Goal: Information Seeking & Learning: Learn about a topic

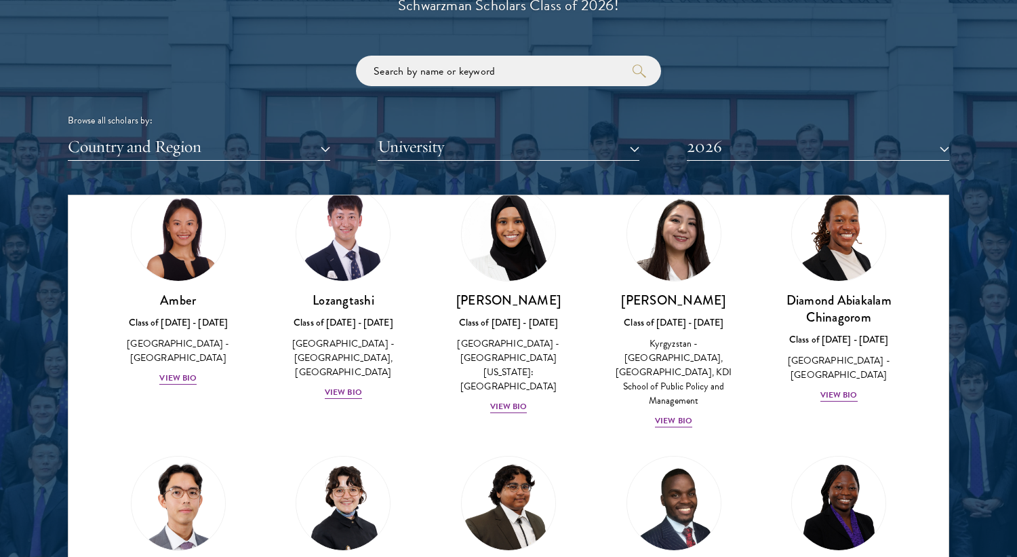
scroll to position [1628, 0]
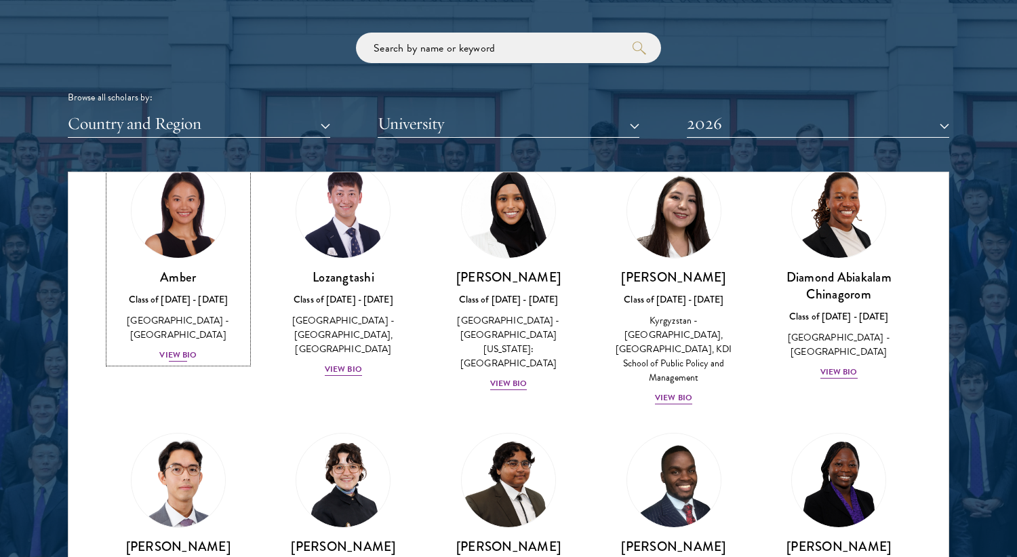
click at [182, 348] on div "View Bio" at bounding box center [177, 354] width 37 height 13
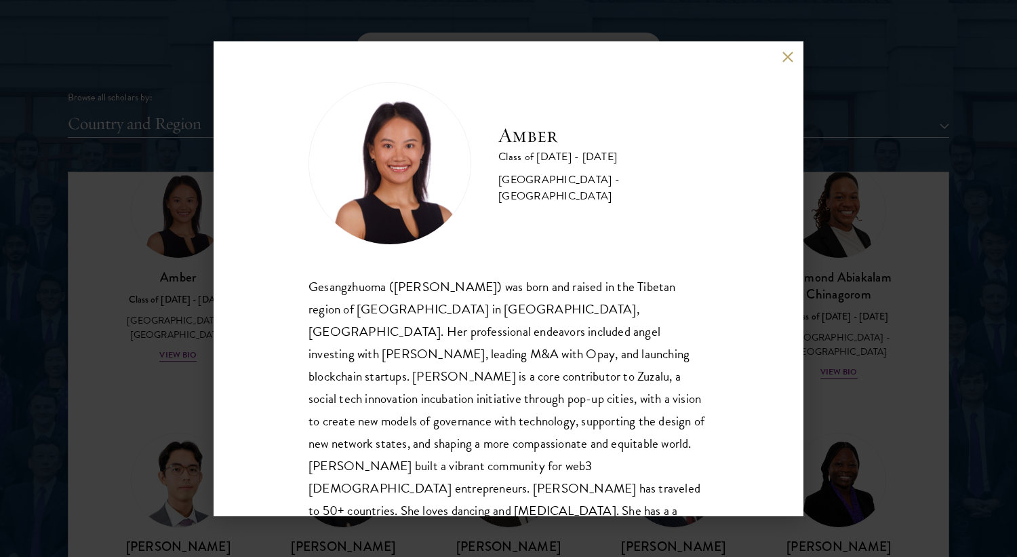
click at [159, 370] on div "Amber Class of [DATE] - [DATE] [GEOGRAPHIC_DATA] - [GEOGRAPHIC_DATA] Gesangzhuo…" at bounding box center [508, 278] width 1017 height 557
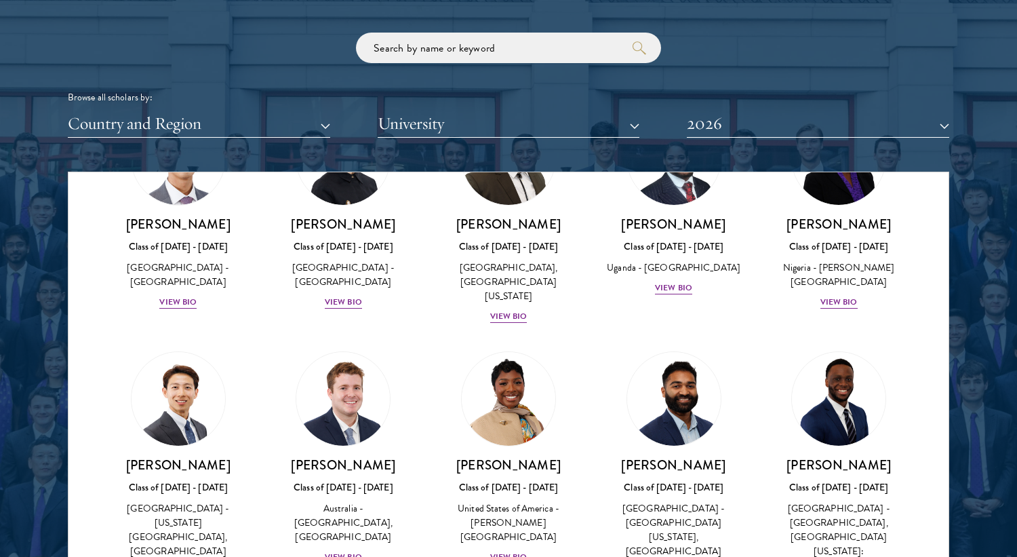
scroll to position [388, 0]
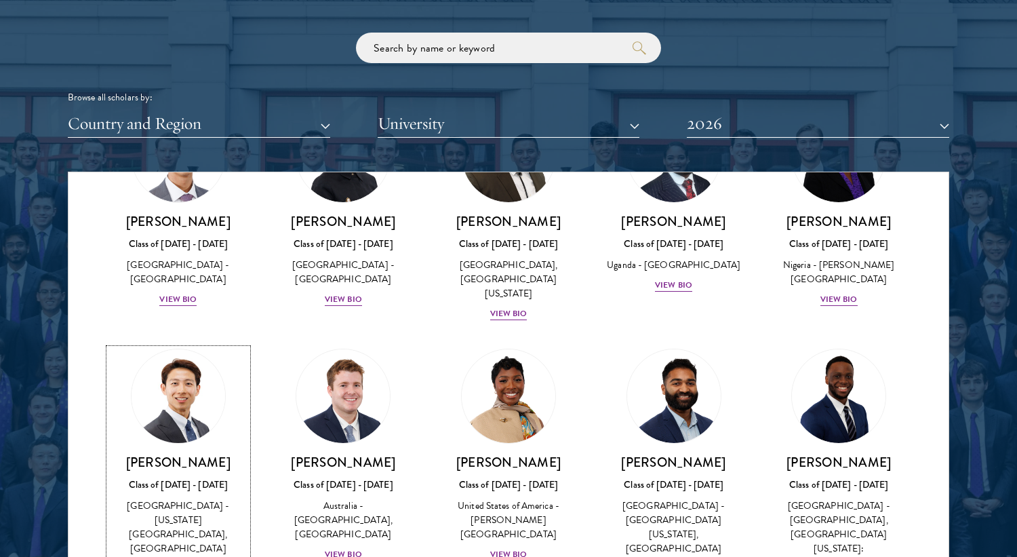
click at [167, 477] on div "Class of [DATE] - [DATE]" at bounding box center [178, 484] width 138 height 14
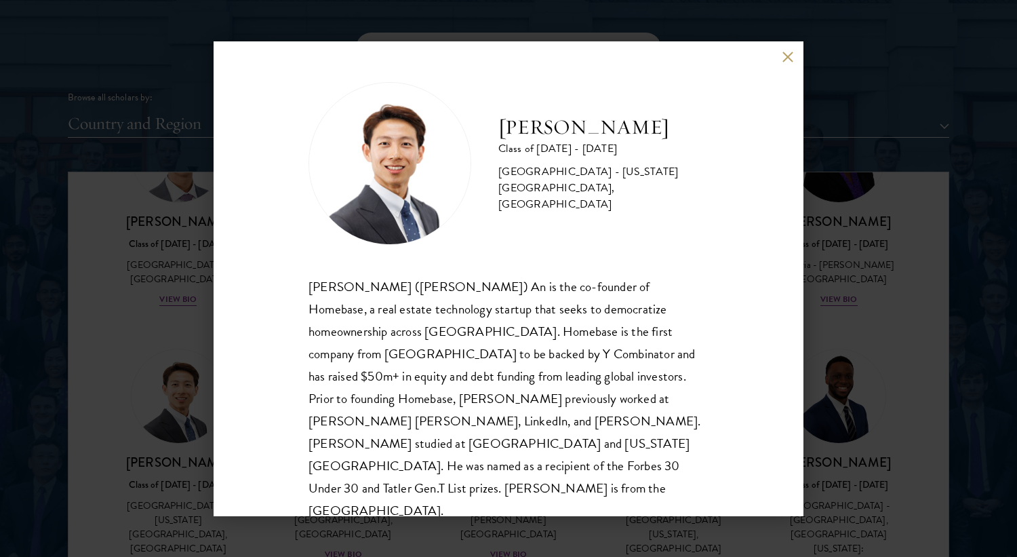
click at [169, 474] on div "[PERSON_NAME] Class of [DATE] - [DATE] [GEOGRAPHIC_DATA] - [US_STATE][GEOGRAPHI…" at bounding box center [508, 278] width 1017 height 557
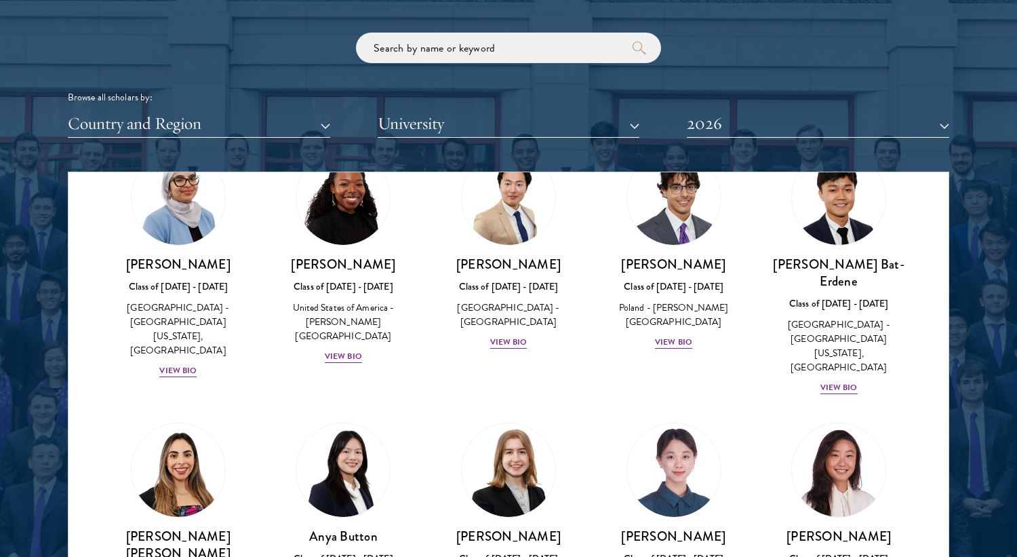
scroll to position [891, 0]
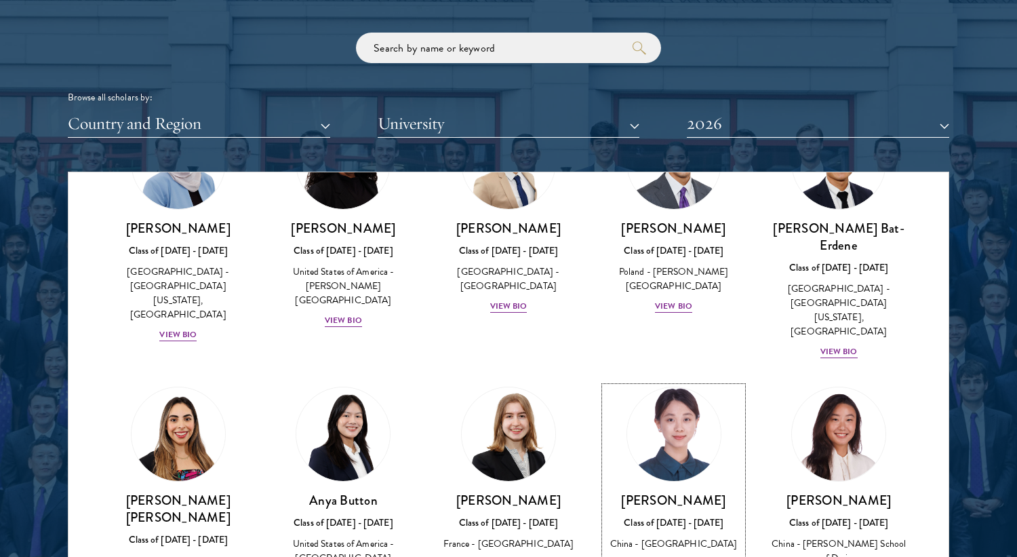
click at [666, 515] on div "Class of [DATE] - [DATE]" at bounding box center [674, 522] width 138 height 14
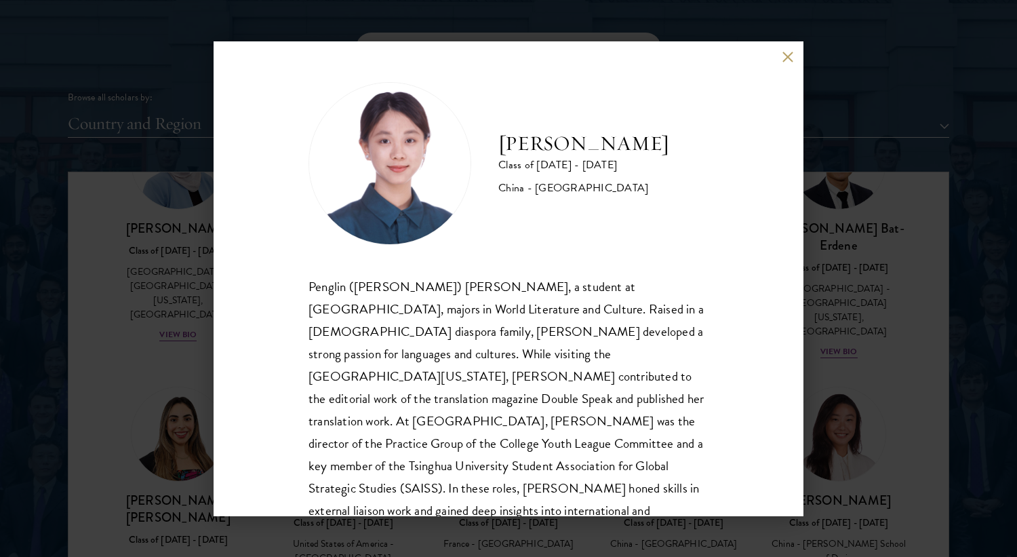
click at [896, 378] on div "[PERSON_NAME] Class of [DATE] - [DATE] [GEOGRAPHIC_DATA] - [GEOGRAPHIC_DATA] Pe…" at bounding box center [508, 278] width 1017 height 557
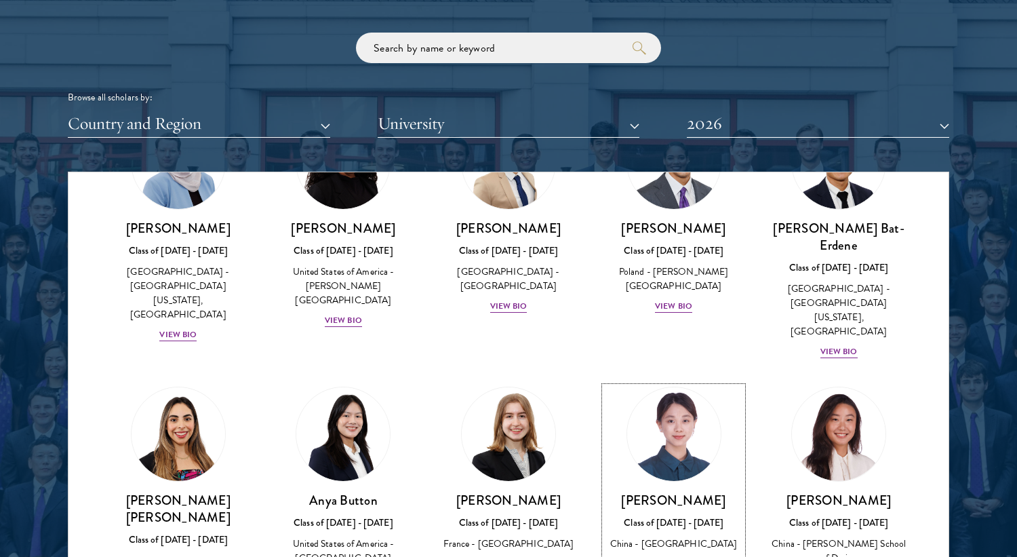
scroll to position [907, 0]
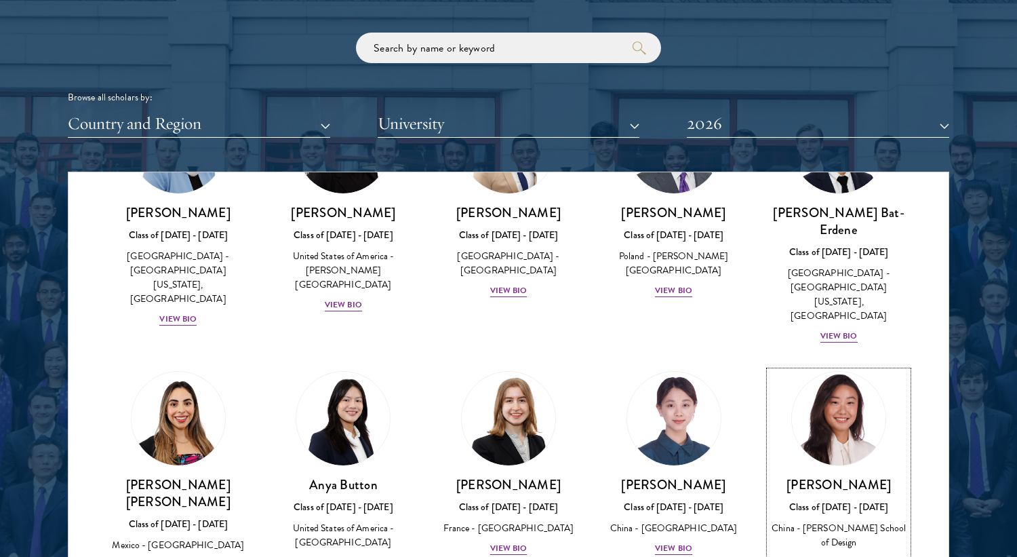
click at [826, 476] on div "[PERSON_NAME] Class of [DATE] - [DATE] [GEOGRAPHIC_DATA] - [PERSON_NAME][GEOGRA…" at bounding box center [838, 523] width 138 height 94
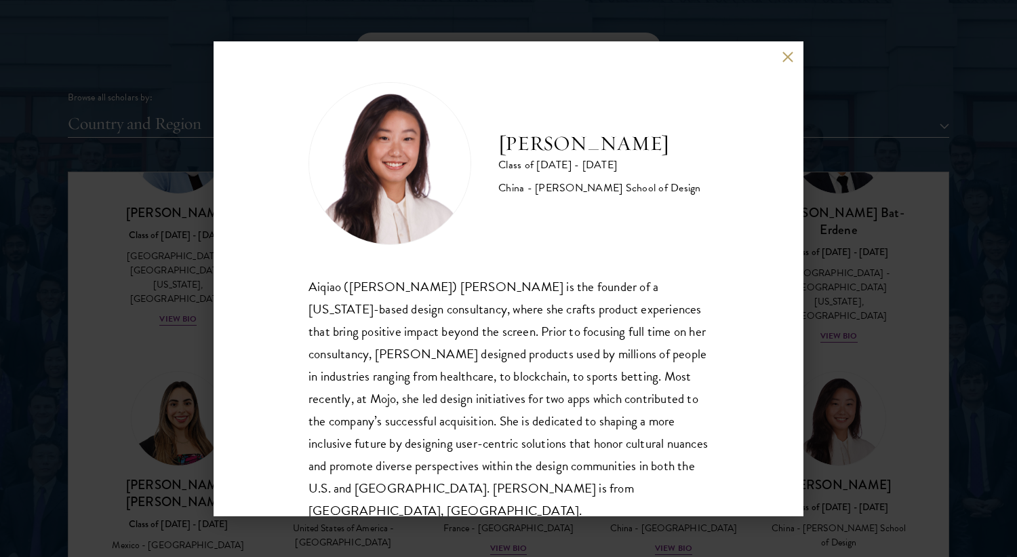
click at [860, 421] on div "[PERSON_NAME] Class of [DATE] - [DATE] China - [PERSON_NAME] School of Design […" at bounding box center [508, 278] width 1017 height 557
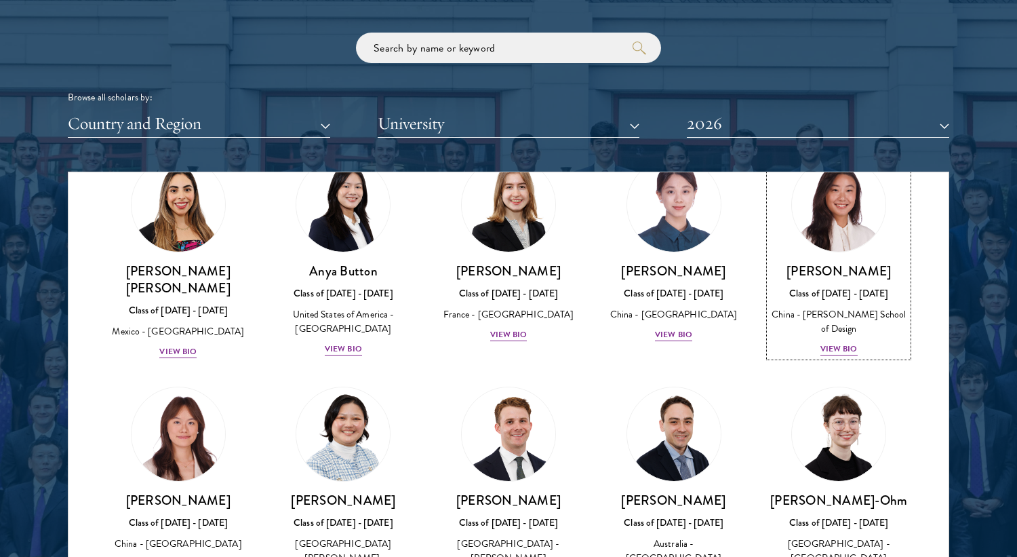
scroll to position [1122, 0]
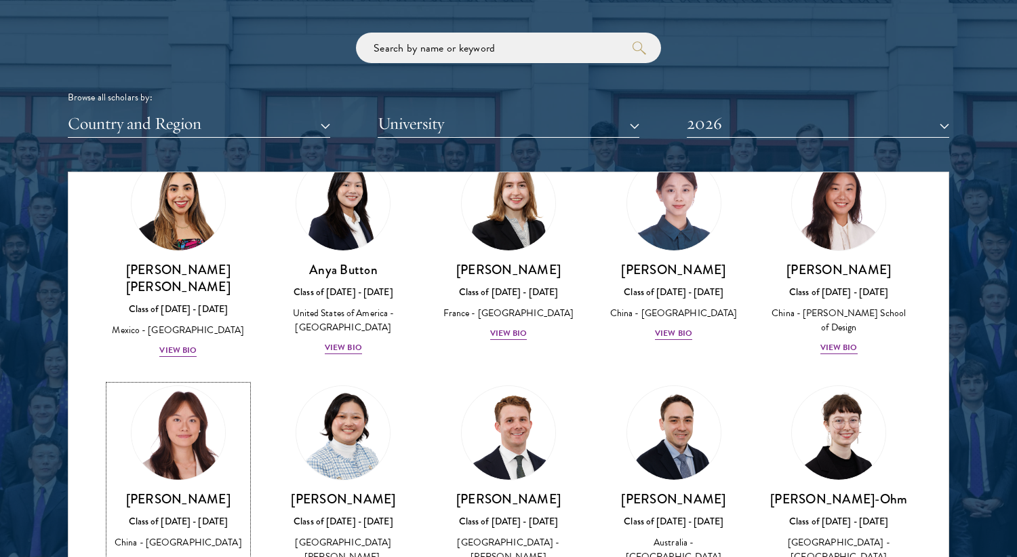
click at [156, 490] on div "[PERSON_NAME] Class of [DATE] - [DATE] [GEOGRAPHIC_DATA] - [GEOGRAPHIC_DATA] Vi…" at bounding box center [178, 530] width 138 height 80
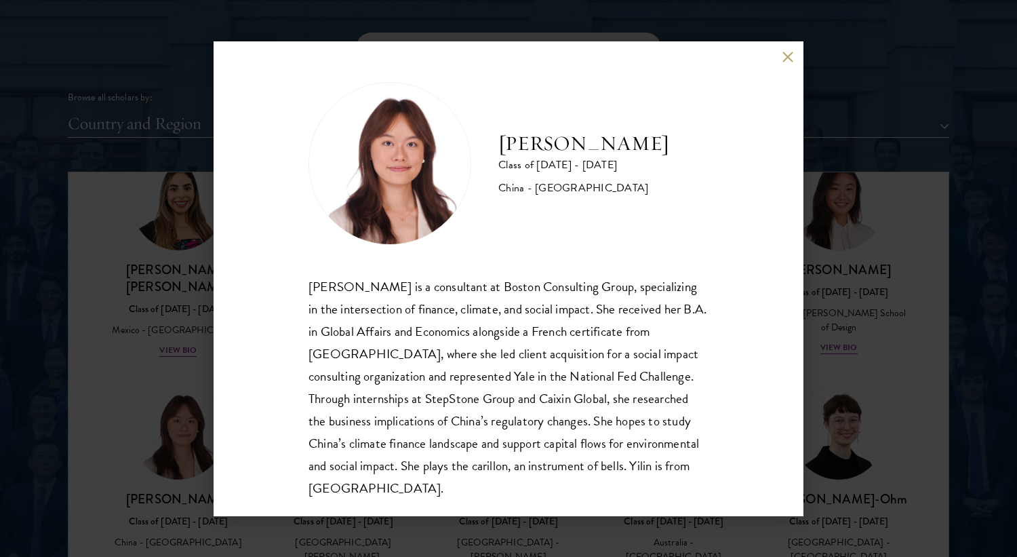
click at [170, 421] on div "[PERSON_NAME] Class of [DATE] - [DATE] [GEOGRAPHIC_DATA] - [GEOGRAPHIC_DATA] [P…" at bounding box center [508, 278] width 1017 height 557
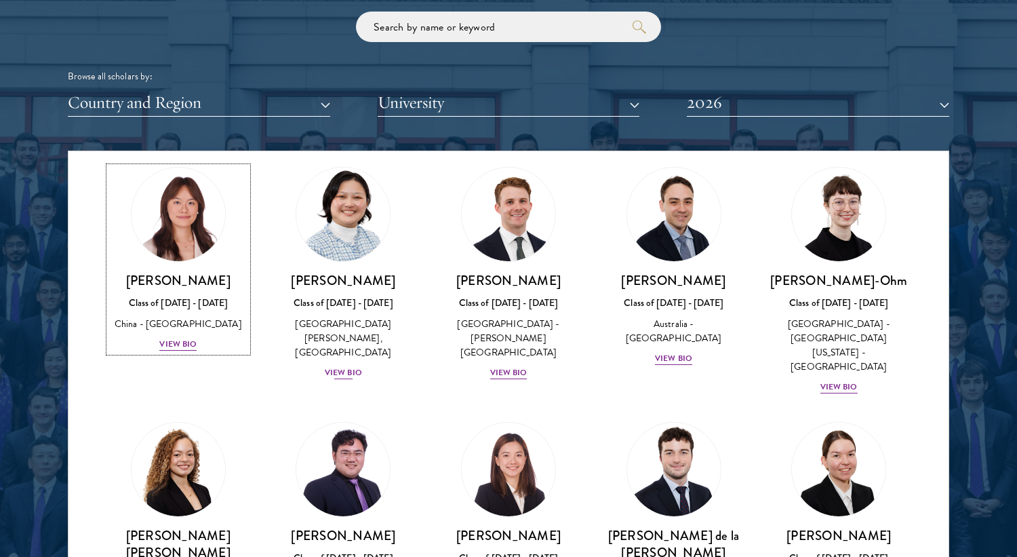
scroll to position [1370, 0]
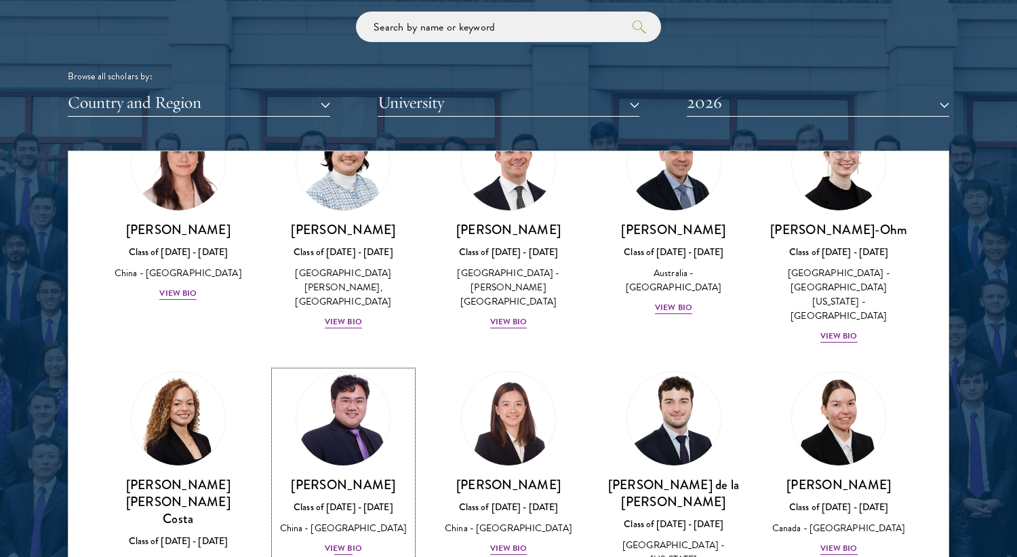
click at [347, 500] on div "Class of [DATE] - [DATE]" at bounding box center [344, 507] width 138 height 14
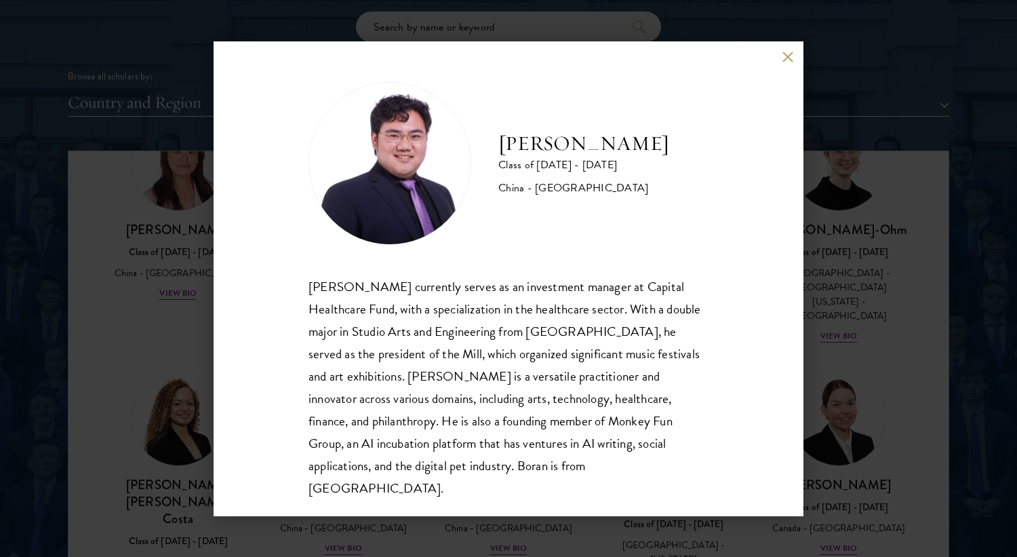
click at [134, 392] on div "[PERSON_NAME] Class of [DATE] - [DATE] [GEOGRAPHIC_DATA] - [GEOGRAPHIC_DATA] [P…" at bounding box center [508, 278] width 1017 height 557
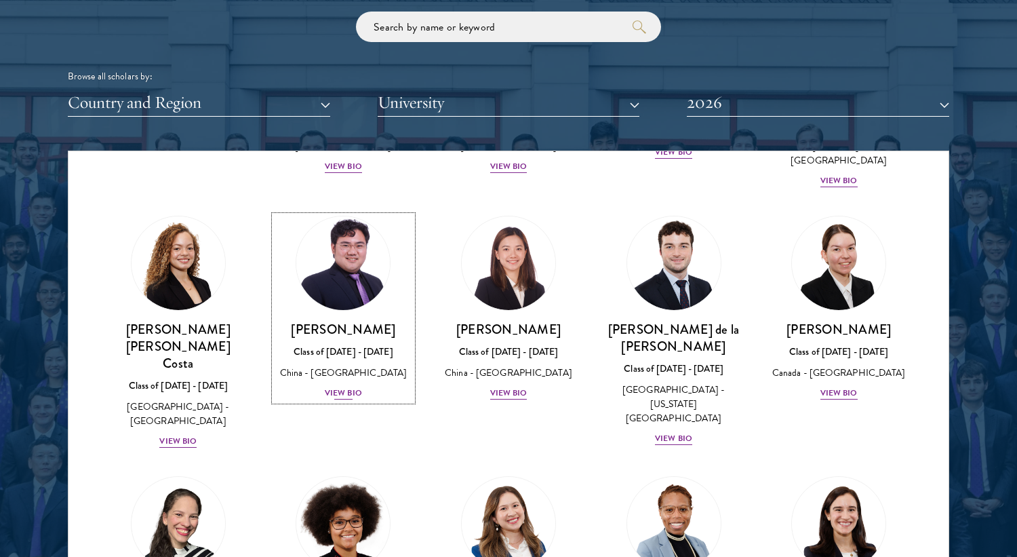
scroll to position [1523, 0]
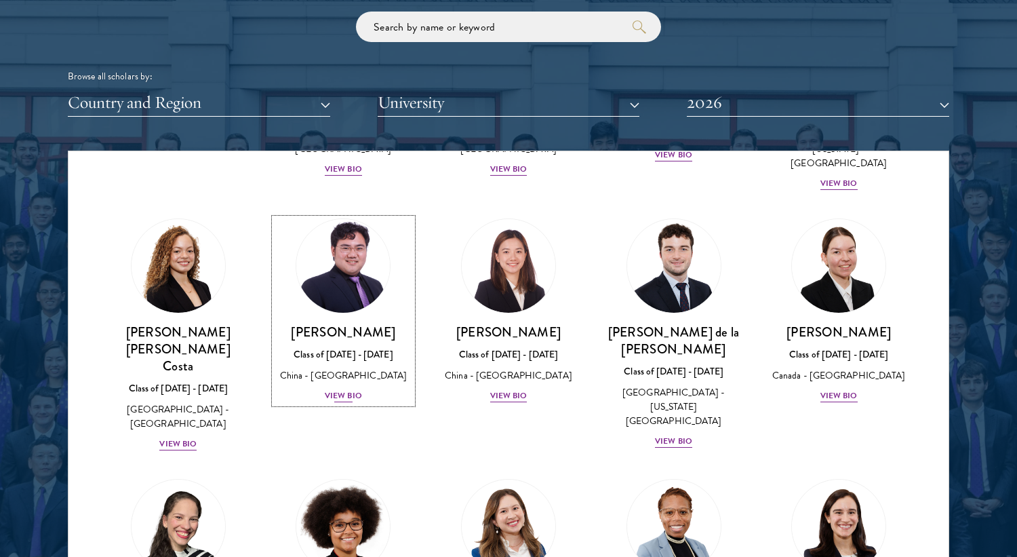
click at [336, 323] on div "[PERSON_NAME] Class of [DATE] - [DATE] [GEOGRAPHIC_DATA] - [GEOGRAPHIC_DATA] Vi…" at bounding box center [344, 363] width 138 height 80
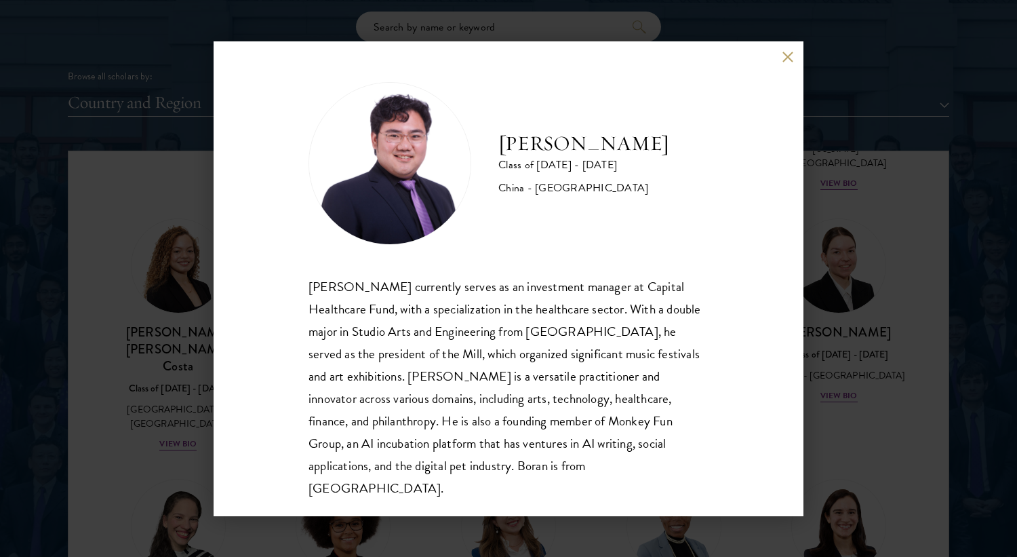
click at [209, 310] on div "[PERSON_NAME] Class of [DATE] - [DATE] [GEOGRAPHIC_DATA] - [GEOGRAPHIC_DATA] [P…" at bounding box center [508, 278] width 1017 height 557
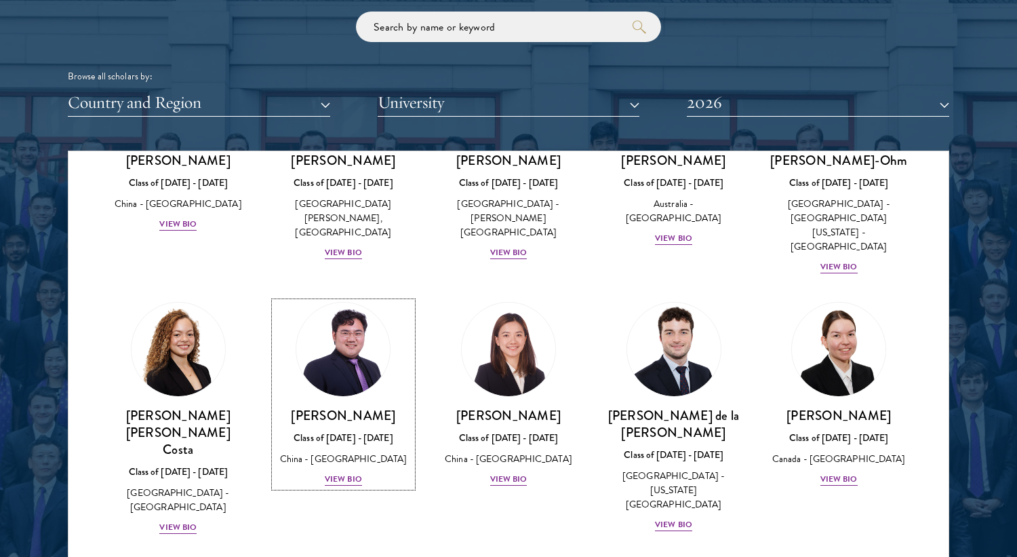
scroll to position [1451, 0]
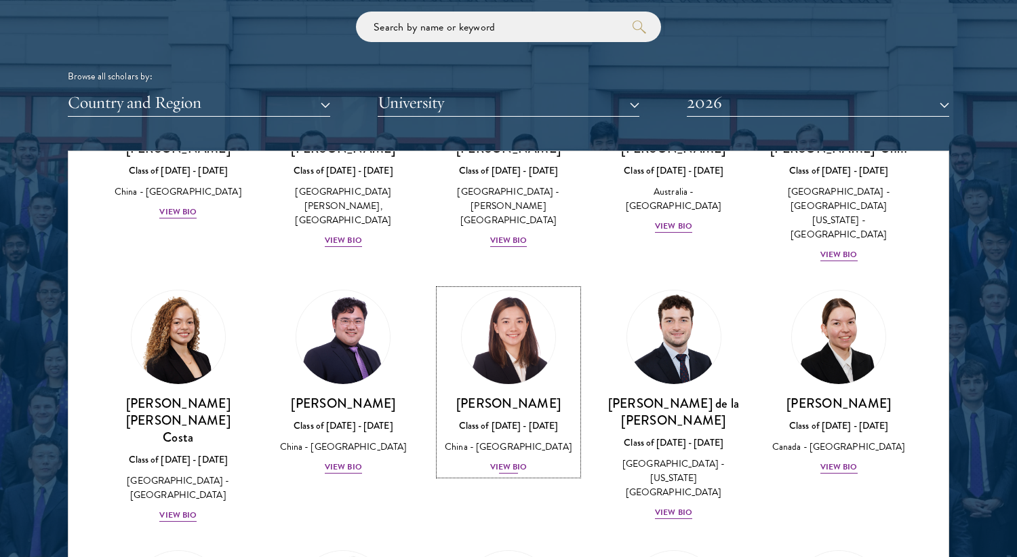
click at [489, 395] on h3 "[PERSON_NAME]" at bounding box center [508, 403] width 138 height 17
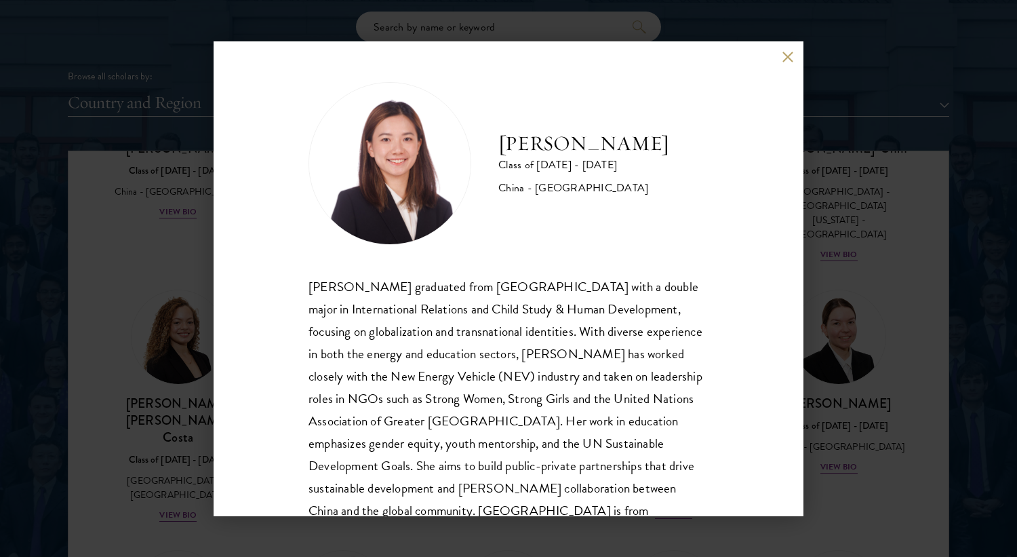
click at [135, 369] on div "[PERSON_NAME] Class of [DATE] - [DATE] [GEOGRAPHIC_DATA] - [GEOGRAPHIC_DATA] [P…" at bounding box center [508, 278] width 1017 height 557
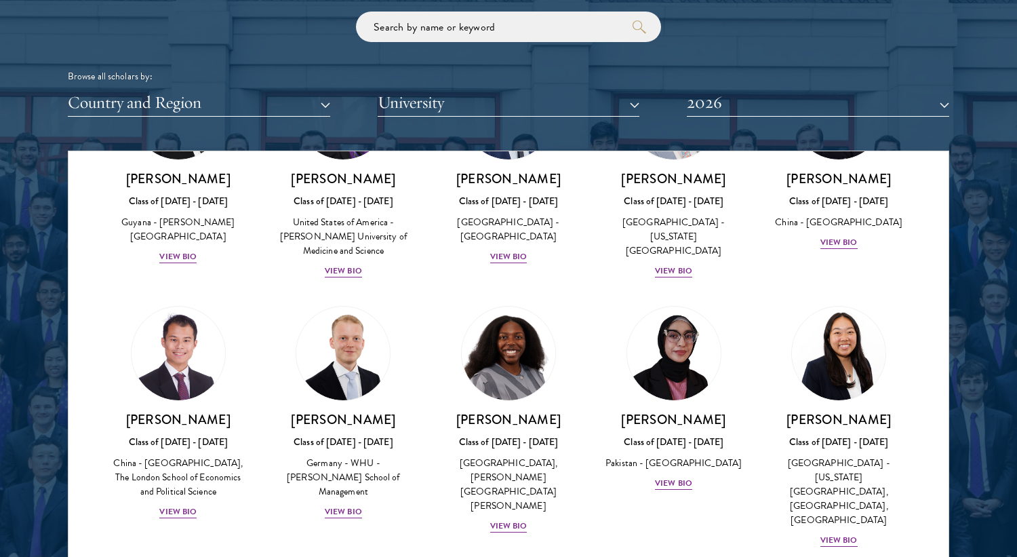
scroll to position [2535, 0]
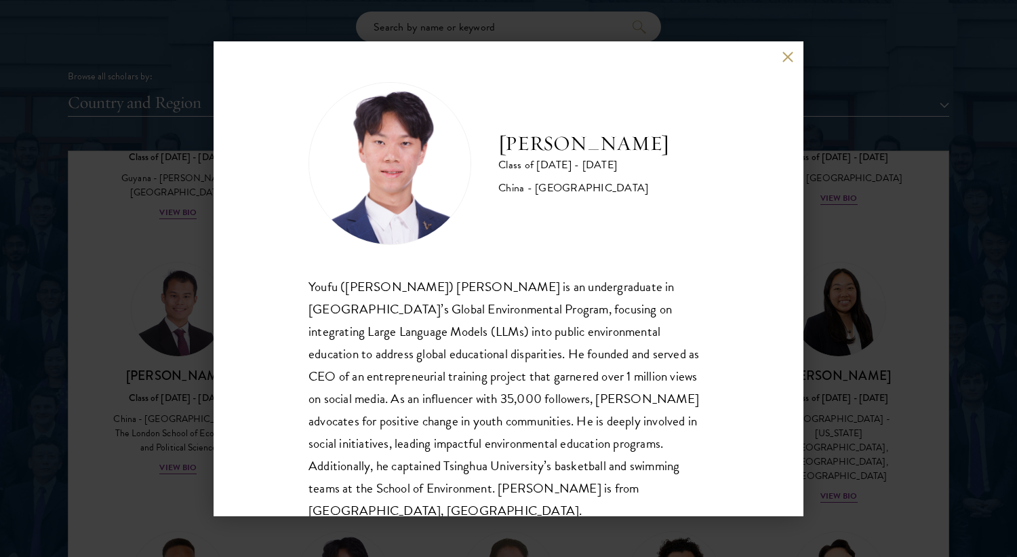
click at [103, 368] on div "[PERSON_NAME] Class of [DATE] - [DATE] [GEOGRAPHIC_DATA] - [GEOGRAPHIC_DATA] [P…" at bounding box center [508, 278] width 1017 height 557
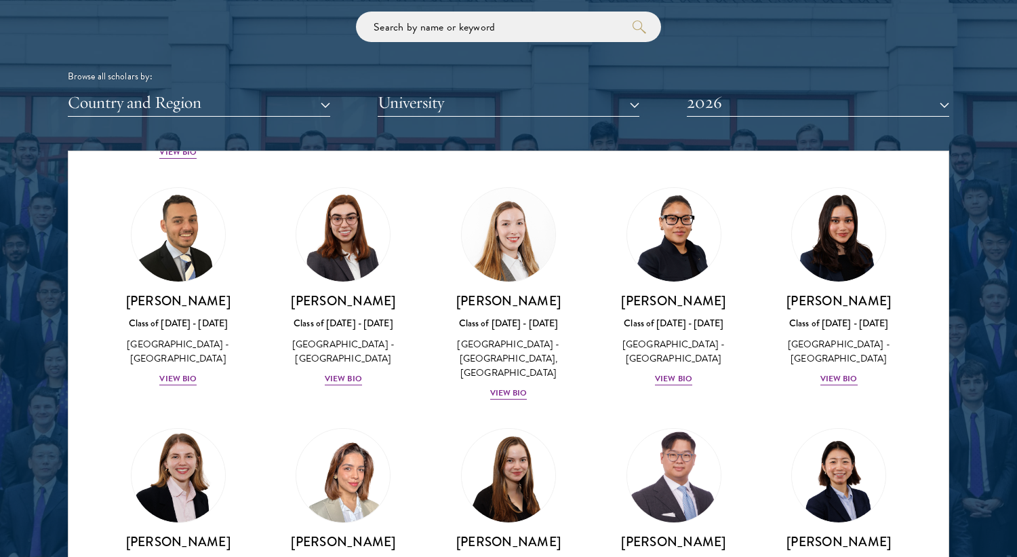
scroll to position [3163, 0]
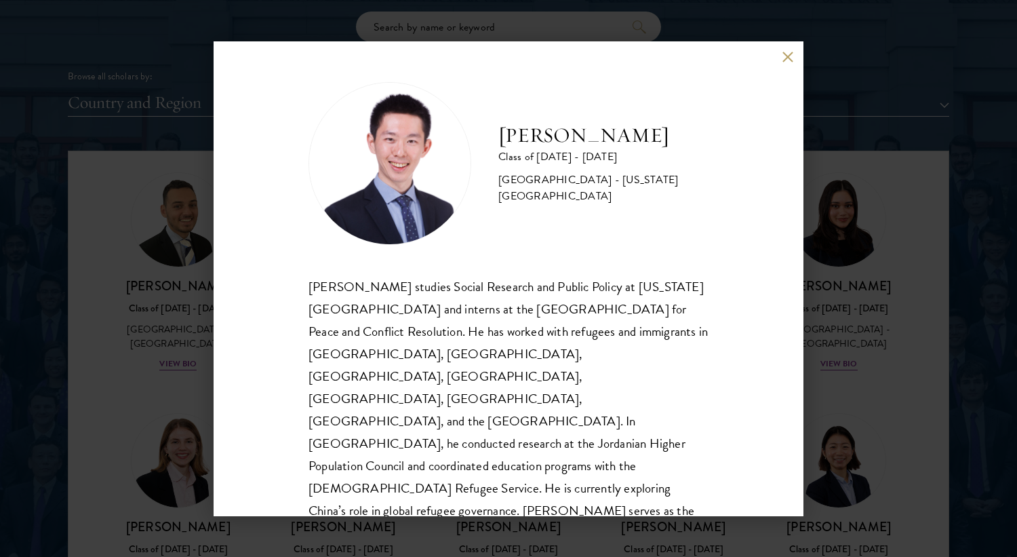
click at [75, 371] on div "[PERSON_NAME] Class of [DATE] - [DATE] [GEOGRAPHIC_DATA] - [US_STATE][GEOGRAPHI…" at bounding box center [508, 278] width 1017 height 557
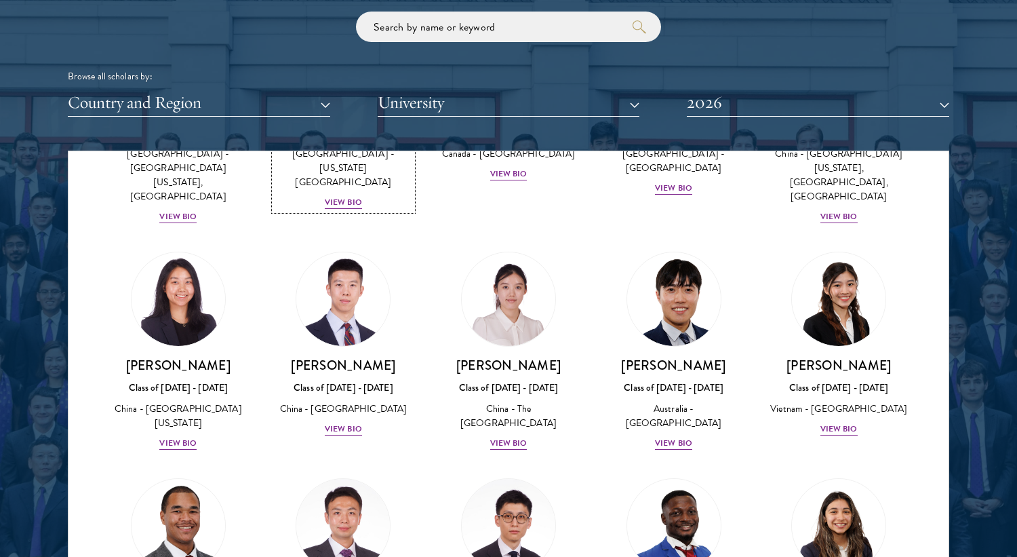
scroll to position [3839, 0]
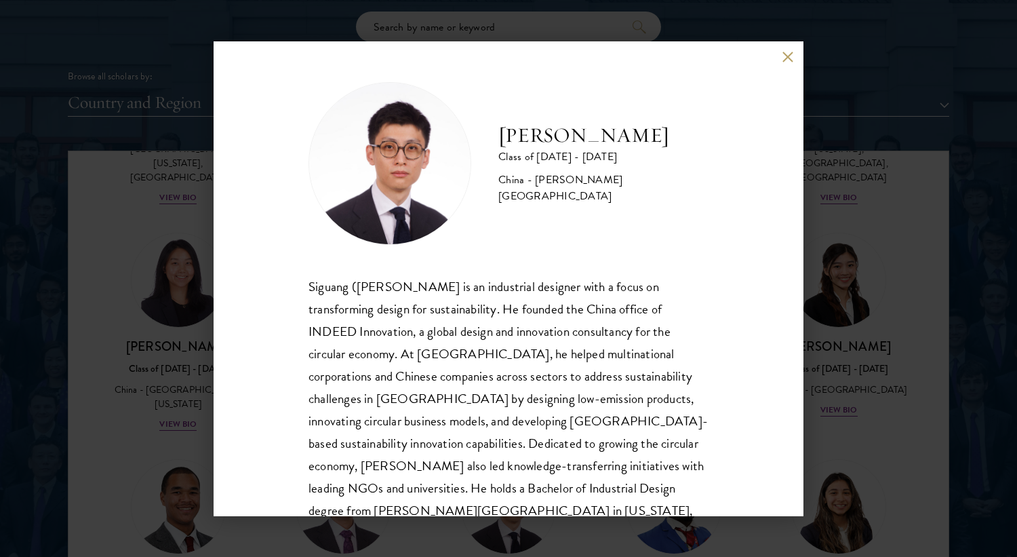
click at [135, 380] on div "[PERSON_NAME] Class of [DATE] - [DATE] [GEOGRAPHIC_DATA] - [PERSON_NAME][GEOGRA…" at bounding box center [508, 278] width 1017 height 557
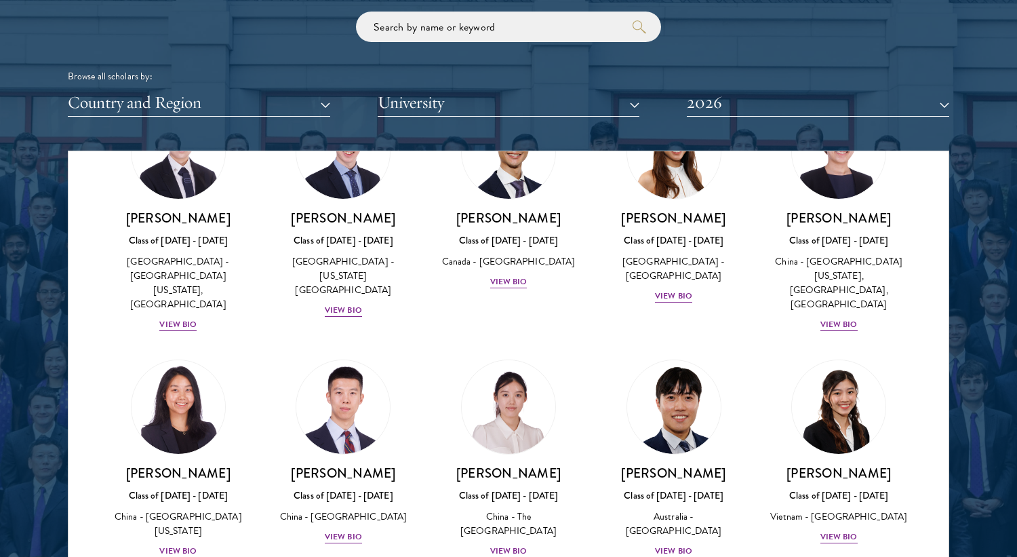
click at [304, 243] on div "Amber Class of [DATE] - [DATE] [GEOGRAPHIC_DATA] - [GEOGRAPHIC_DATA] View Bio C…" at bounding box center [508, 197] width 880 height 7441
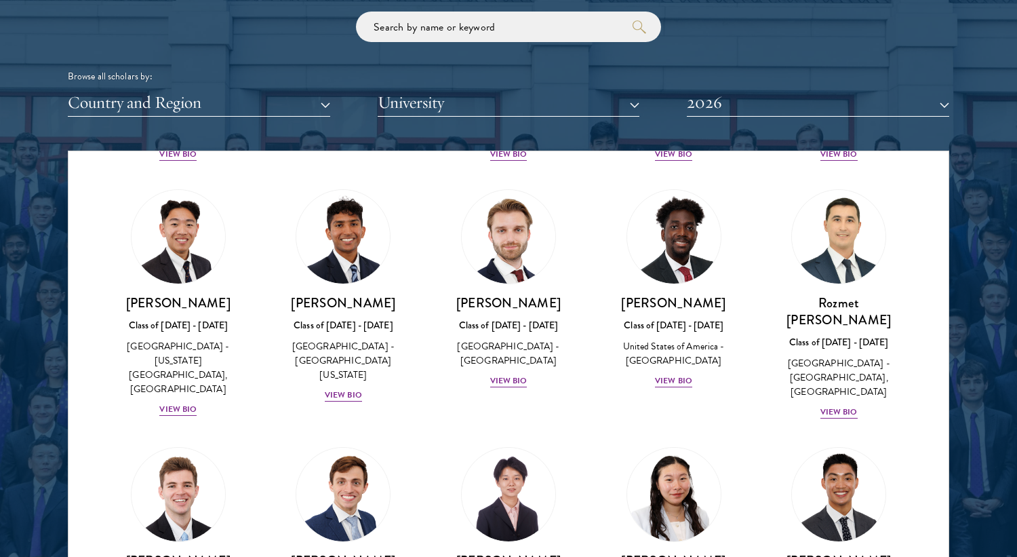
scroll to position [6137, 0]
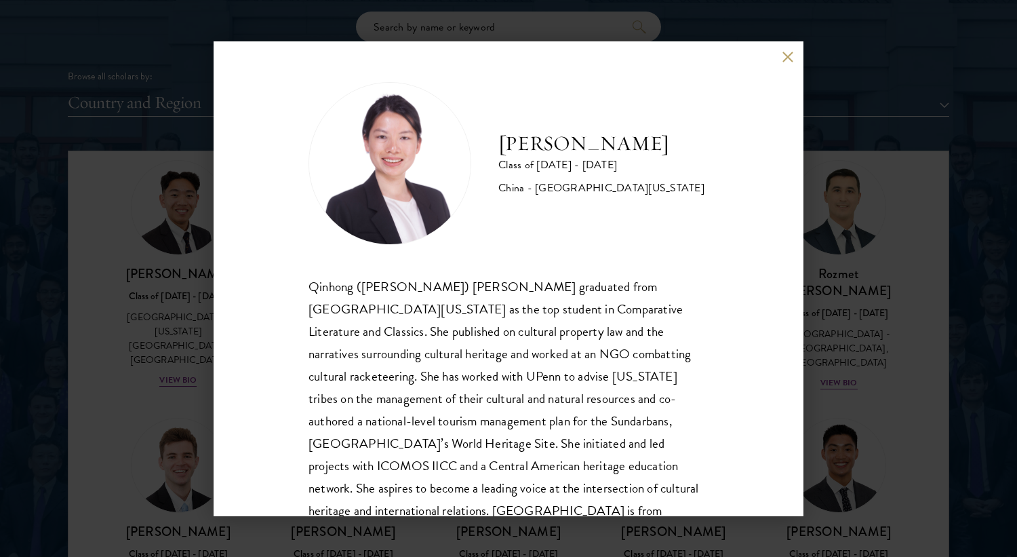
click at [179, 363] on div "[PERSON_NAME] Class of [DATE] - [DATE] [GEOGRAPHIC_DATA] - [GEOGRAPHIC_DATA][US…" at bounding box center [508, 278] width 1017 height 557
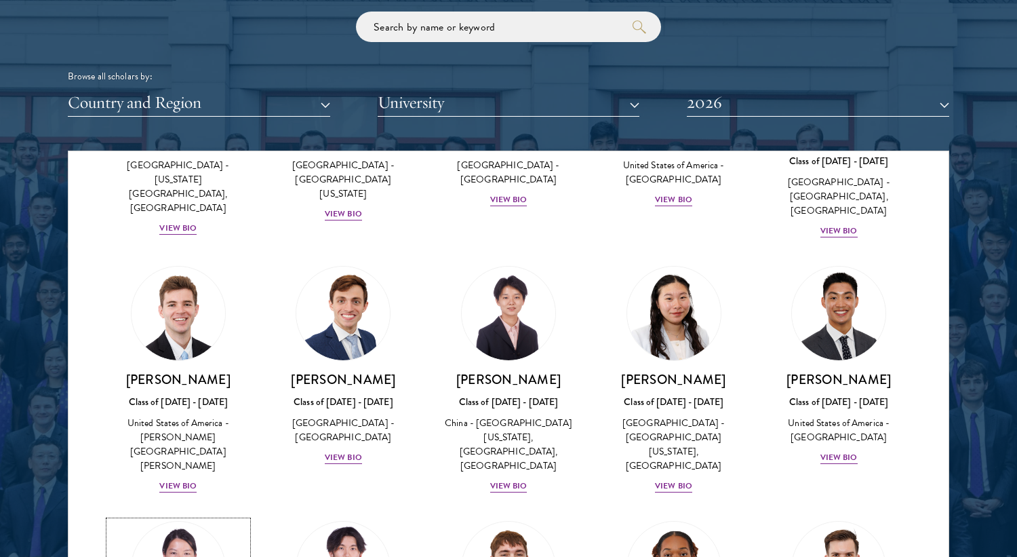
scroll to position [6324, 0]
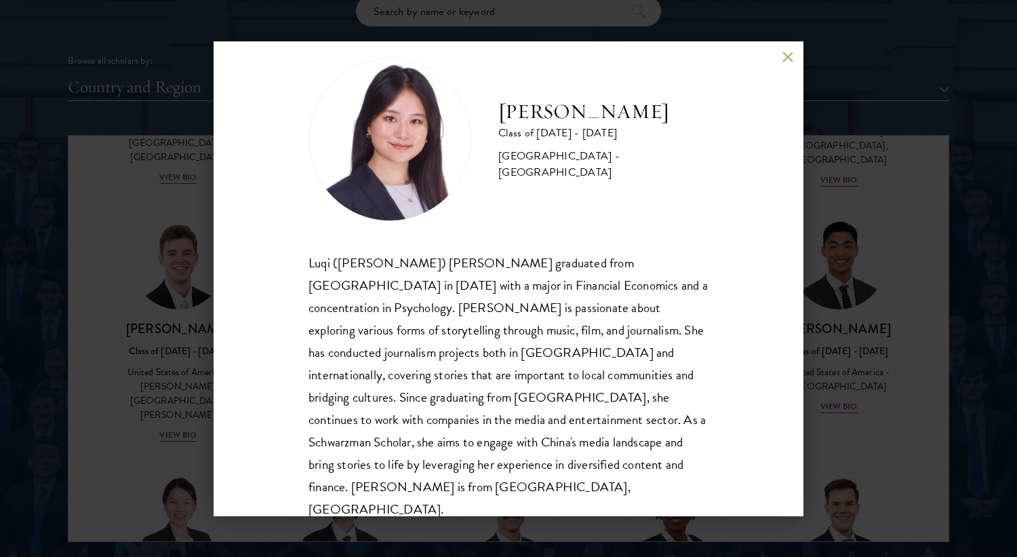
scroll to position [1669, 0]
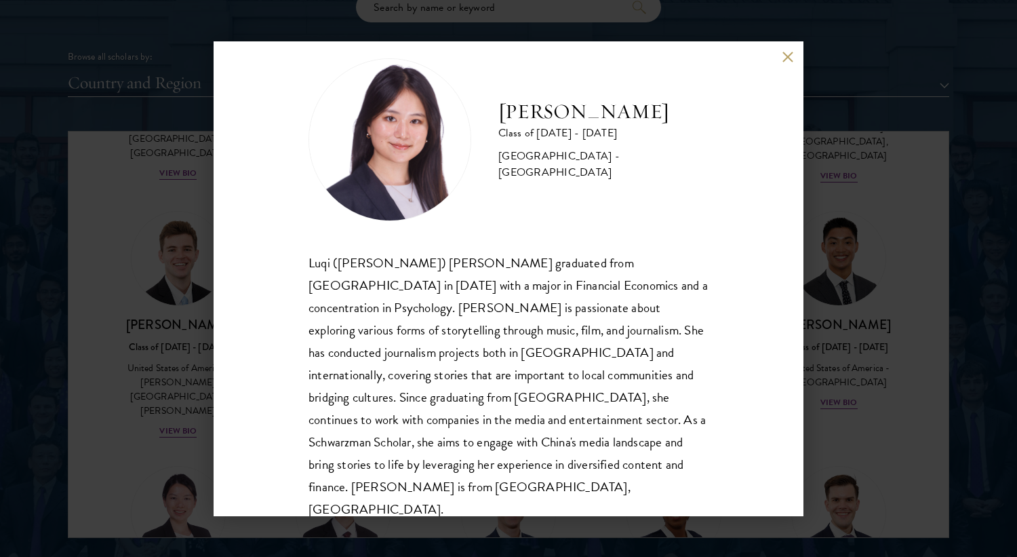
click at [95, 338] on div "[PERSON_NAME] Class of [DATE] - [DATE] [GEOGRAPHIC_DATA] - [GEOGRAPHIC_DATA] Lu…" at bounding box center [508, 278] width 1017 height 557
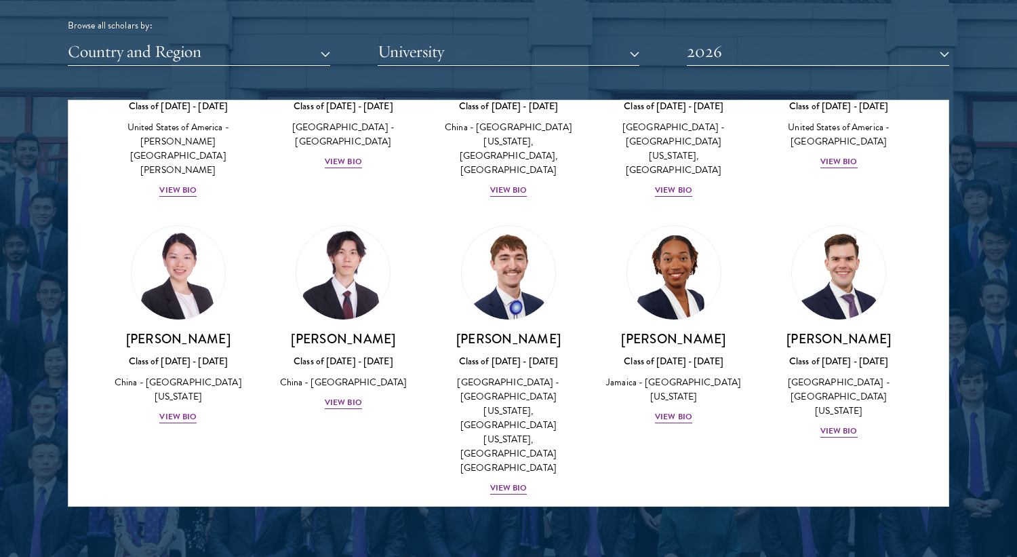
scroll to position [1710, 0]
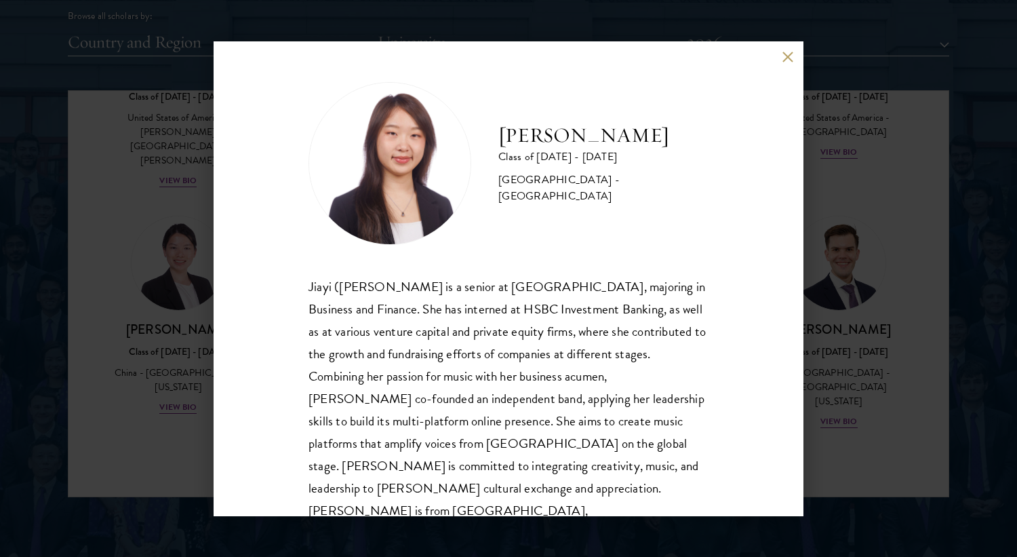
click at [45, 279] on div "[PERSON_NAME] Class of [DATE] - [DATE] [GEOGRAPHIC_DATA] - [GEOGRAPHIC_DATA] [P…" at bounding box center [508, 278] width 1017 height 557
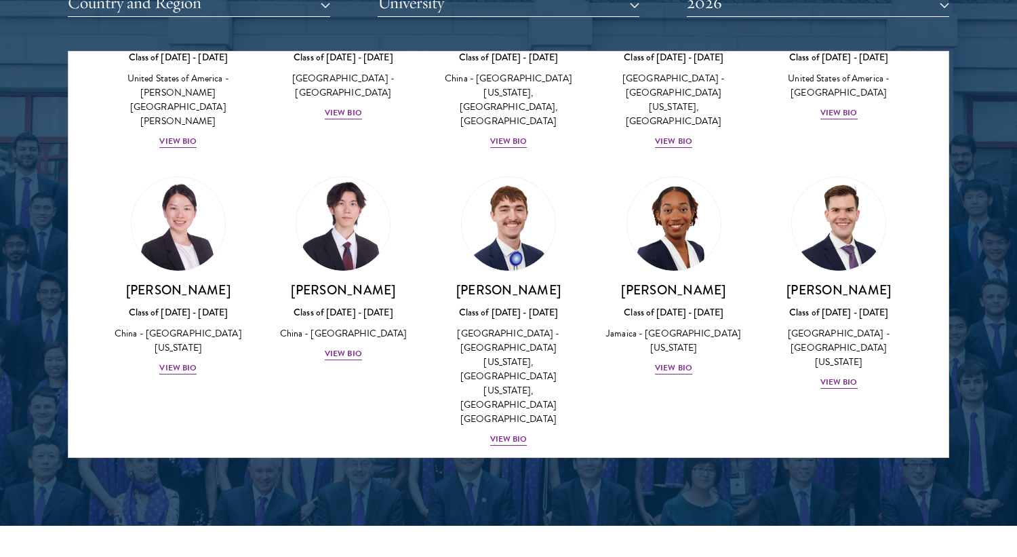
scroll to position [1770, 0]
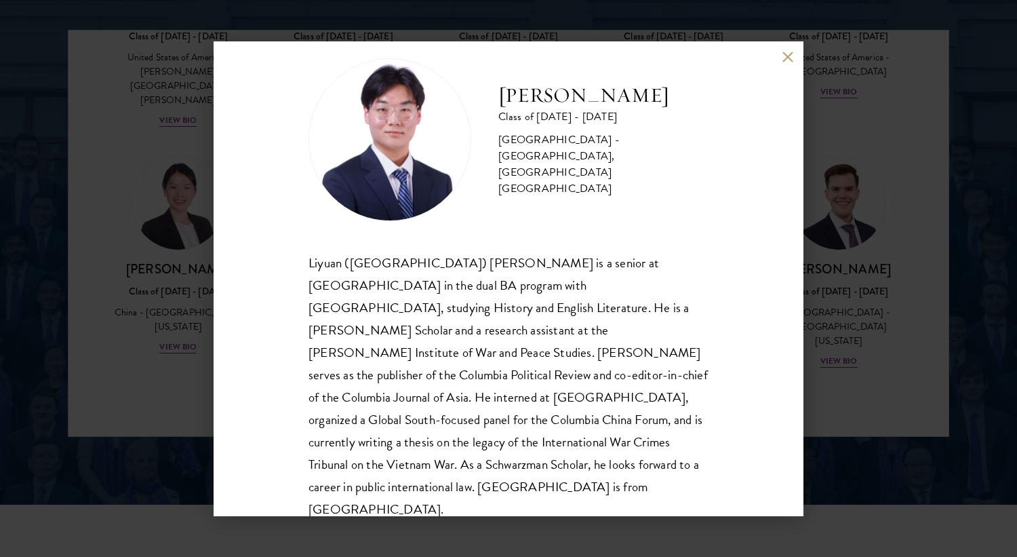
scroll to position [24, 0]
click at [831, 400] on div "[PERSON_NAME] Class of [DATE] - [DATE] [GEOGRAPHIC_DATA] - [GEOGRAPHIC_DATA], […" at bounding box center [508, 278] width 1017 height 557
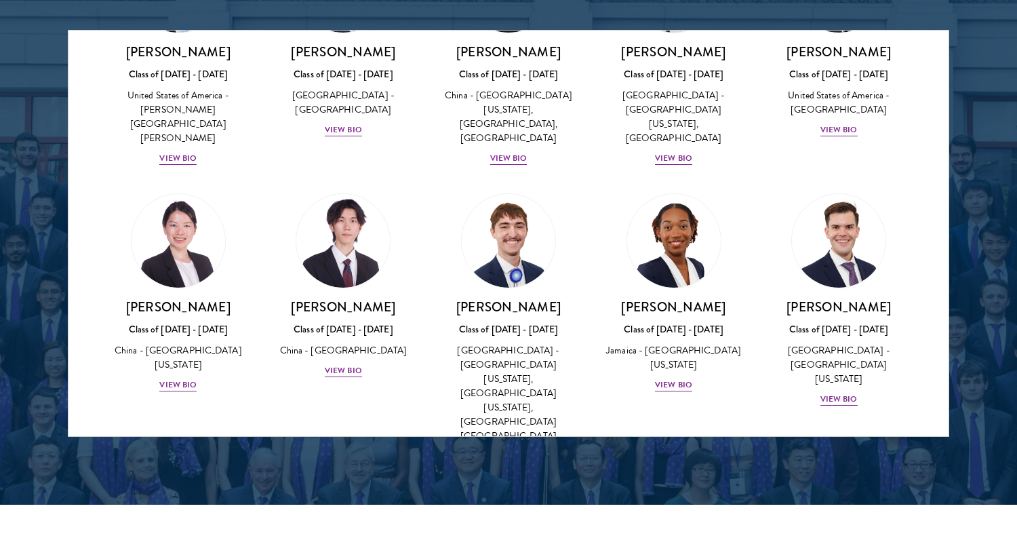
scroll to position [6495, 0]
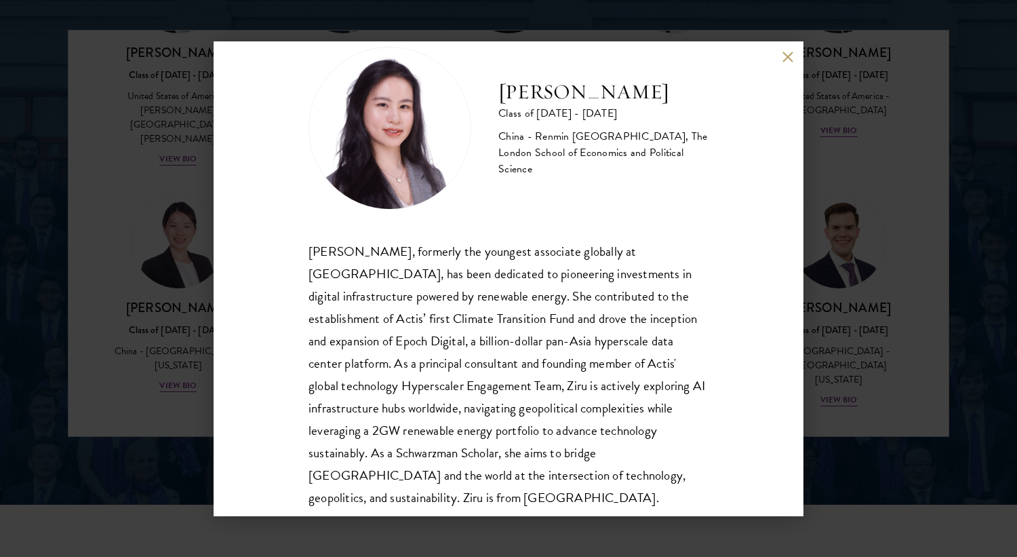
scroll to position [15, 0]
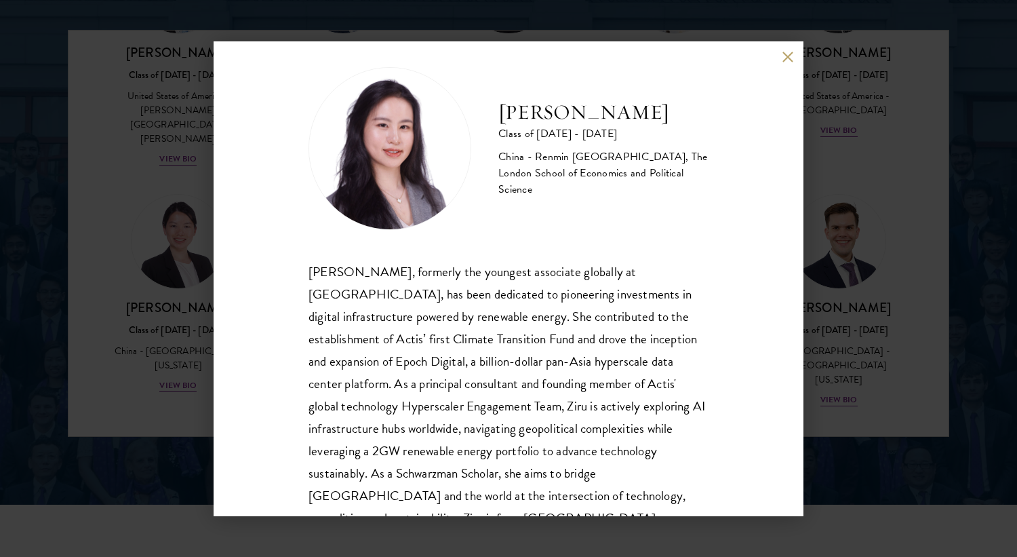
click at [581, 117] on h2 "[PERSON_NAME]" at bounding box center [603, 112] width 210 height 27
copy div "[PERSON_NAME]"
click at [886, 208] on div "[PERSON_NAME] Class of [DATE] - [DATE] [GEOGRAPHIC_DATA] - Renmin [GEOGRAPHIC_D…" at bounding box center [508, 278] width 1017 height 557
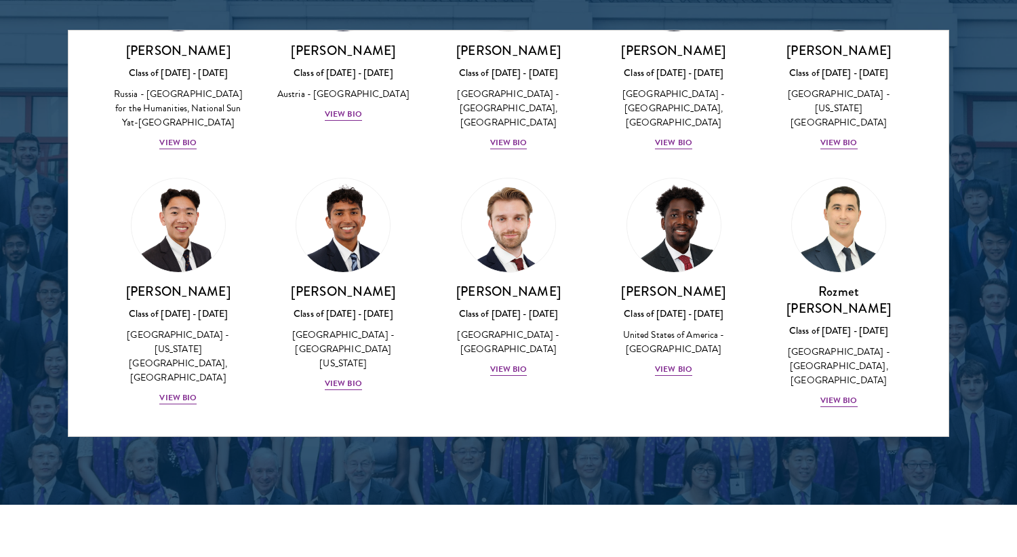
scroll to position [5990, 0]
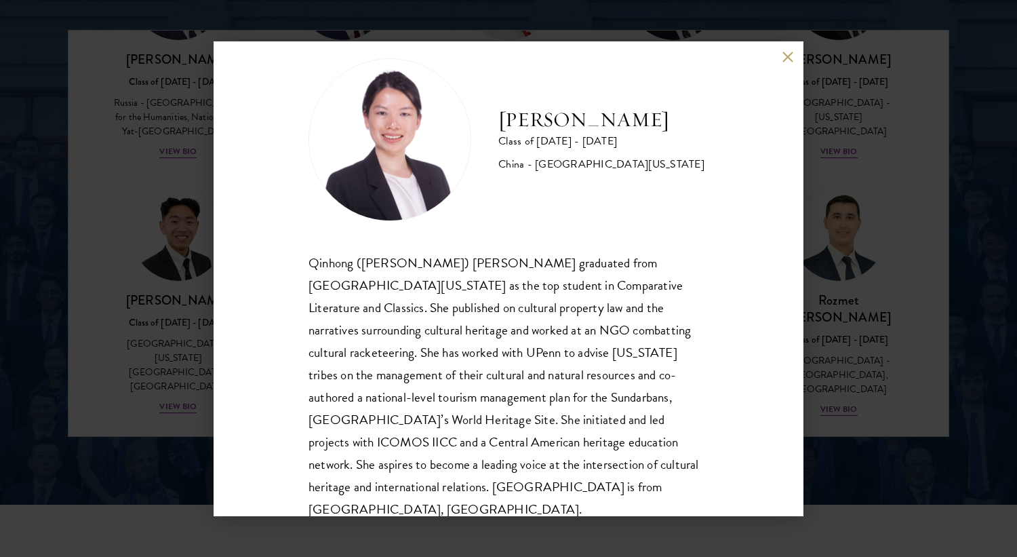
scroll to position [1794, 0]
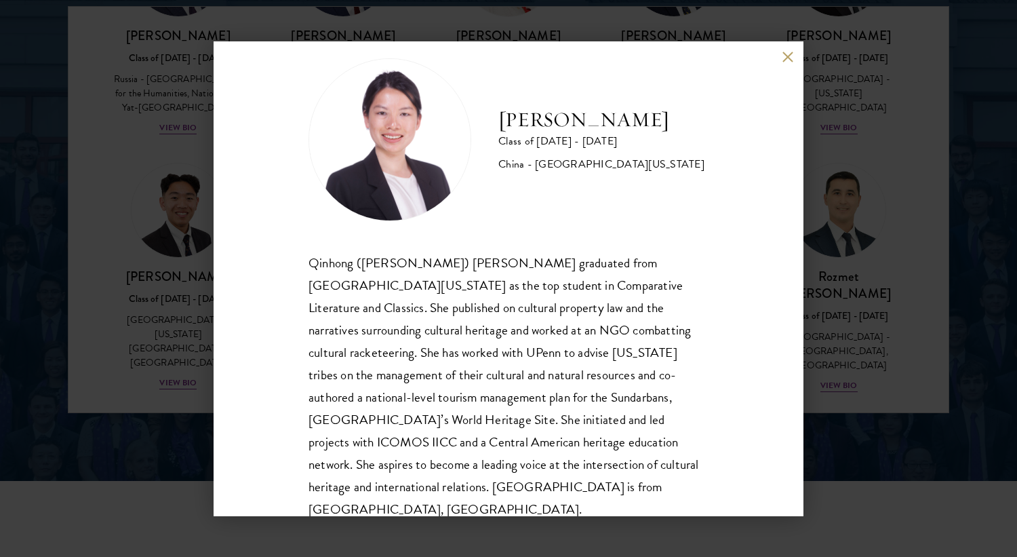
click at [856, 408] on div "[PERSON_NAME] Class of [DATE] - [DATE] [GEOGRAPHIC_DATA] - [GEOGRAPHIC_DATA][US…" at bounding box center [508, 278] width 1017 height 557
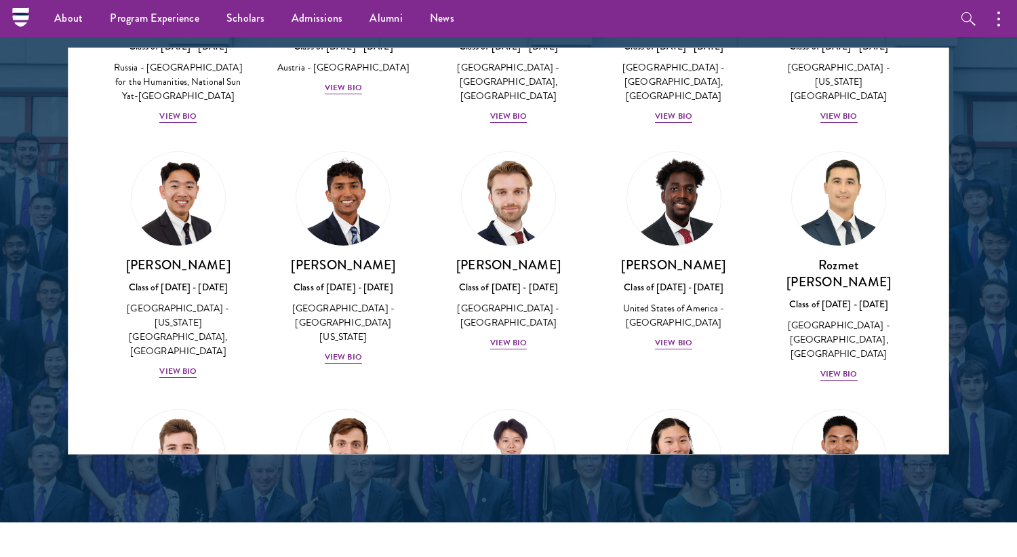
scroll to position [6039, 0]
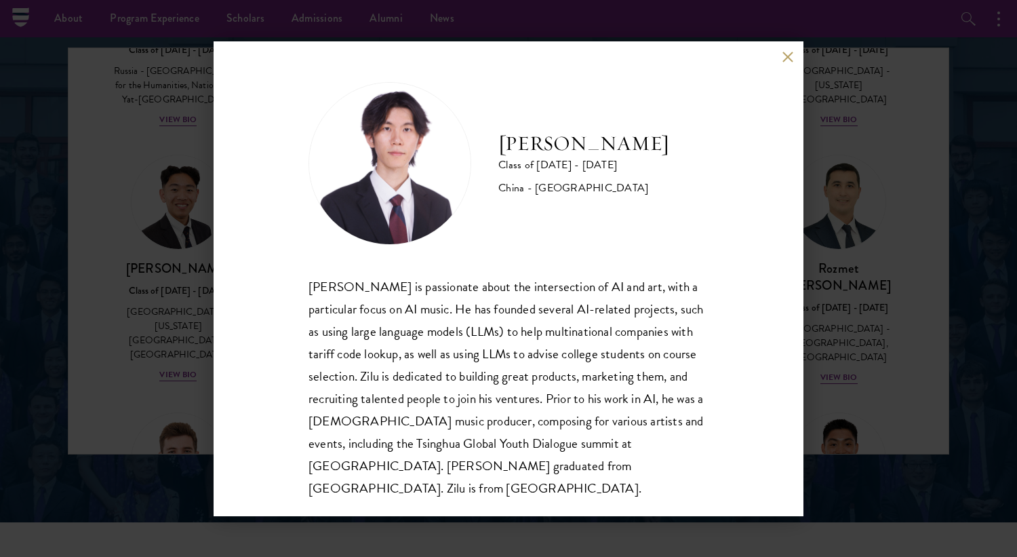
click at [840, 303] on div "[PERSON_NAME] Class of [DATE] - [DATE] [GEOGRAPHIC_DATA] - [GEOGRAPHIC_DATA] [P…" at bounding box center [508, 278] width 1017 height 557
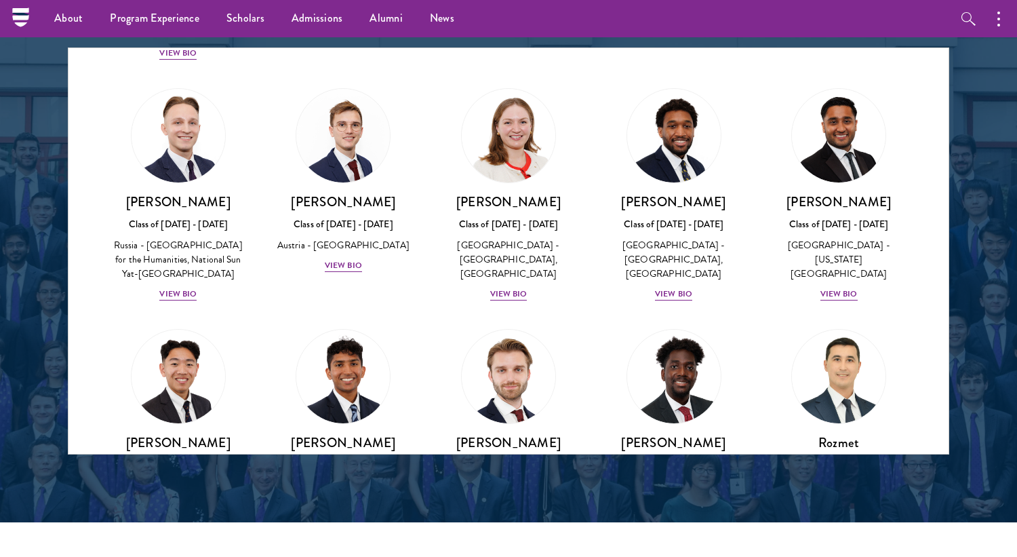
scroll to position [5858, 0]
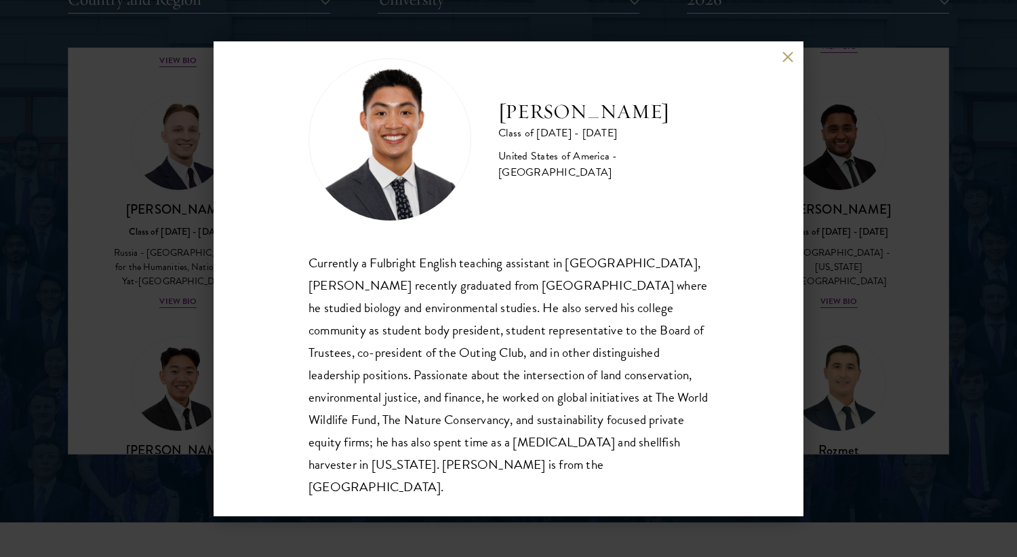
scroll to position [1766, 0]
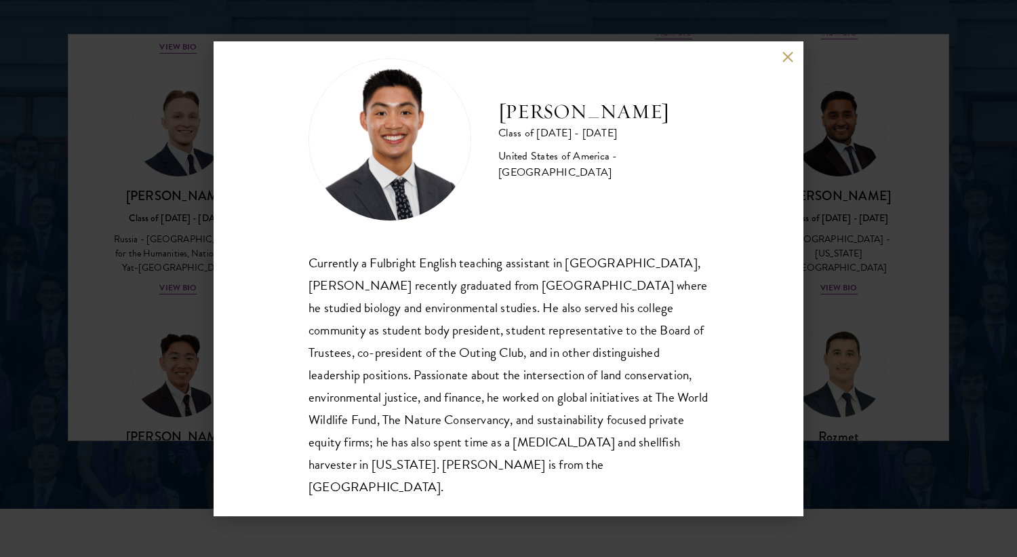
click at [841, 283] on div "[PERSON_NAME] Class of [DATE] - [DATE] [GEOGRAPHIC_DATA] - [GEOGRAPHIC_DATA] Cu…" at bounding box center [508, 278] width 1017 height 557
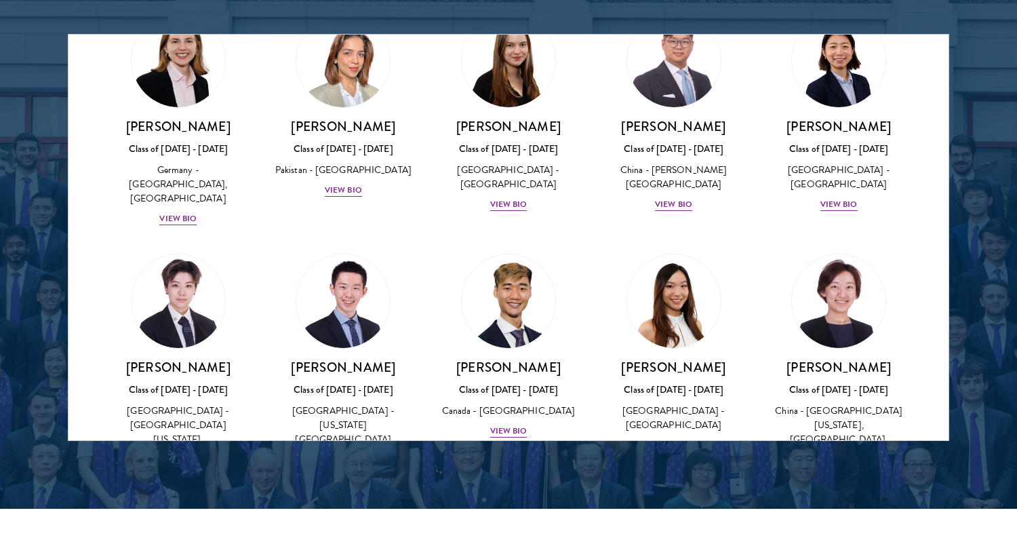
scroll to position [3443, 0]
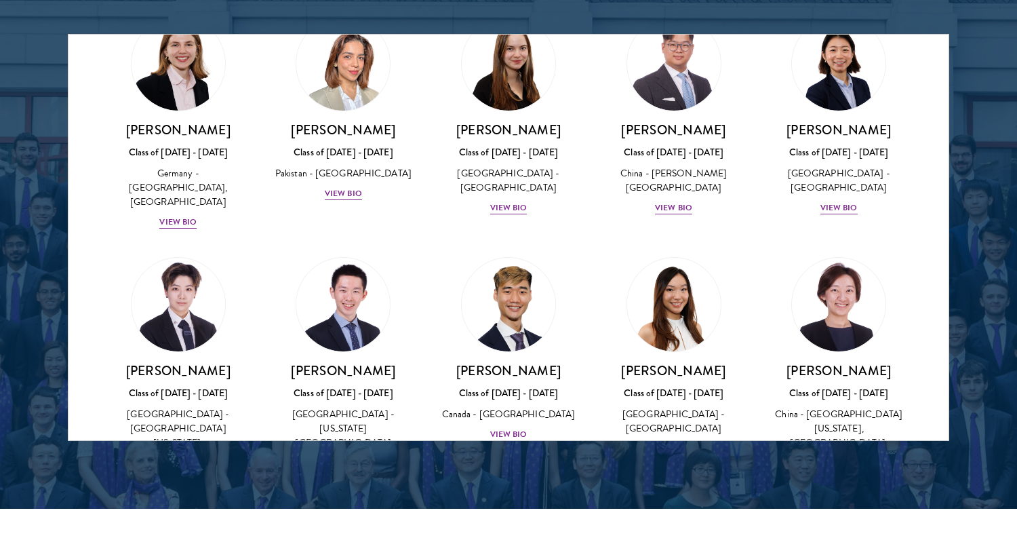
click at [698, 508] on img at bounding box center [673, 559] width 103 height 103
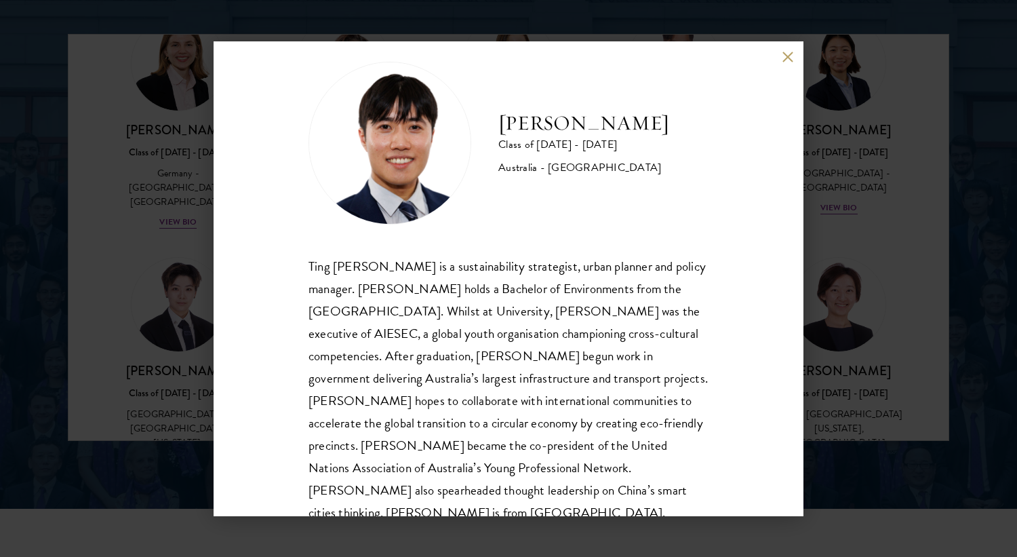
scroll to position [24, 0]
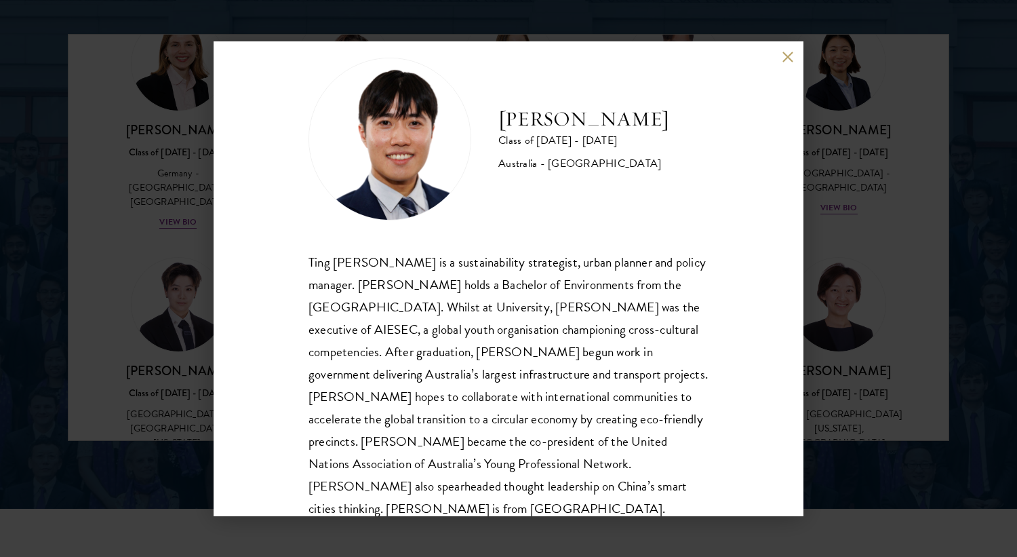
click at [860, 298] on div "[PERSON_NAME] Class of [DATE] - [DATE] [GEOGRAPHIC_DATA] - [GEOGRAPHIC_DATA] Ti…" at bounding box center [508, 278] width 1017 height 557
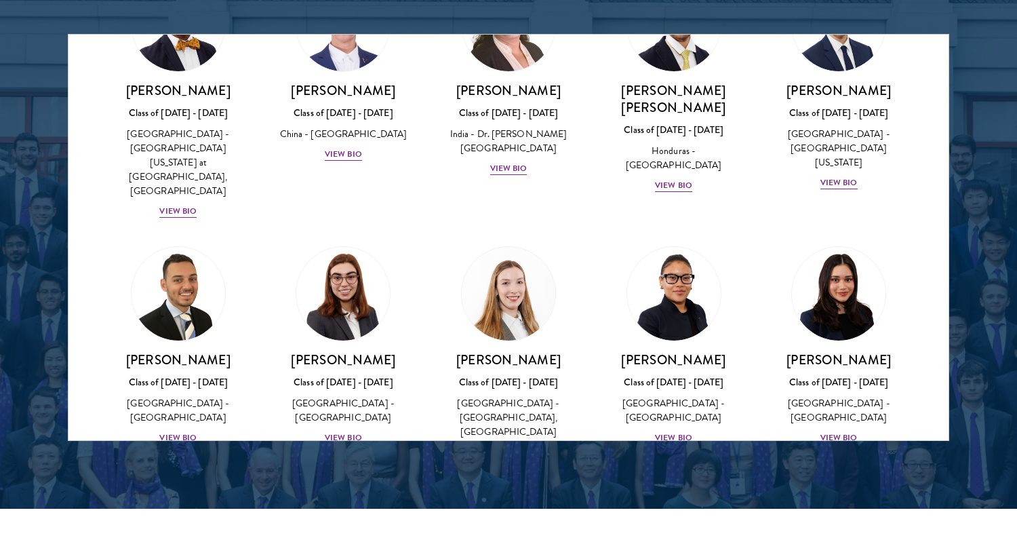
scroll to position [2970, 0]
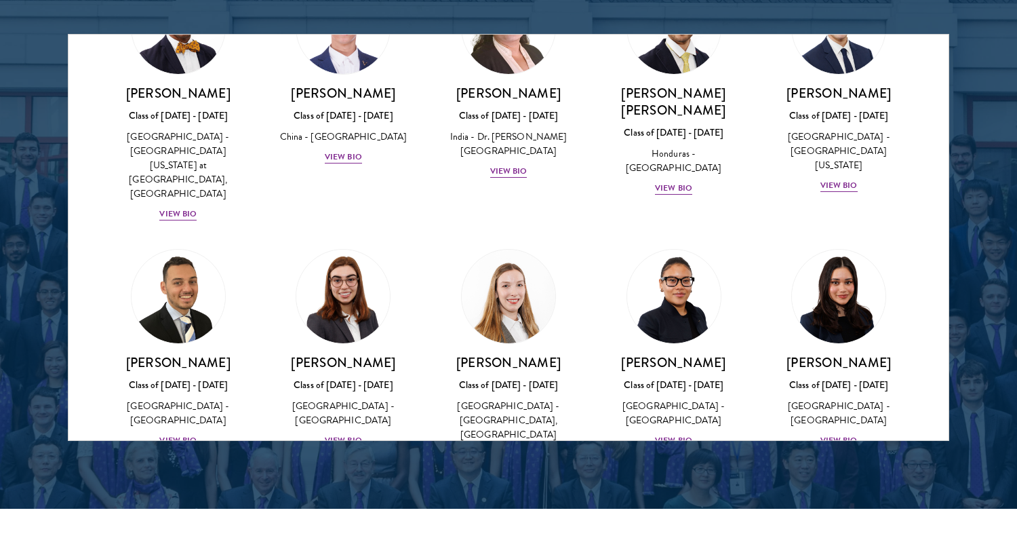
click at [838, 485] on img at bounding box center [838, 536] width 103 height 103
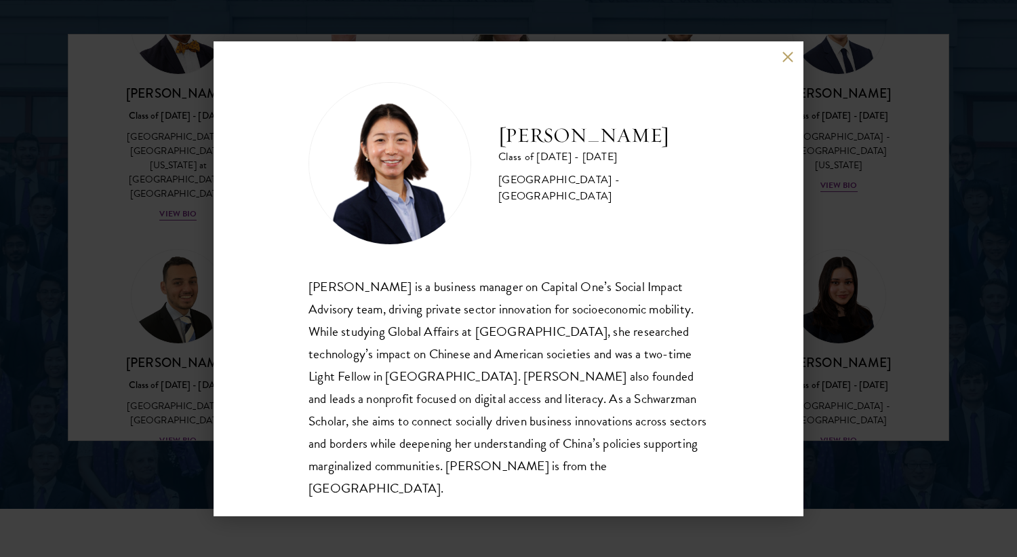
click at [839, 249] on div "[PERSON_NAME] Class of [DATE] - [DATE] [GEOGRAPHIC_DATA] - [GEOGRAPHIC_DATA] [P…" at bounding box center [508, 278] width 1017 height 557
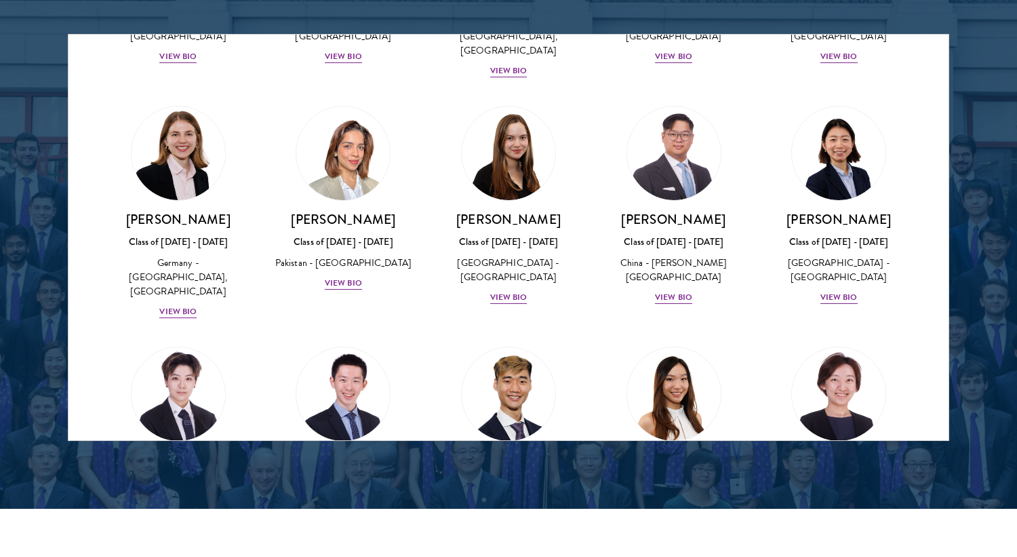
scroll to position [3394, 0]
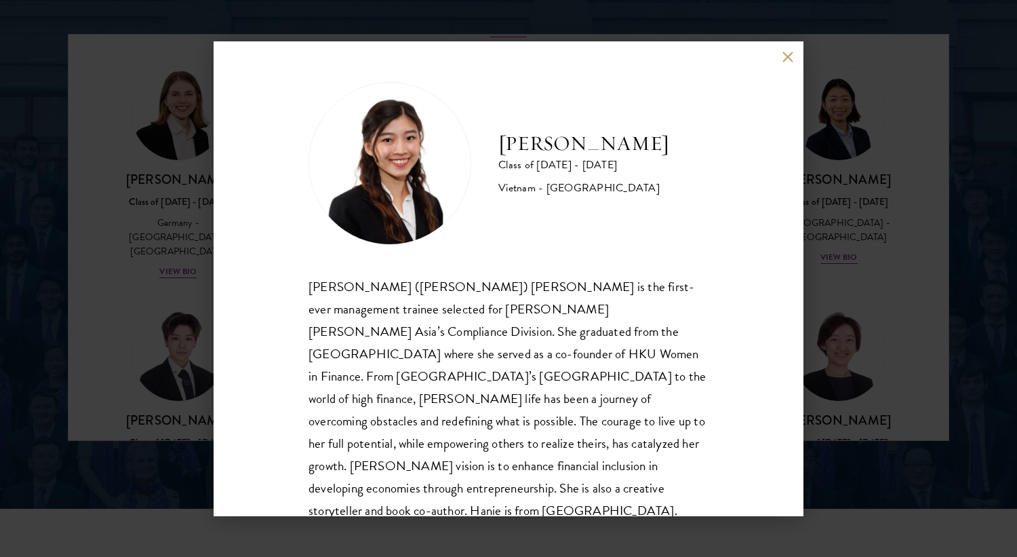
scroll to position [1, 0]
click at [795, 318] on div "[PERSON_NAME] Class of [DATE] - [DATE] [GEOGRAPHIC_DATA] - [GEOGRAPHIC_DATA] [P…" at bounding box center [509, 278] width 590 height 475
click at [847, 299] on div "[PERSON_NAME] Class of [DATE] - [DATE] [GEOGRAPHIC_DATA] - [GEOGRAPHIC_DATA] [P…" at bounding box center [508, 278] width 1017 height 557
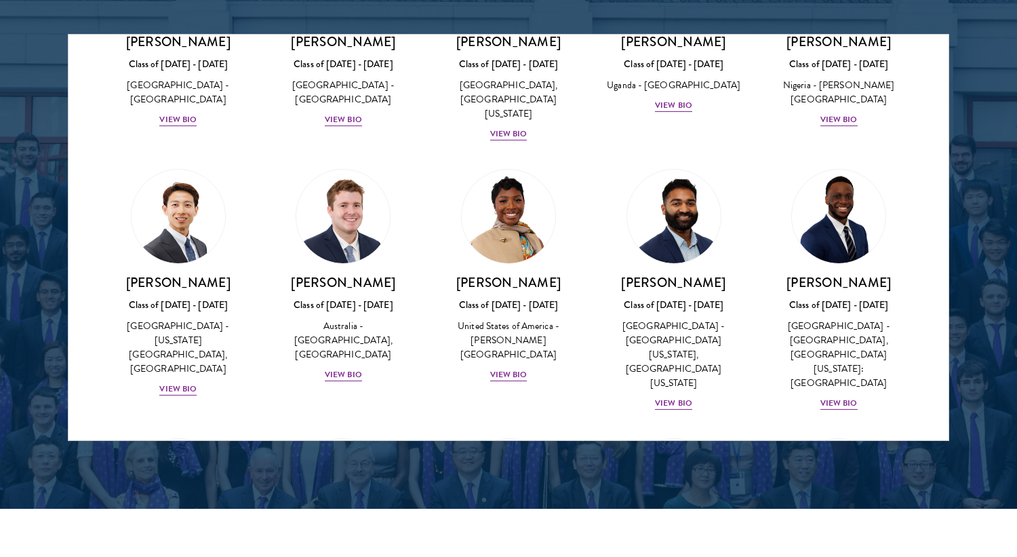
scroll to position [428, 0]
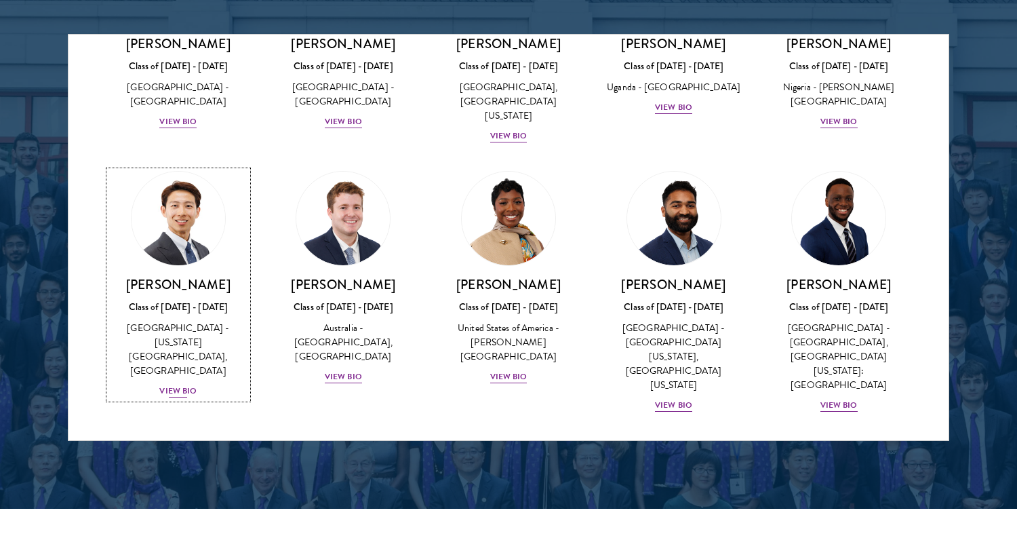
click at [156, 211] on img at bounding box center [178, 218] width 103 height 103
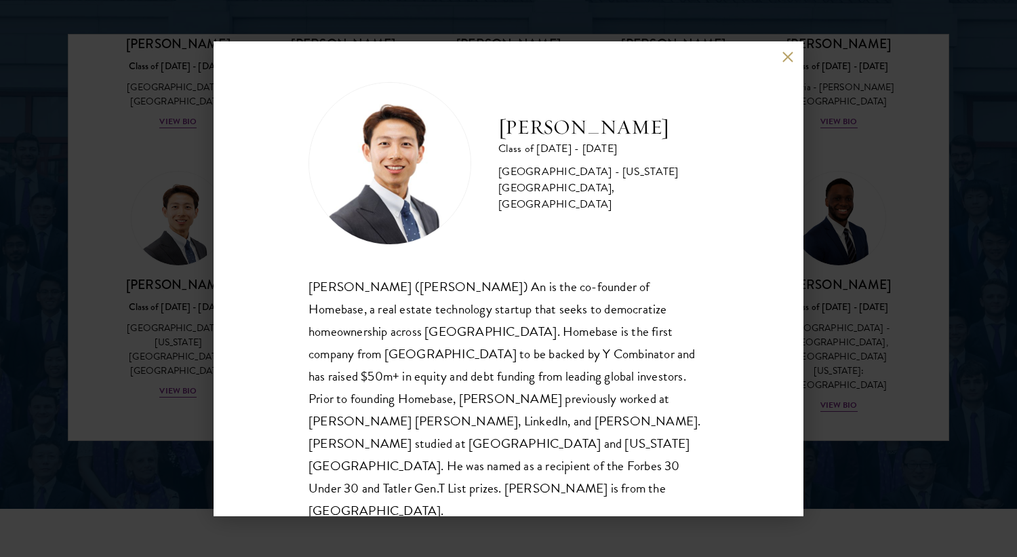
click at [860, 139] on div "[PERSON_NAME] Class of [DATE] - [DATE] [GEOGRAPHIC_DATA] - [US_STATE][GEOGRAPHI…" at bounding box center [508, 278] width 1017 height 557
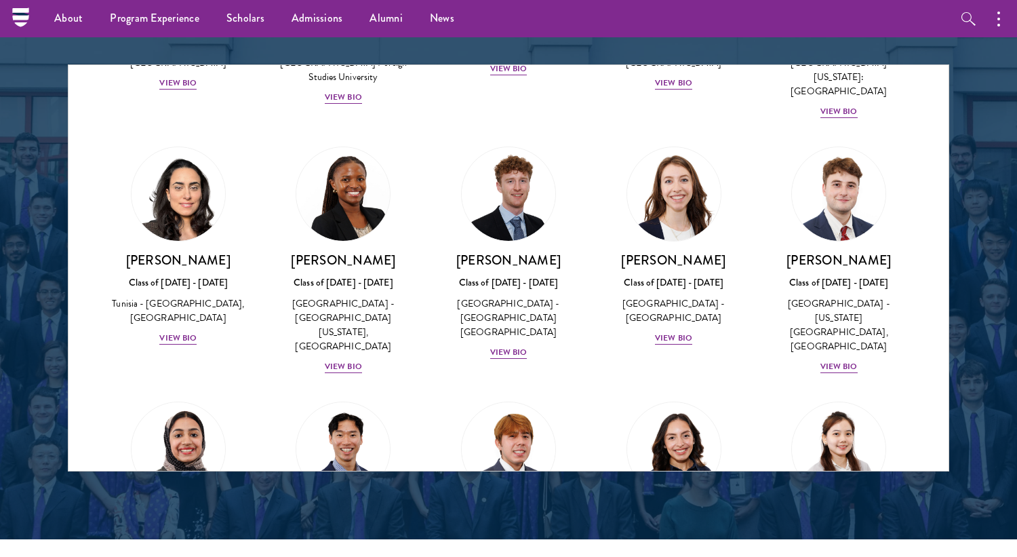
scroll to position [4217, 0]
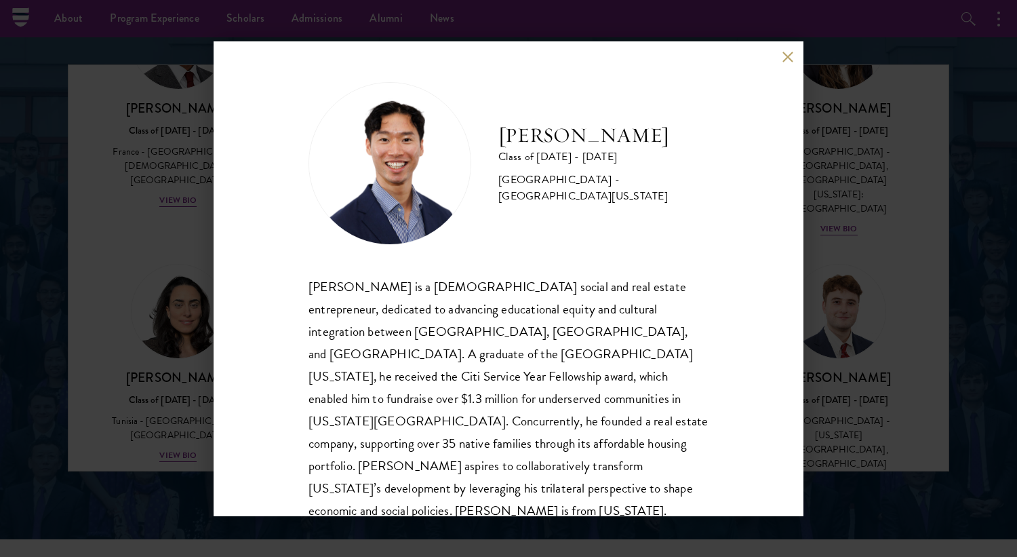
click at [773, 359] on div "[PERSON_NAME] Class of [DATE] - [DATE] [GEOGRAPHIC_DATA] - [GEOGRAPHIC_DATA][US…" at bounding box center [509, 278] width 590 height 475
click at [872, 326] on div "[PERSON_NAME] Class of [DATE] - [DATE] [GEOGRAPHIC_DATA] - [GEOGRAPHIC_DATA][US…" at bounding box center [508, 278] width 1017 height 557
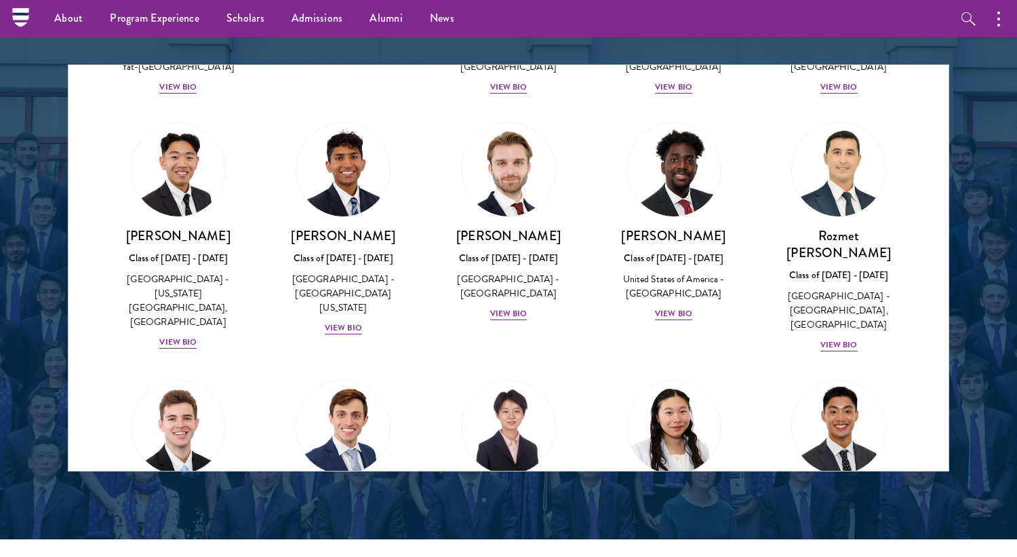
scroll to position [6087, 0]
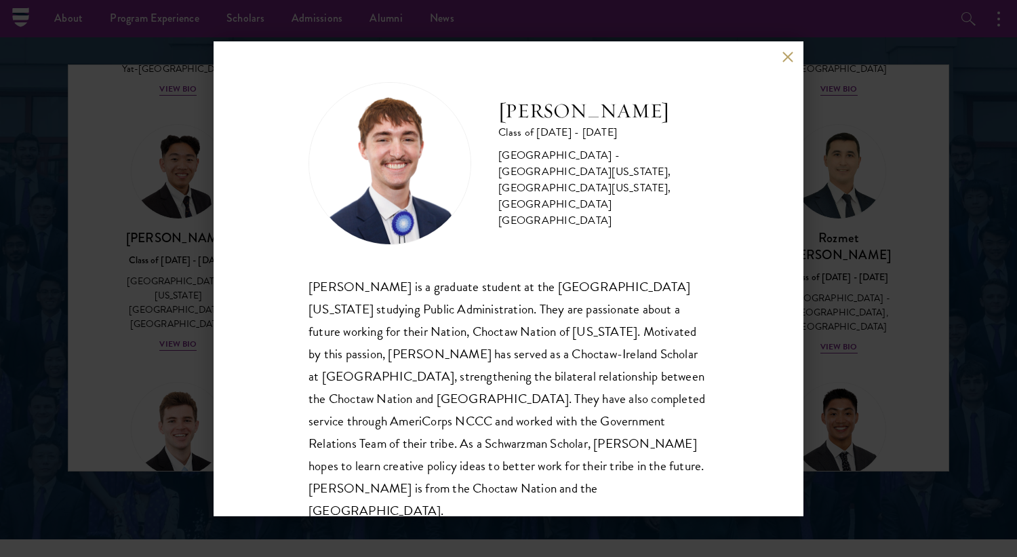
click at [828, 338] on div "[PERSON_NAME] Class of [DATE] - [DATE] [GEOGRAPHIC_DATA] - [GEOGRAPHIC_DATA][US…" at bounding box center [508, 278] width 1017 height 557
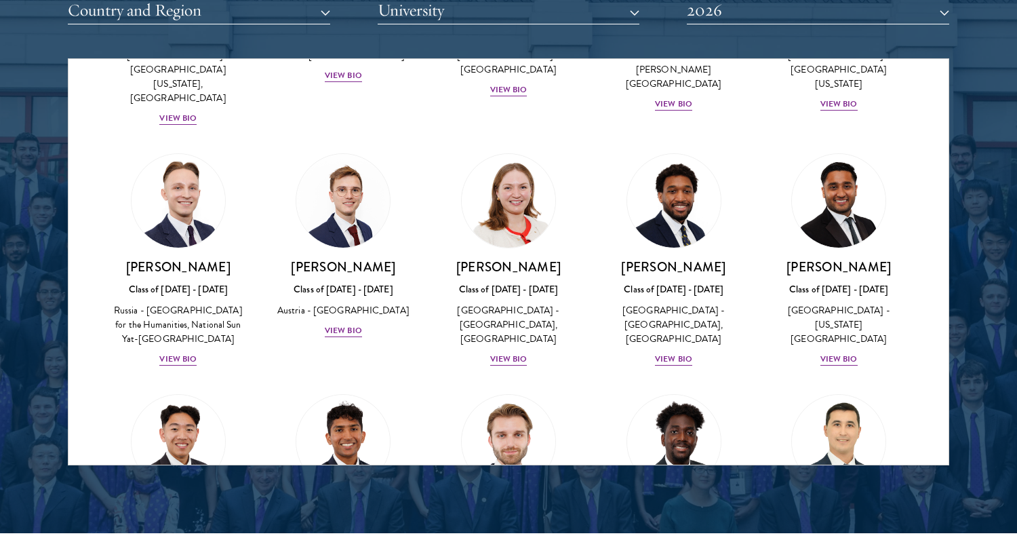
scroll to position [5676, 0]
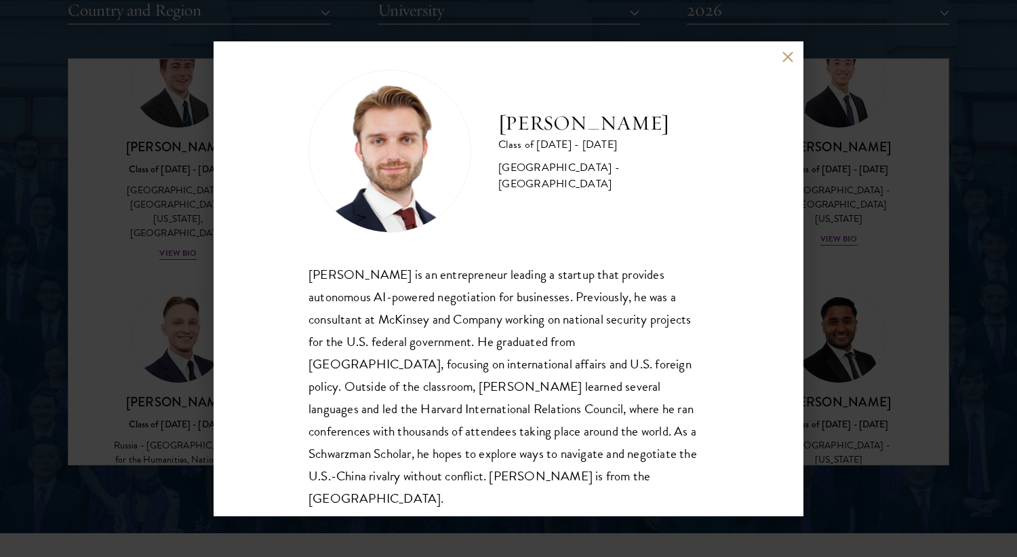
scroll to position [14, 0]
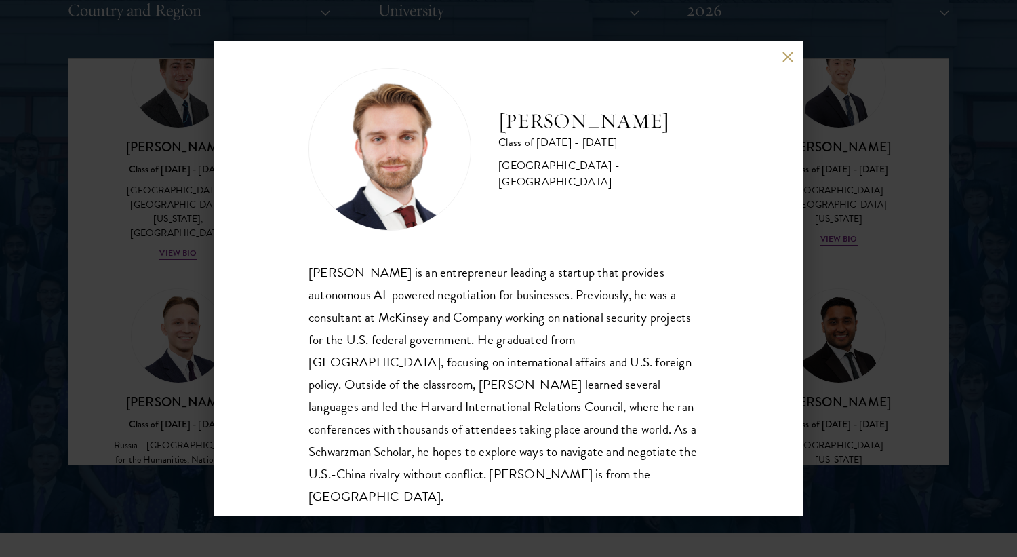
click at [803, 249] on div "[PERSON_NAME] Class of [DATE] - [DATE] [GEOGRAPHIC_DATA] - [GEOGRAPHIC_DATA] [P…" at bounding box center [509, 278] width 590 height 475
click at [788, 58] on button at bounding box center [788, 58] width 12 height 12
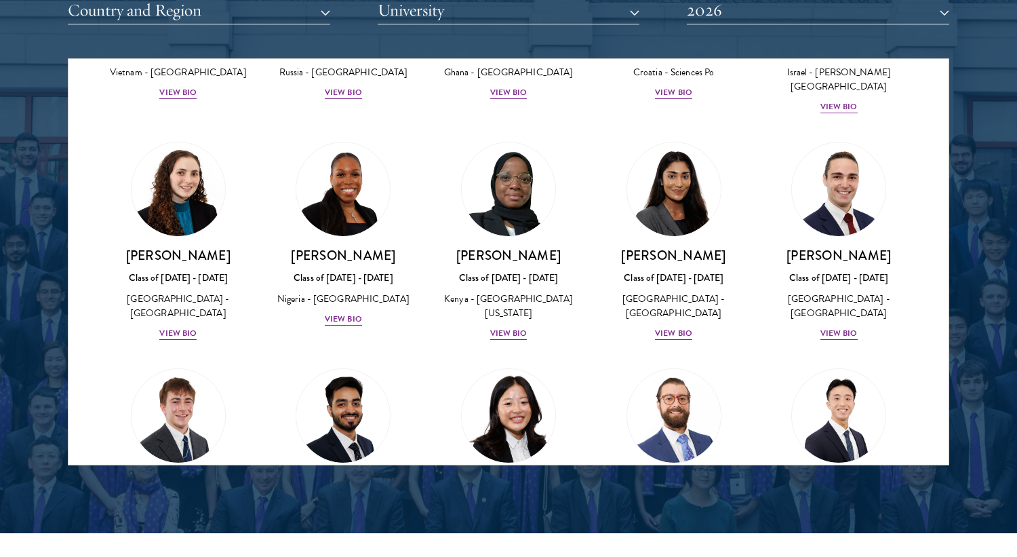
scroll to position [5317, 0]
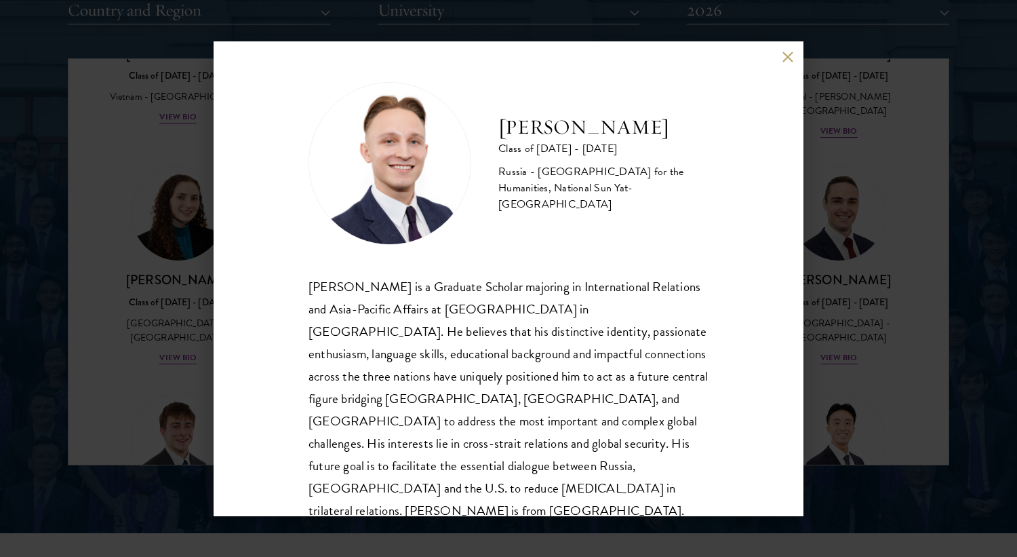
scroll to position [1, 0]
click at [813, 375] on div "[PERSON_NAME] Class of [DATE] - [DATE] [GEOGRAPHIC_DATA] - [GEOGRAPHIC_DATA] fo…" at bounding box center [508, 278] width 1017 height 557
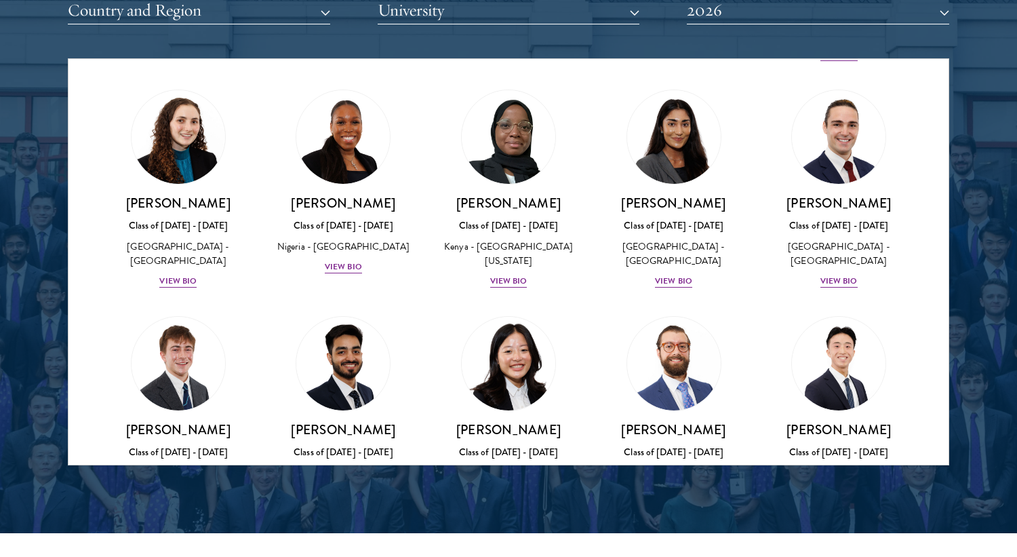
scroll to position [5393, 0]
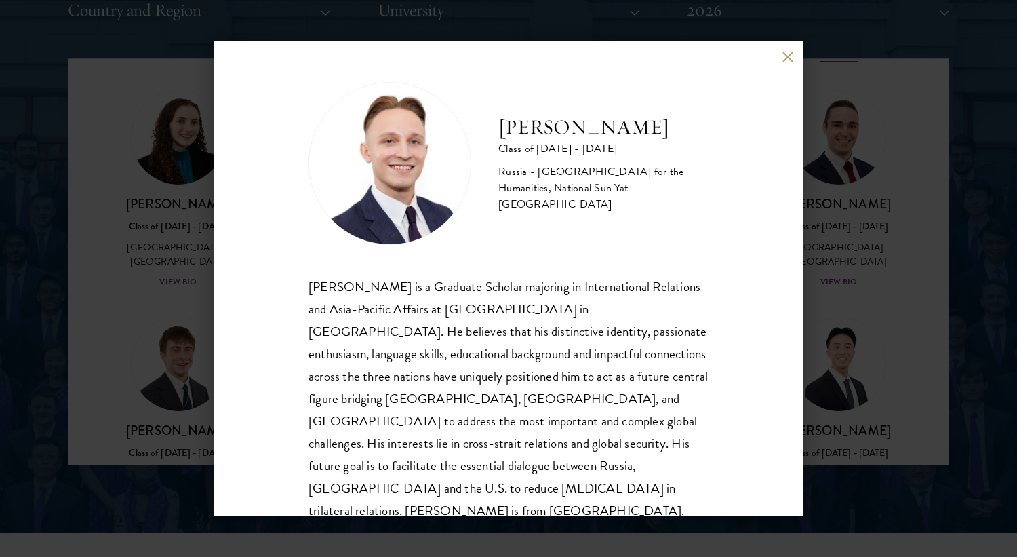
click at [584, 133] on h2 "[PERSON_NAME]" at bounding box center [603, 127] width 210 height 27
click at [603, 133] on h2 "[PERSON_NAME]" at bounding box center [603, 127] width 210 height 27
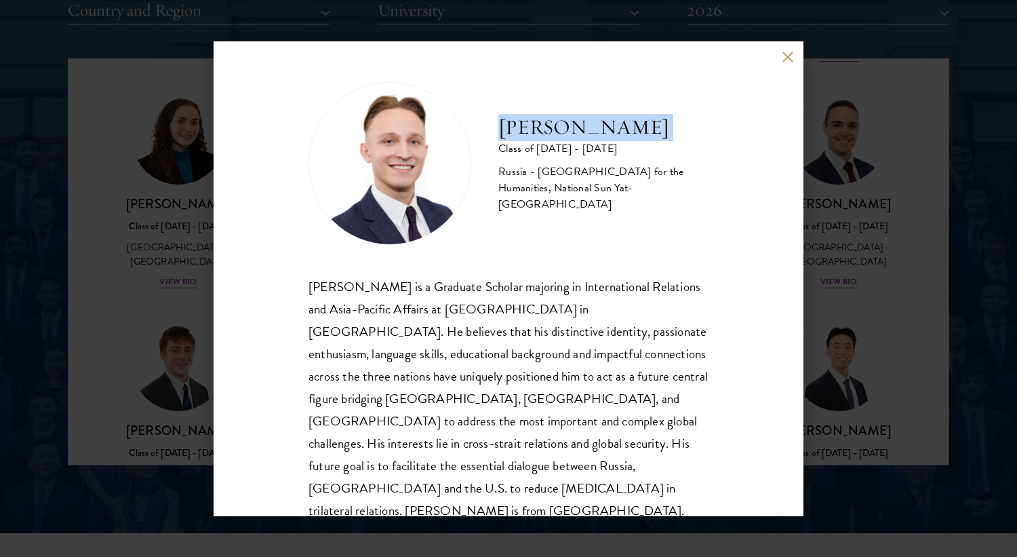
click at [603, 133] on h2 "[PERSON_NAME]" at bounding box center [603, 127] width 210 height 27
click at [605, 133] on h2 "[PERSON_NAME]" at bounding box center [603, 127] width 210 height 27
click at [598, 133] on h2 "[PERSON_NAME]" at bounding box center [603, 127] width 210 height 27
copy h2 "Sobolev"
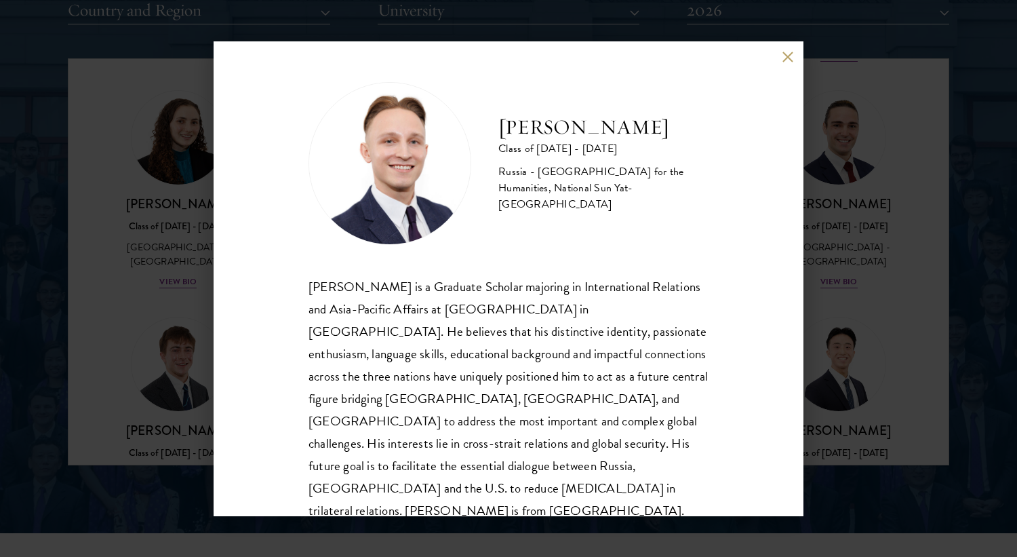
click at [883, 116] on div "[PERSON_NAME] Class of [DATE] - [DATE] [GEOGRAPHIC_DATA] - [GEOGRAPHIC_DATA] fo…" at bounding box center [508, 278] width 1017 height 557
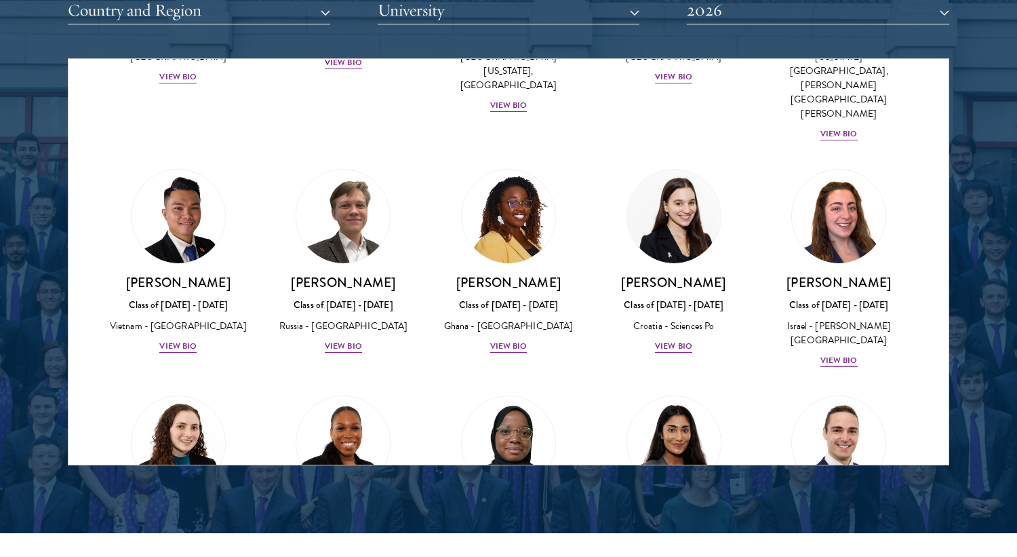
scroll to position [5113, 0]
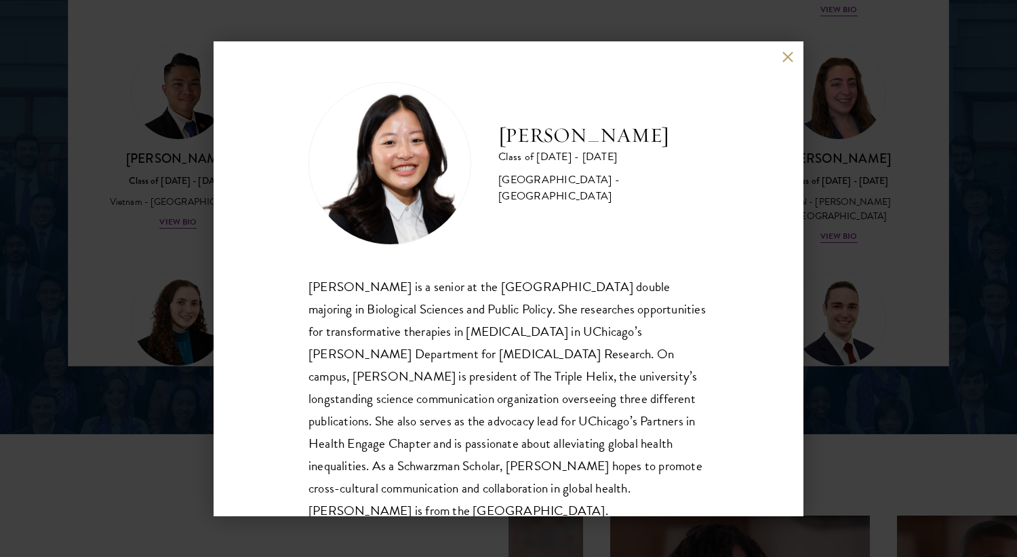
click at [780, 61] on div "[PERSON_NAME] Class of [DATE] - [DATE] [GEOGRAPHIC_DATA] - [GEOGRAPHIC_DATA] [P…" at bounding box center [509, 278] width 590 height 475
click at [785, 57] on button at bounding box center [788, 58] width 12 height 12
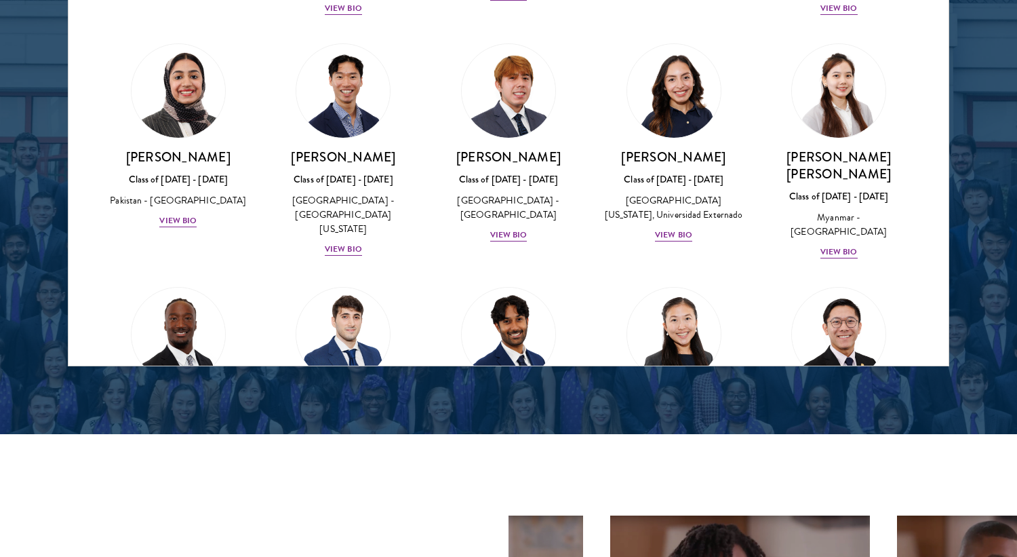
scroll to position [4582, 0]
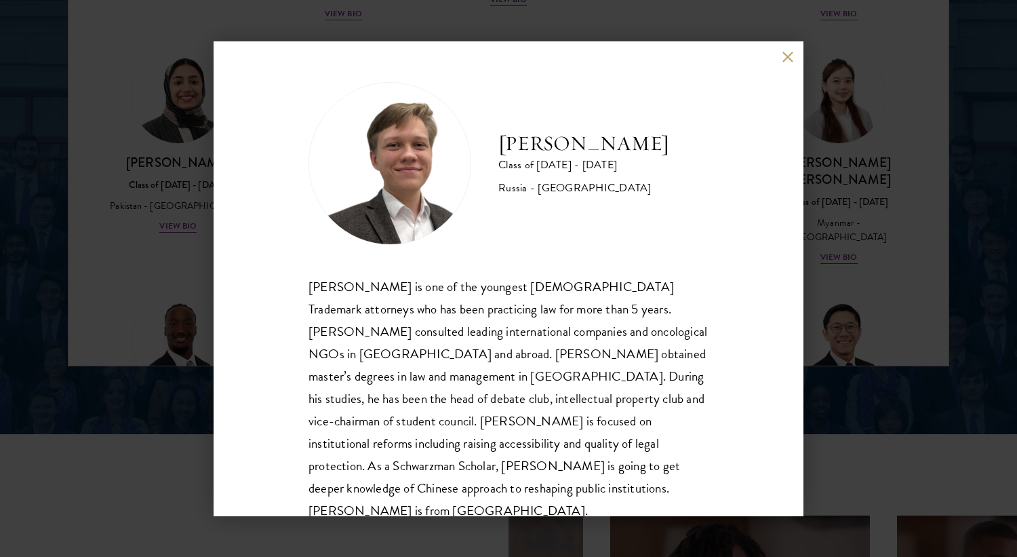
click at [914, 165] on div "[PERSON_NAME] Class of [DATE] - [DATE] [GEOGRAPHIC_DATA] - [GEOGRAPHIC_DATA] [P…" at bounding box center [508, 278] width 1017 height 557
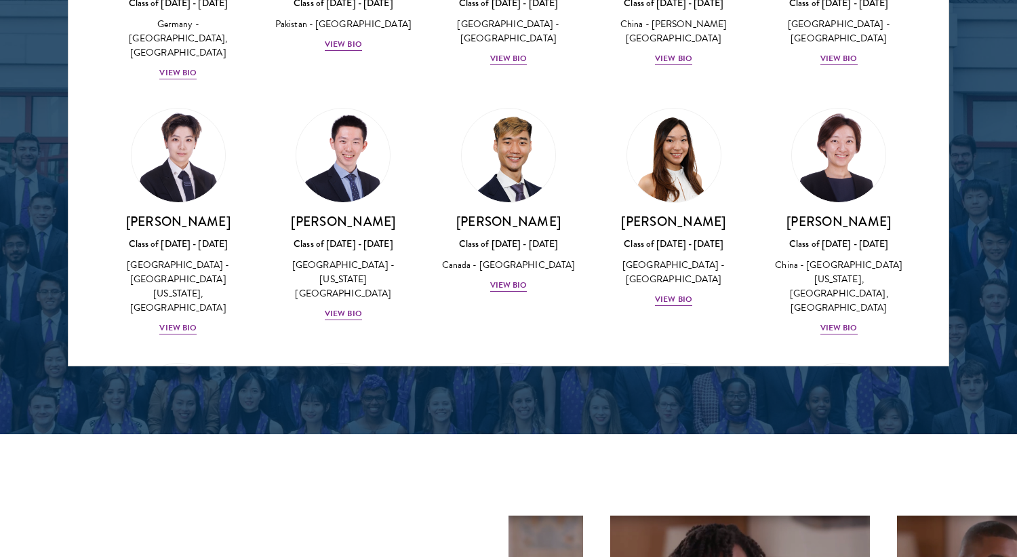
scroll to position [3506, 0]
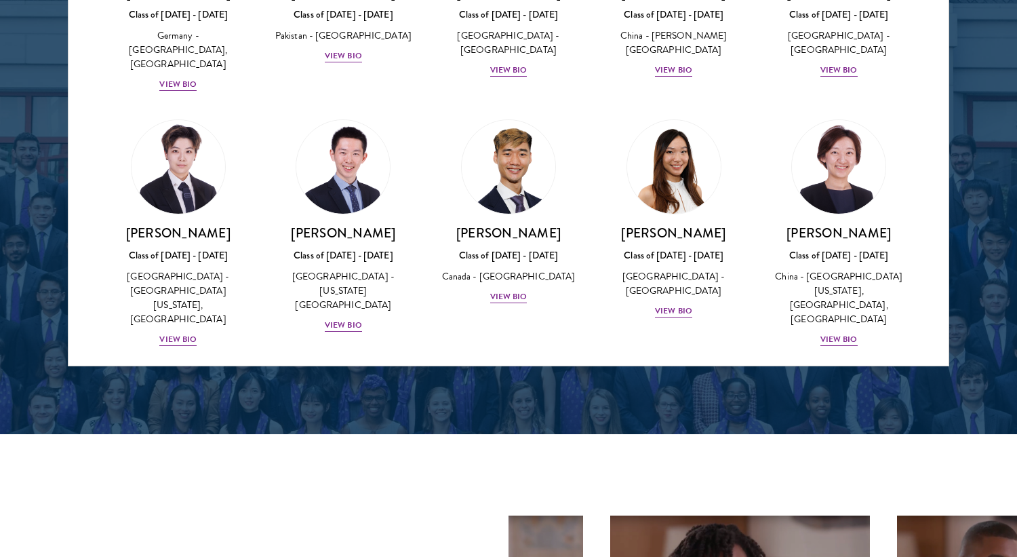
click at [843, 479] on div "[PERSON_NAME] Class of [DATE] - [DATE] [GEOGRAPHIC_DATA] - [GEOGRAPHIC_DATA] Vi…" at bounding box center [838, 519] width 138 height 80
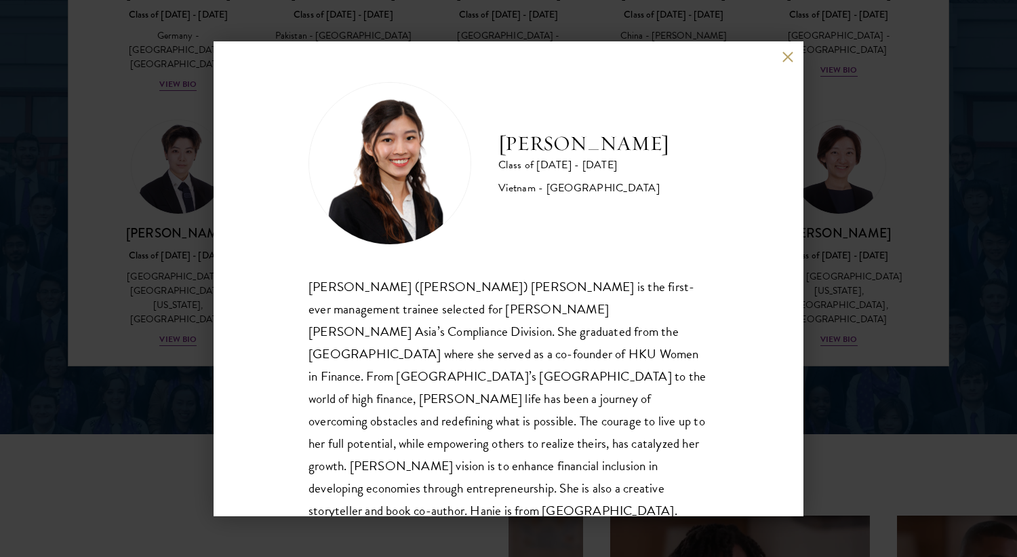
click at [784, 52] on button at bounding box center [788, 58] width 12 height 12
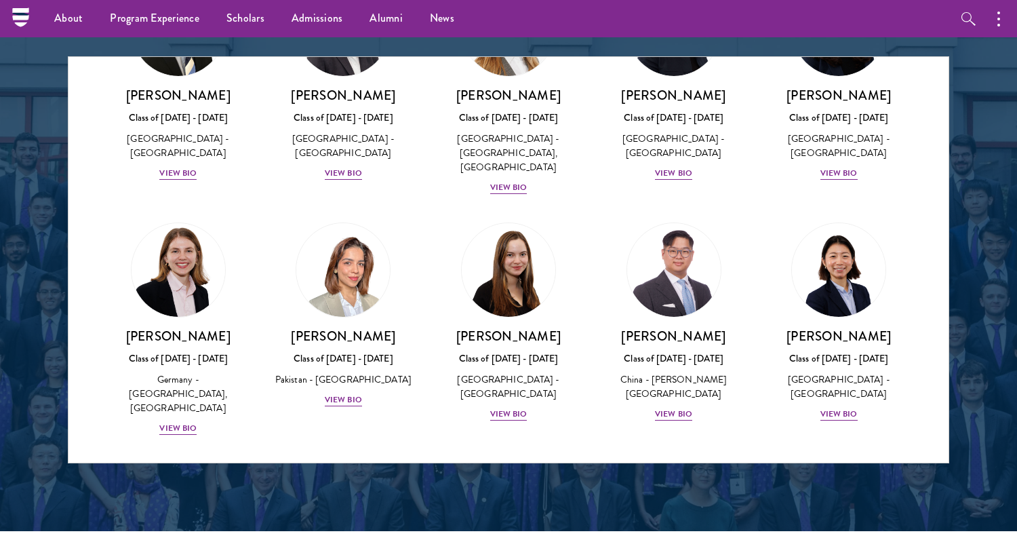
scroll to position [3249, 0]
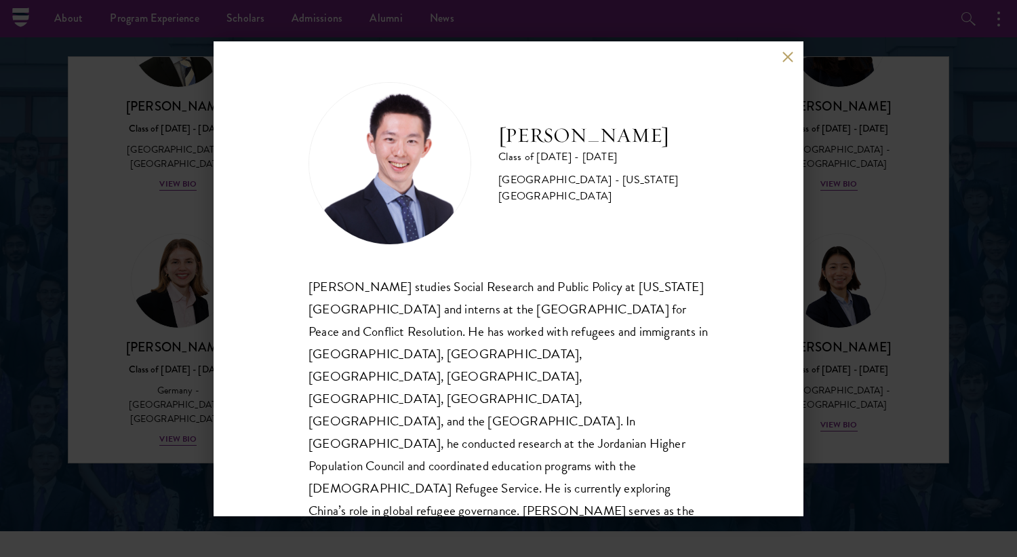
click at [834, 260] on div "[PERSON_NAME] Class of [DATE] - [DATE] [GEOGRAPHIC_DATA] - [US_STATE][GEOGRAPHI…" at bounding box center [508, 278] width 1017 height 557
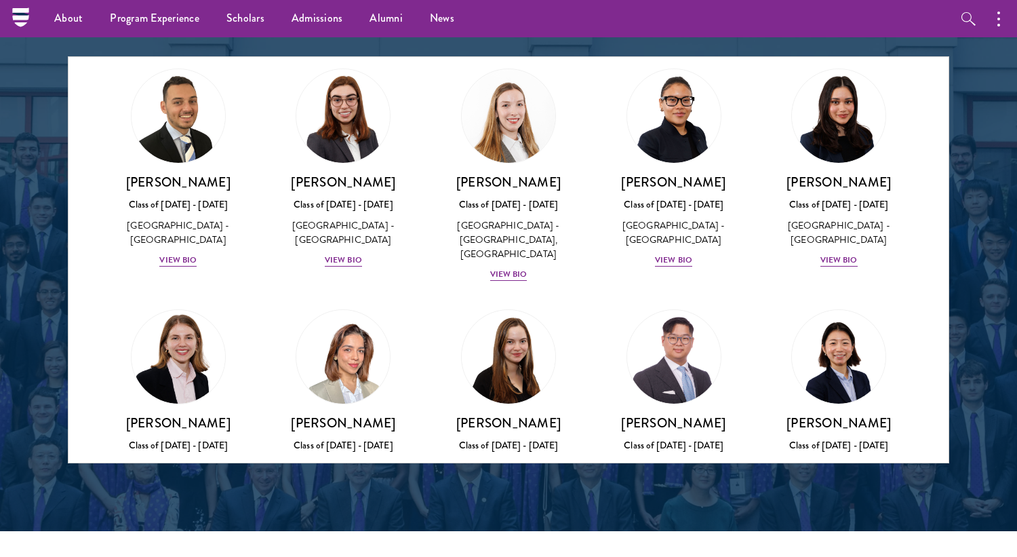
scroll to position [3164, 0]
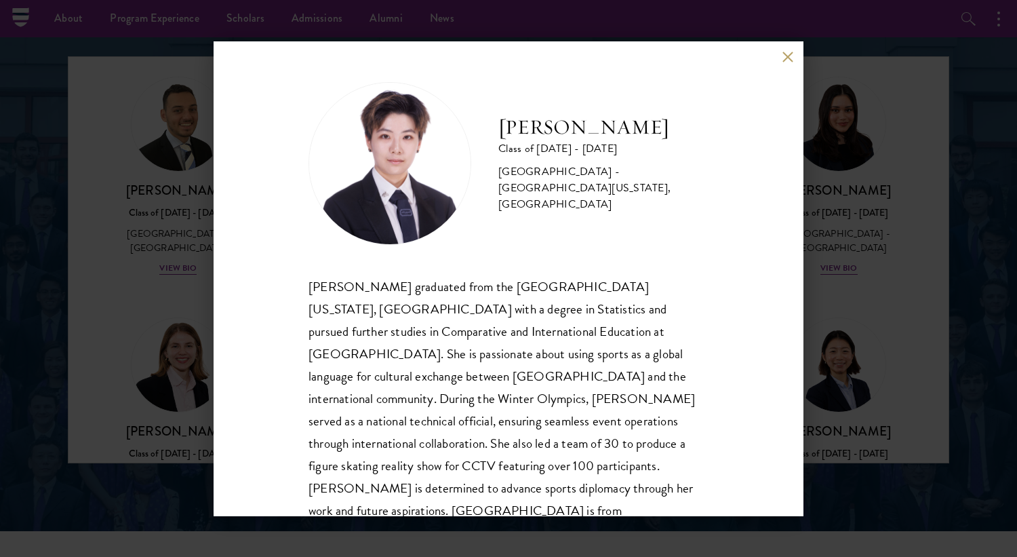
click at [815, 237] on div "[PERSON_NAME] Class of [DATE] - [DATE] [GEOGRAPHIC_DATA] - [GEOGRAPHIC_DATA][US…" at bounding box center [508, 278] width 1017 height 557
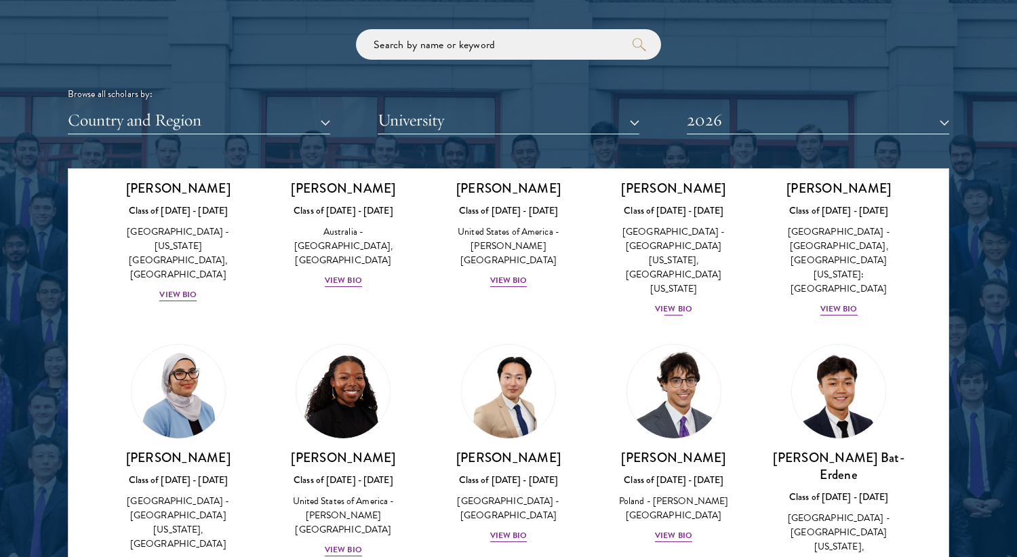
scroll to position [660, 0]
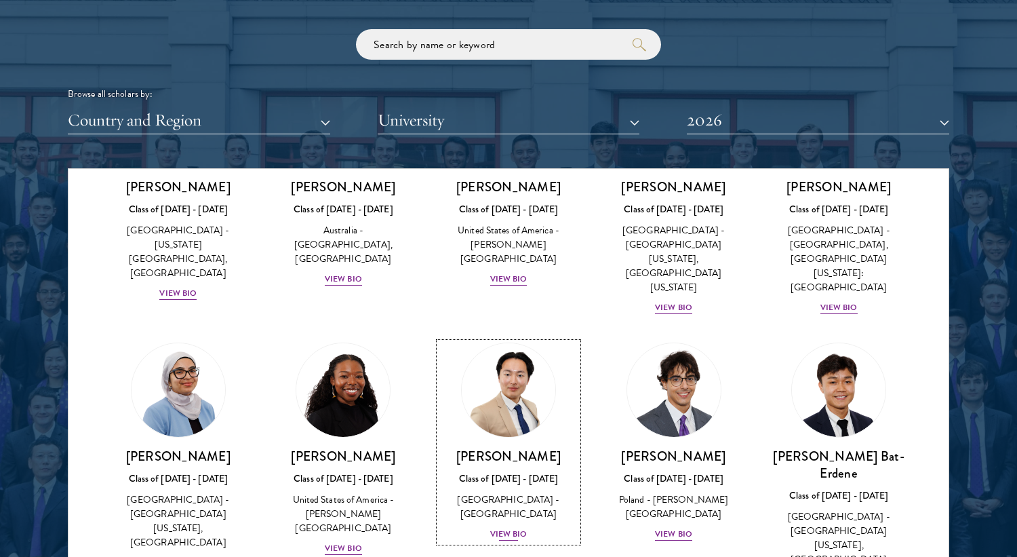
click at [522, 492] on div "[GEOGRAPHIC_DATA] - [GEOGRAPHIC_DATA]" at bounding box center [508, 506] width 138 height 28
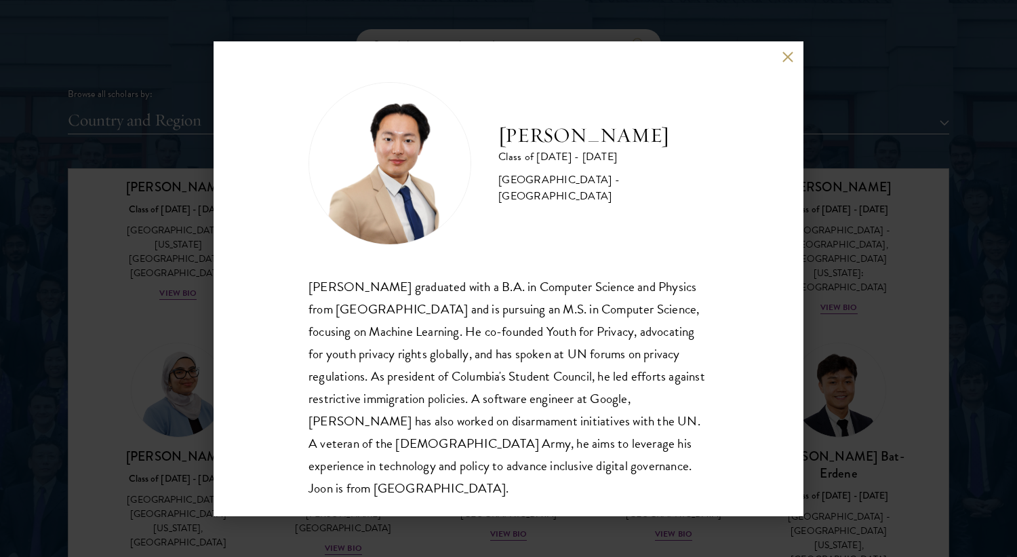
click at [552, 142] on h2 "[PERSON_NAME]" at bounding box center [603, 135] width 210 height 27
click at [587, 142] on h2 "[PERSON_NAME]" at bounding box center [603, 135] width 210 height 27
drag, startPoint x: 310, startPoint y: 281, endPoint x: 393, endPoint y: 278, distance: 82.8
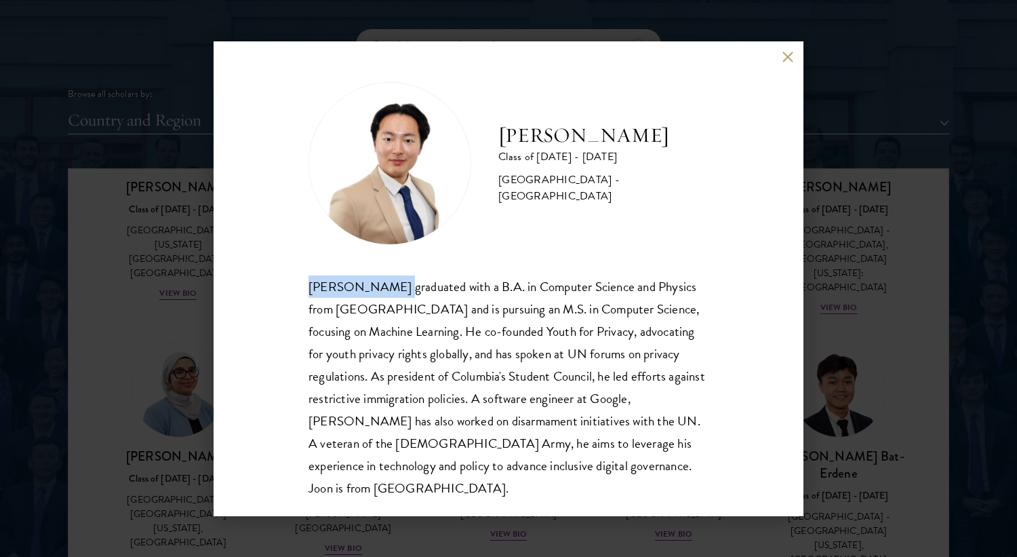
click at [393, 278] on div "[PERSON_NAME] graduated with a B.A. in Computer Science and Physics from [GEOGR…" at bounding box center [508, 387] width 400 height 224
copy div "Beom [PERSON_NAME]"
click at [857, 134] on div "[PERSON_NAME] Class of [DATE] - [DATE] [GEOGRAPHIC_DATA] - [GEOGRAPHIC_DATA] [P…" at bounding box center [508, 278] width 1017 height 557
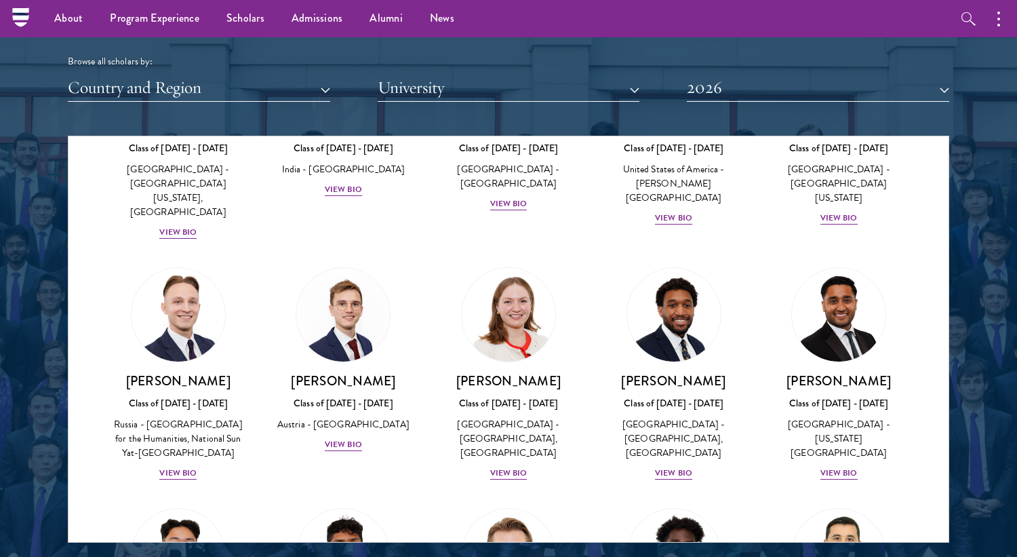
scroll to position [5787, 0]
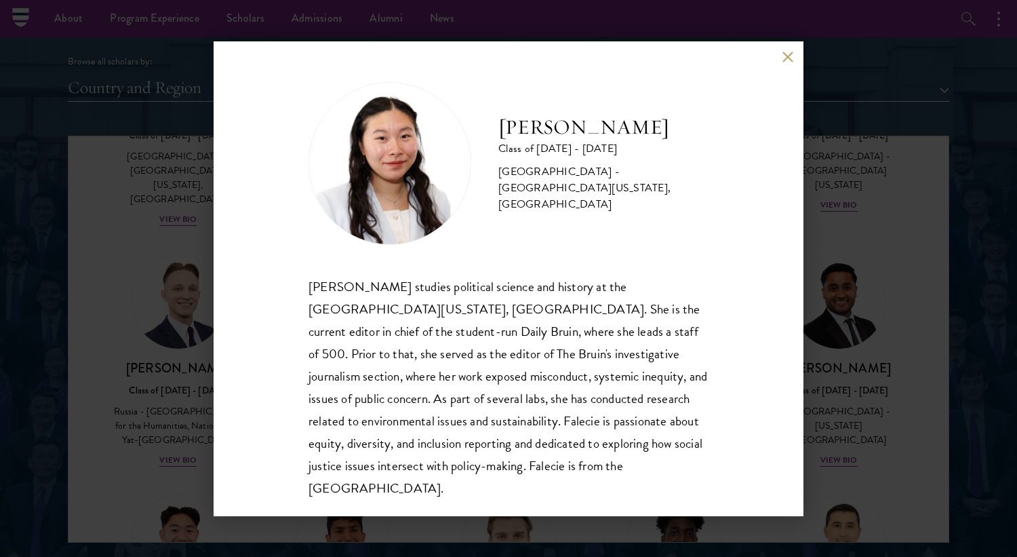
click at [858, 399] on div "[PERSON_NAME] Class of [DATE] - [DATE] [GEOGRAPHIC_DATA] - [GEOGRAPHIC_DATA][US…" at bounding box center [508, 278] width 1017 height 557
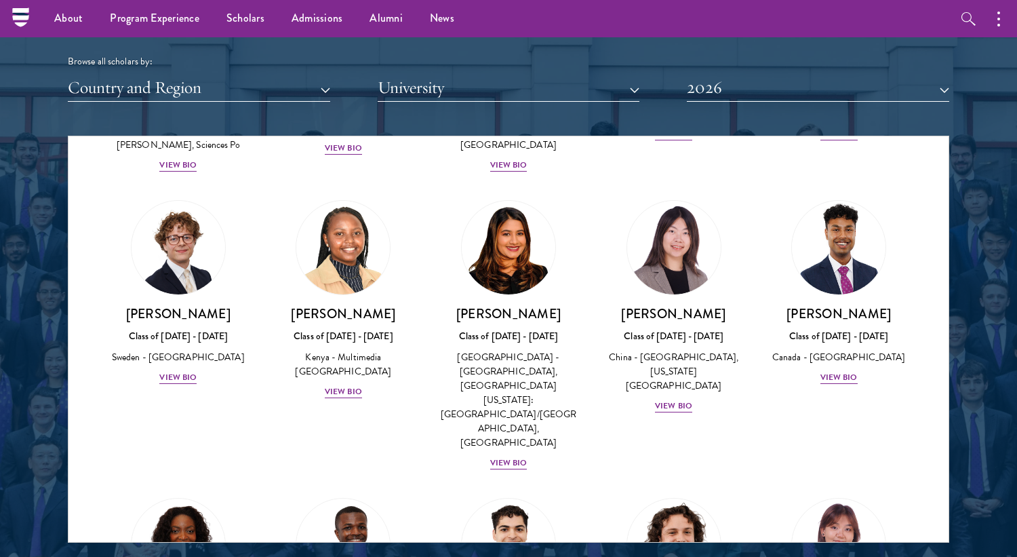
scroll to position [2042, 0]
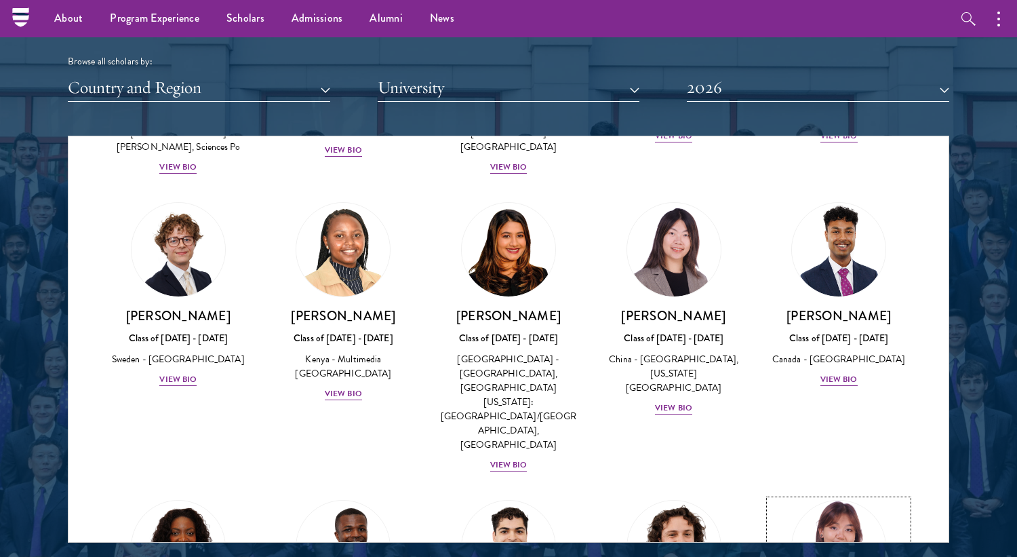
click at [843, 496] on img at bounding box center [838, 547] width 103 height 103
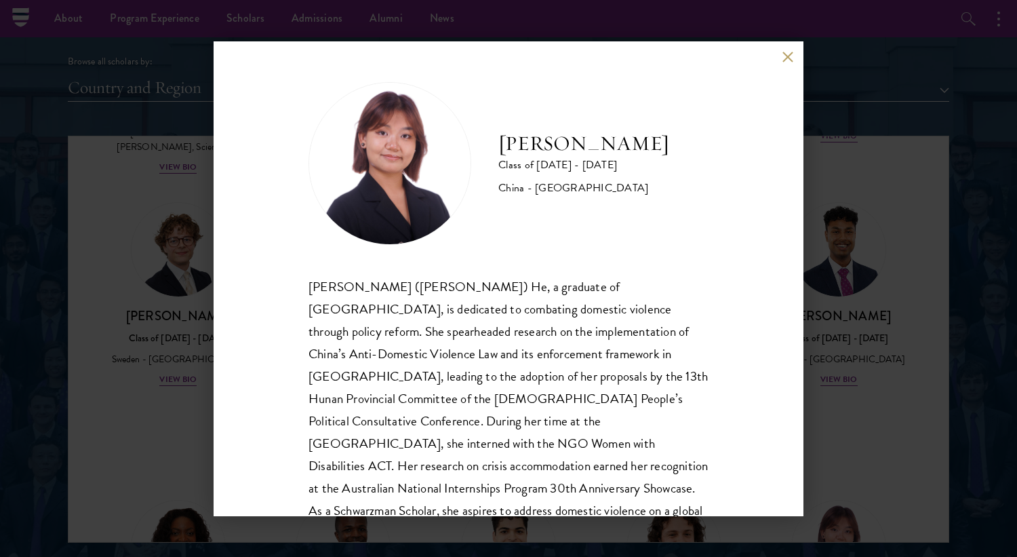
click at [872, 336] on div "[PERSON_NAME] Class of [DATE] - [DATE] [GEOGRAPHIC_DATA] - [GEOGRAPHIC_DATA] [P…" at bounding box center [508, 278] width 1017 height 557
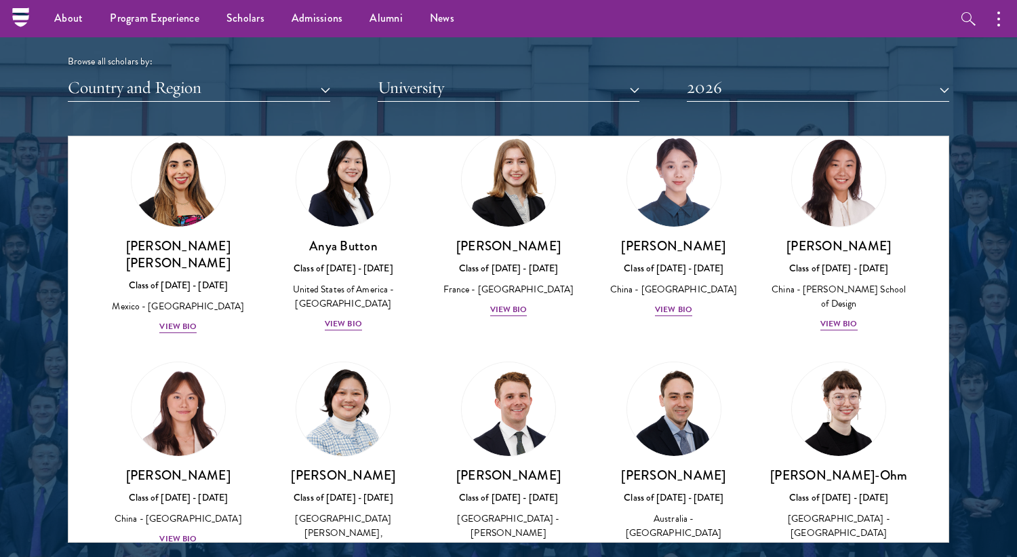
scroll to position [1100, 0]
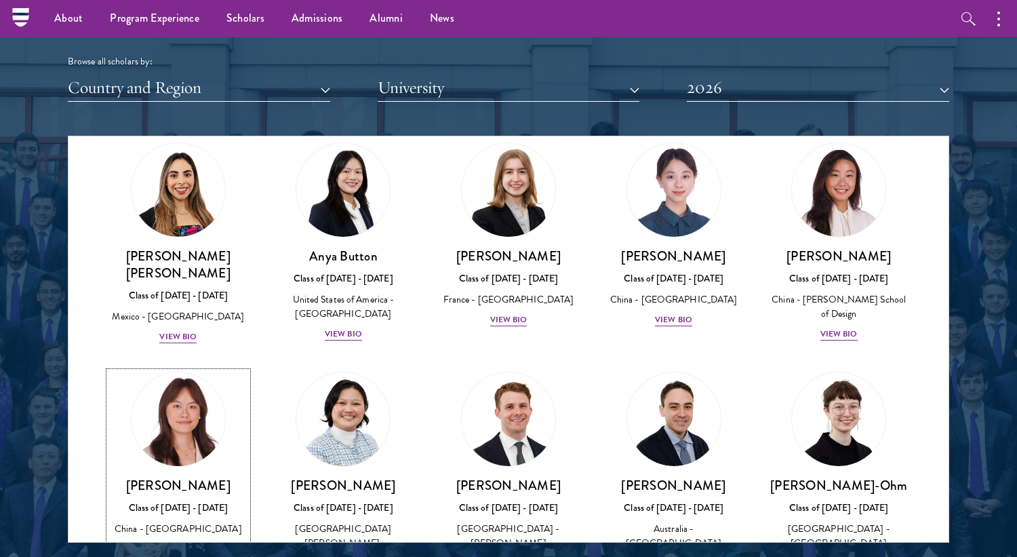
click at [220, 367] on img at bounding box center [178, 418] width 103 height 103
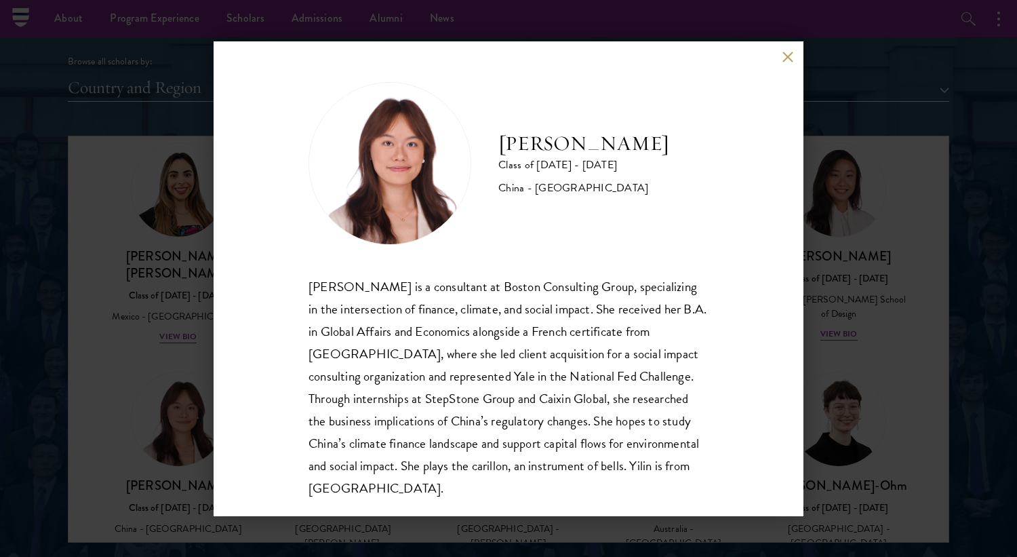
click at [854, 360] on div "[PERSON_NAME] Class of [DATE] - [DATE] [GEOGRAPHIC_DATA] - [GEOGRAPHIC_DATA] [P…" at bounding box center [508, 278] width 1017 height 557
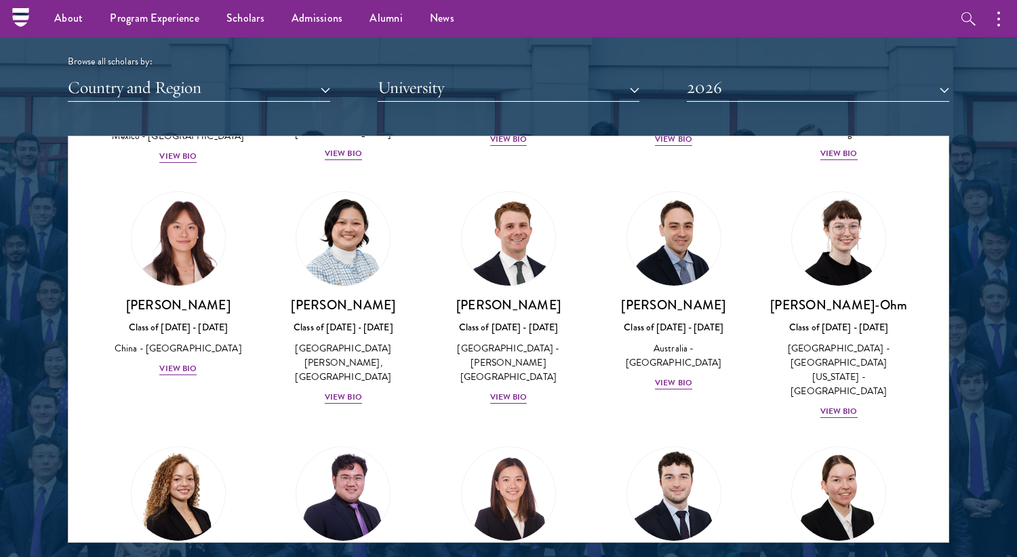
scroll to position [1208, 0]
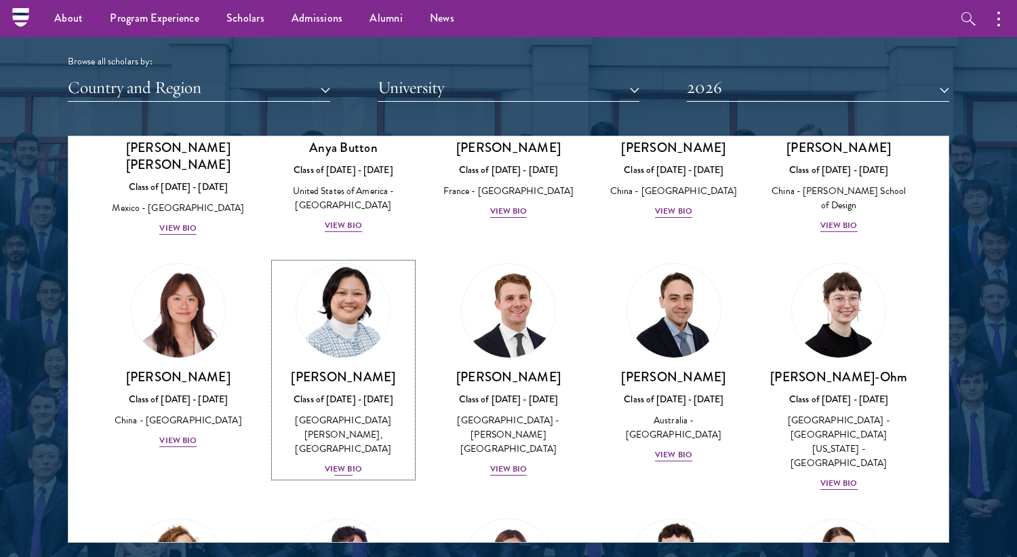
click at [371, 266] on link "[PERSON_NAME] Class of [DATE] - [DATE] [GEOGRAPHIC_DATA] - [PERSON_NAME][GEOGRA…" at bounding box center [344, 370] width 138 height 214
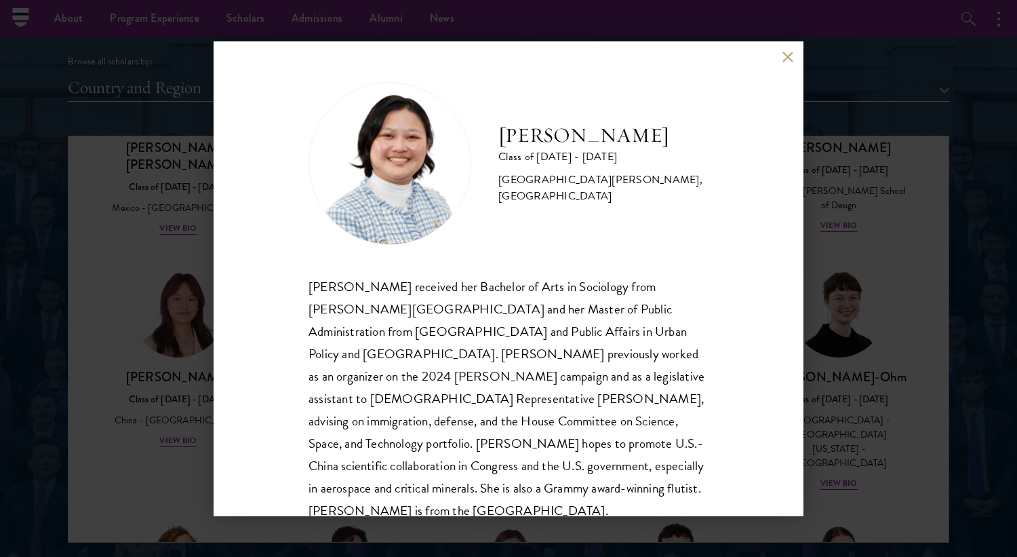
click at [856, 325] on div "[PERSON_NAME] Class of [DATE] - [DATE] [GEOGRAPHIC_DATA] - [PERSON_NAME][GEOGRA…" at bounding box center [508, 278] width 1017 height 557
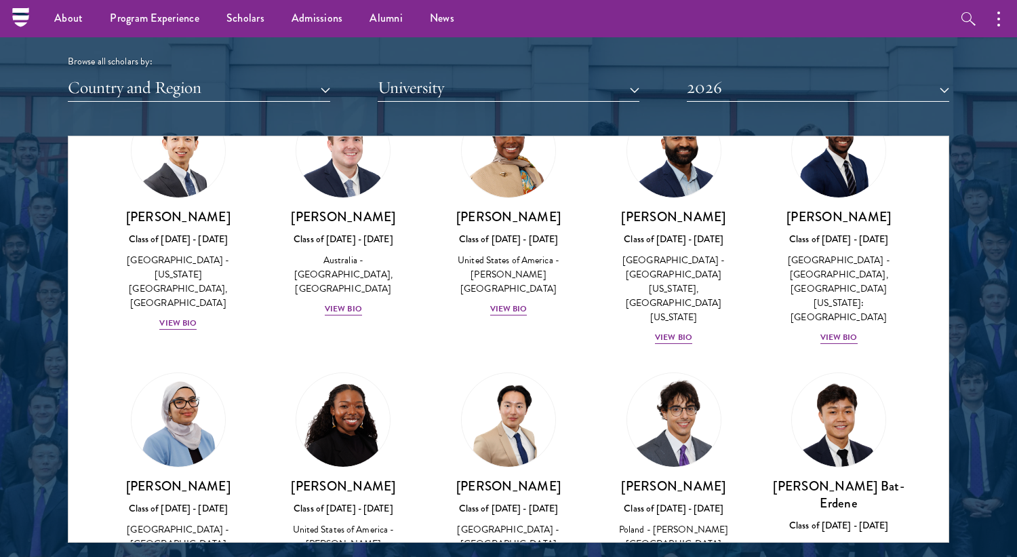
scroll to position [596, 0]
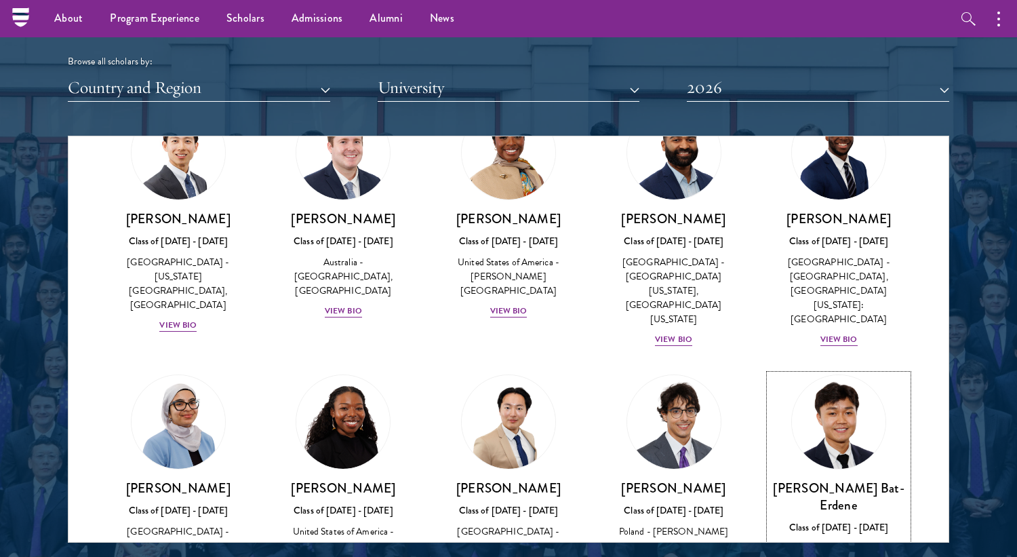
click at [826, 393] on img at bounding box center [838, 421] width 103 height 103
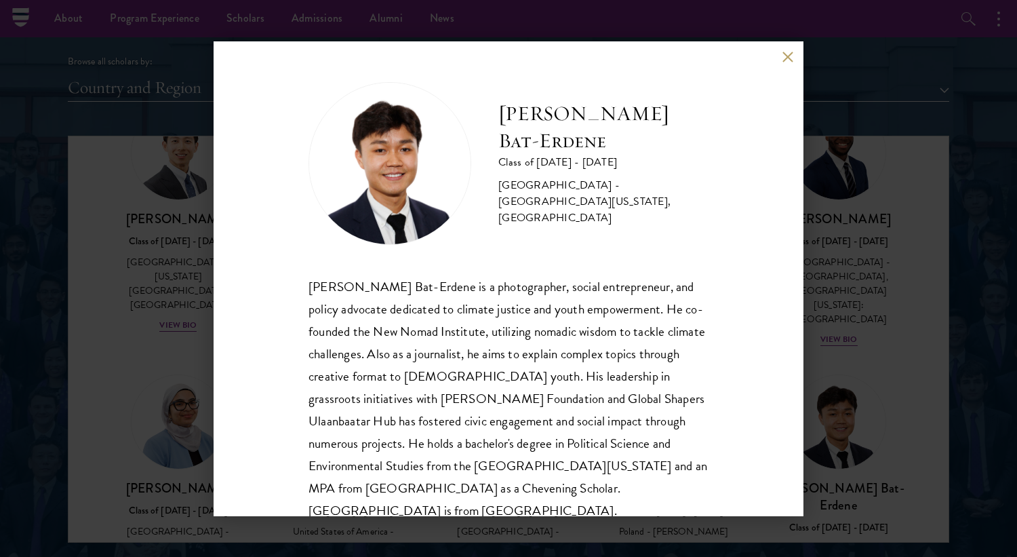
click at [874, 305] on div "[PERSON_NAME] Bat-Erdene Class of [DATE] - [DATE] [GEOGRAPHIC_DATA] - [GEOGRAPH…" at bounding box center [508, 278] width 1017 height 557
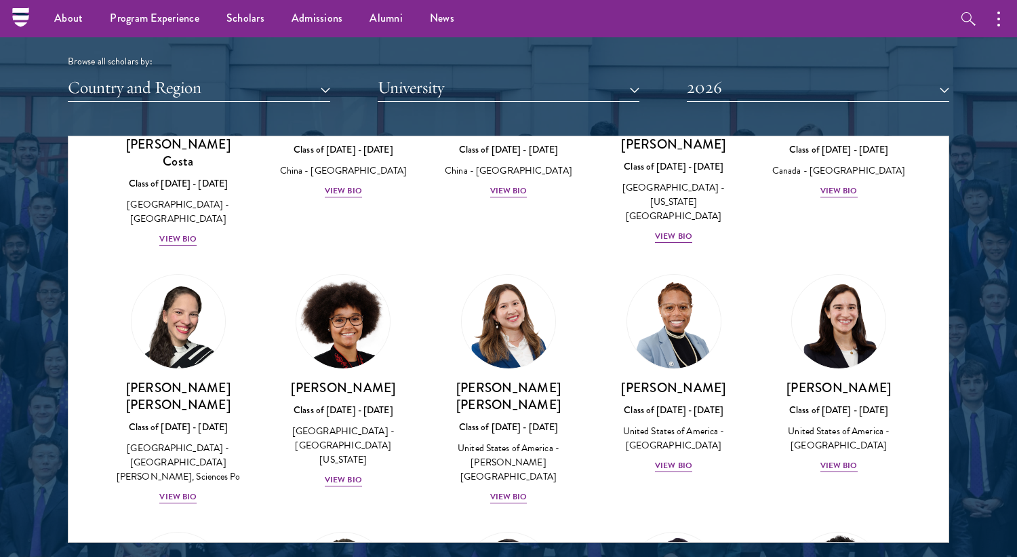
scroll to position [1815, 0]
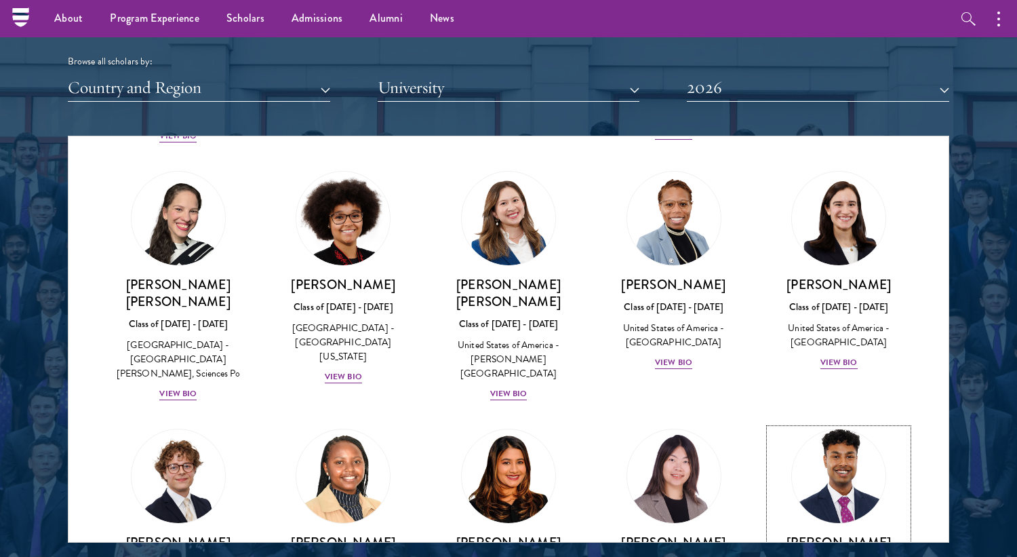
click at [837, 424] on img at bounding box center [838, 475] width 103 height 103
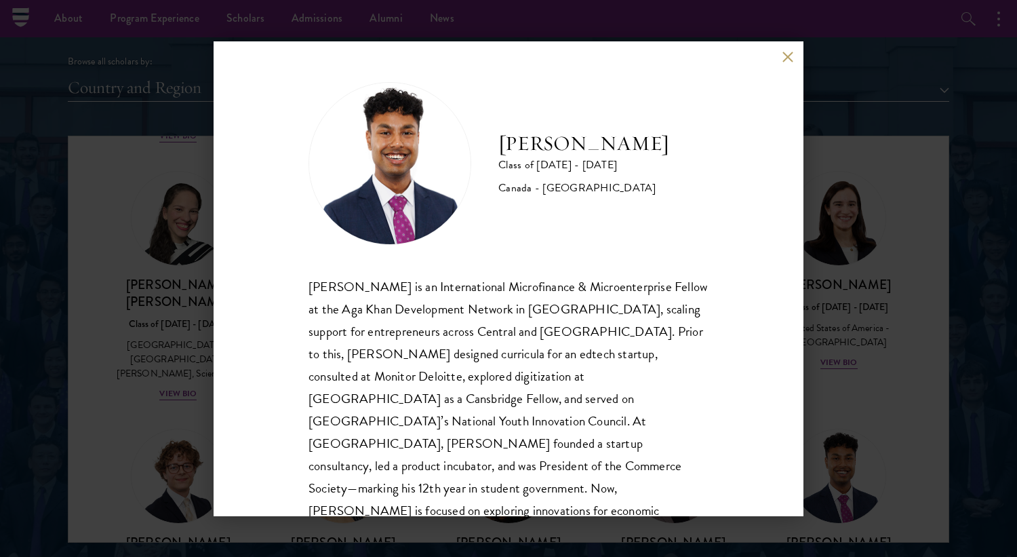
click at [552, 149] on h2 "[PERSON_NAME]" at bounding box center [583, 143] width 171 height 27
click at [829, 204] on div "[PERSON_NAME] Class of [DATE] - [DATE] [GEOGRAPHIC_DATA] - [GEOGRAPHIC_DATA] [P…" at bounding box center [508, 278] width 1017 height 557
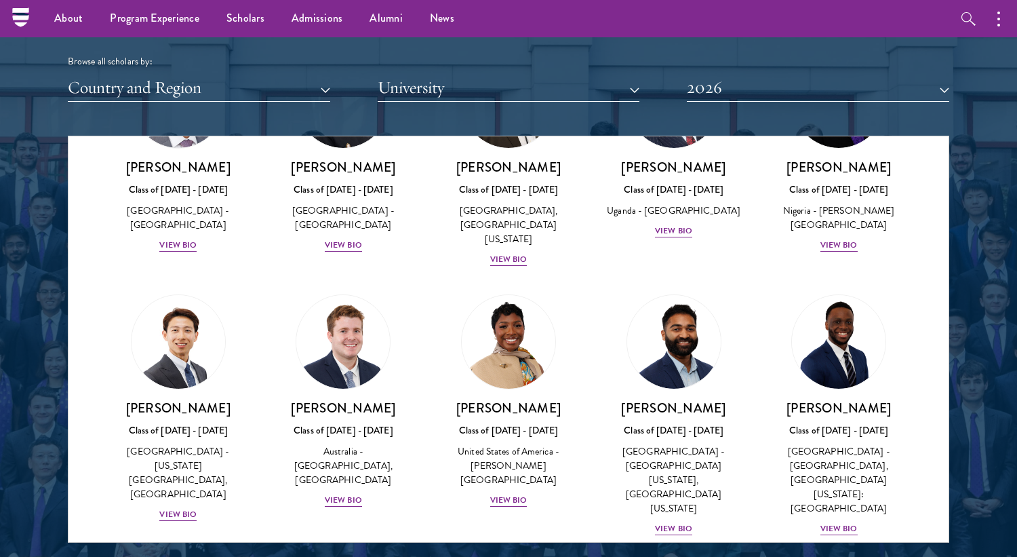
scroll to position [411, 0]
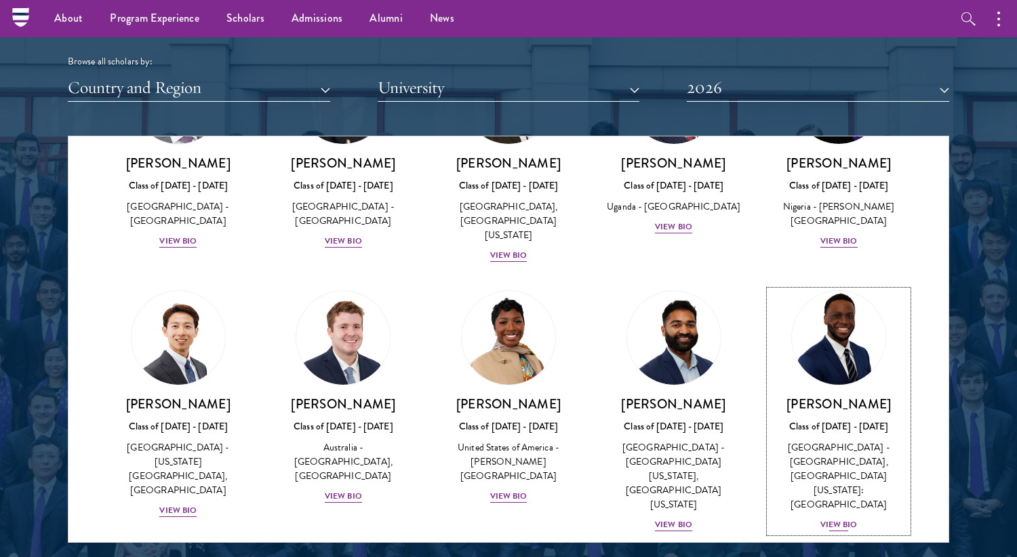
click at [829, 363] on img at bounding box center [838, 337] width 103 height 103
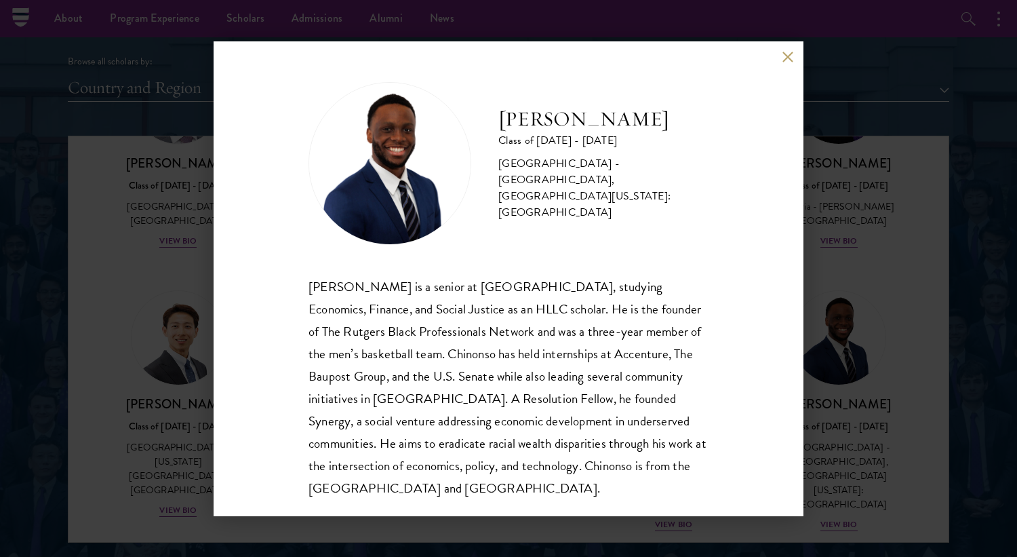
click at [860, 369] on div "[PERSON_NAME] Class of [DATE] - [DATE] [GEOGRAPHIC_DATA] - [GEOGRAPHIC_DATA], […" at bounding box center [508, 278] width 1017 height 557
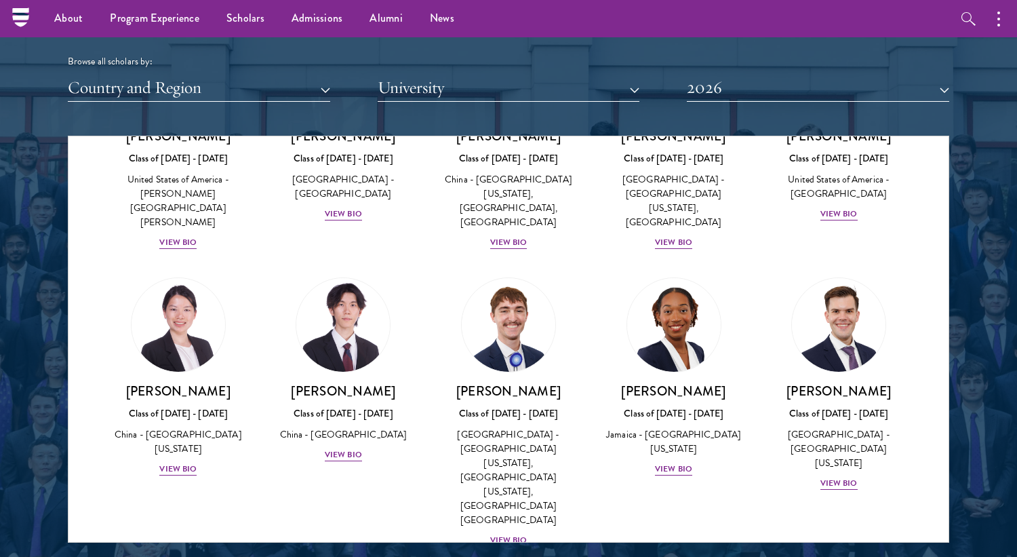
scroll to position [6534, 0]
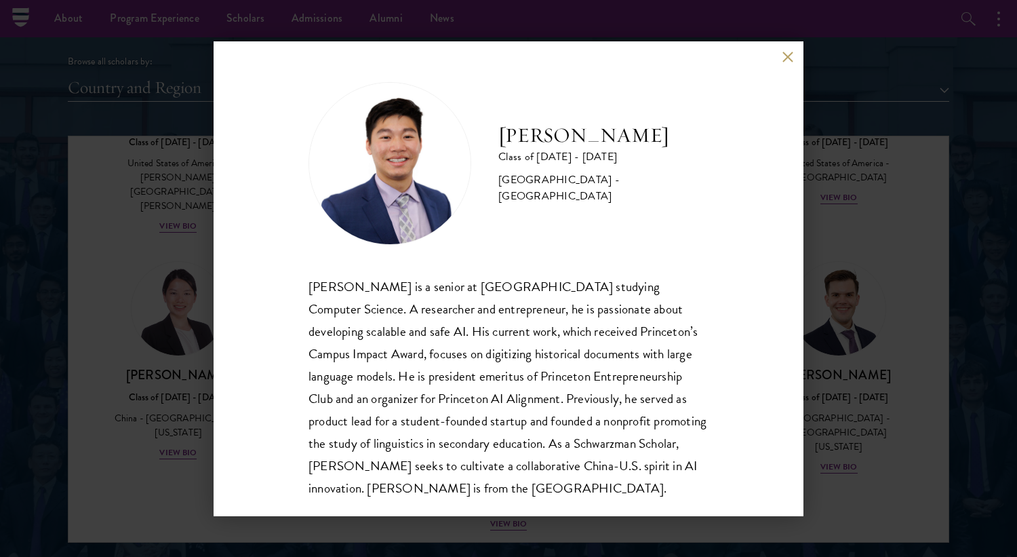
click at [858, 313] on div "[PERSON_NAME] Class of [DATE] - [DATE] [GEOGRAPHIC_DATA] - [GEOGRAPHIC_DATA] [P…" at bounding box center [508, 278] width 1017 height 557
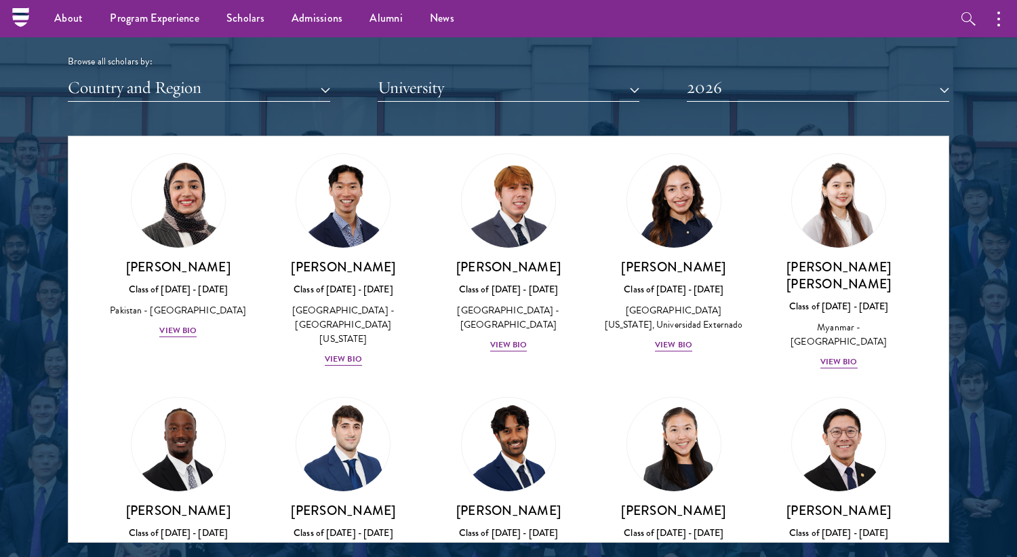
scroll to position [6534, 0]
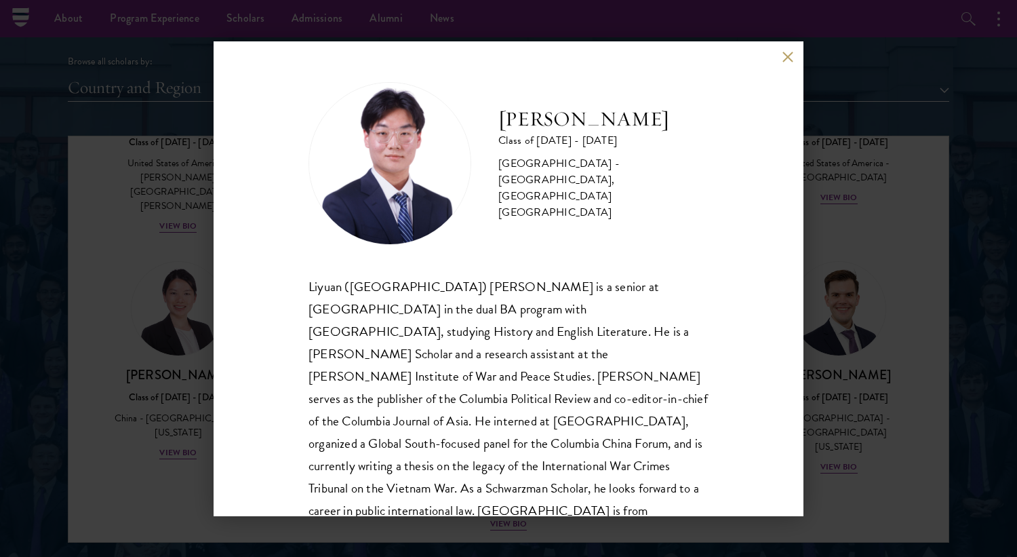
click at [563, 133] on h2 "[PERSON_NAME]" at bounding box center [603, 119] width 210 height 27
copy div "[PERSON_NAME]"
click at [894, 183] on div "[PERSON_NAME] Class of [DATE] - [DATE] [GEOGRAPHIC_DATA] - [GEOGRAPHIC_DATA], […" at bounding box center [508, 278] width 1017 height 557
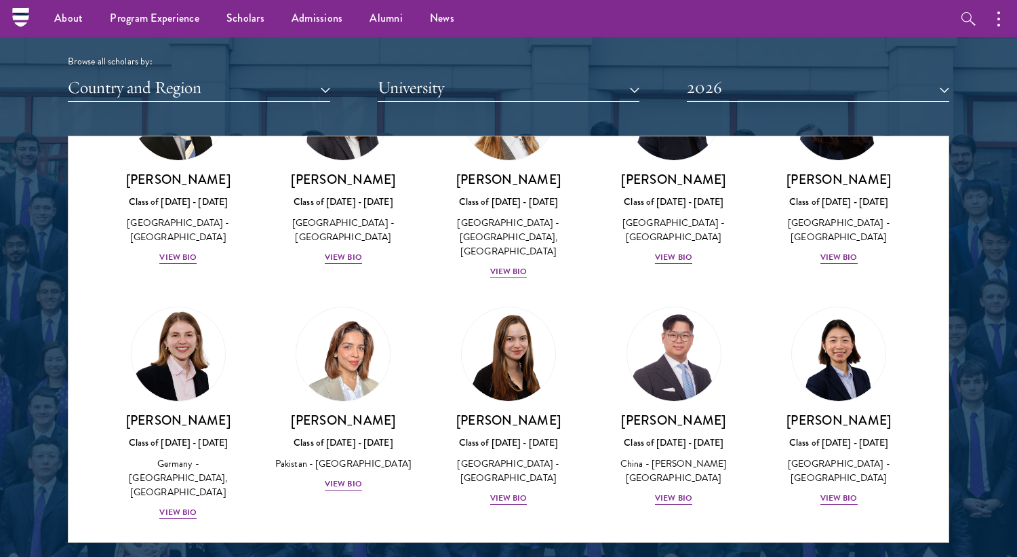
scroll to position [3267, 0]
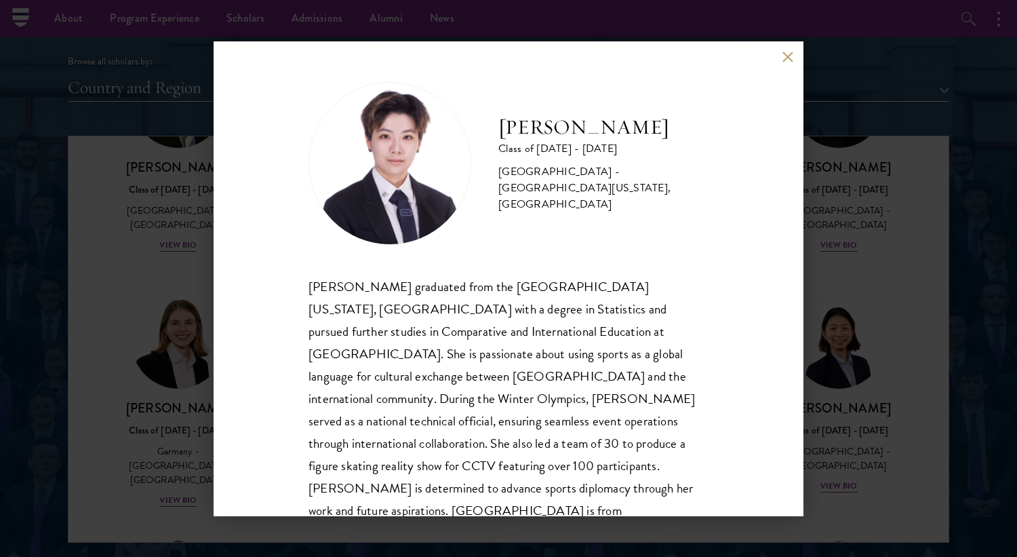
click at [845, 276] on div "[PERSON_NAME] Class of [DATE] - [DATE] [GEOGRAPHIC_DATA] - [GEOGRAPHIC_DATA][US…" at bounding box center [508, 278] width 1017 height 557
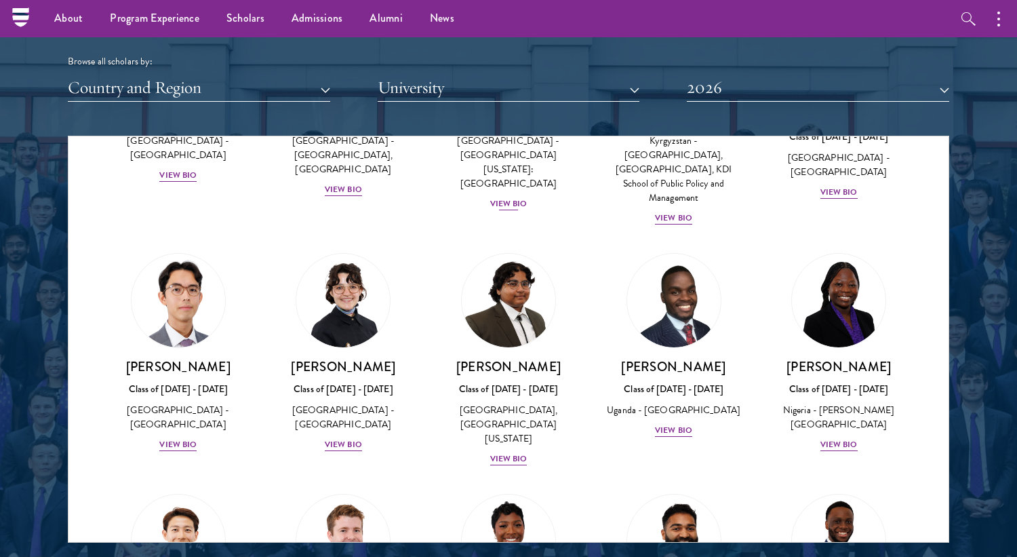
scroll to position [291, 0]
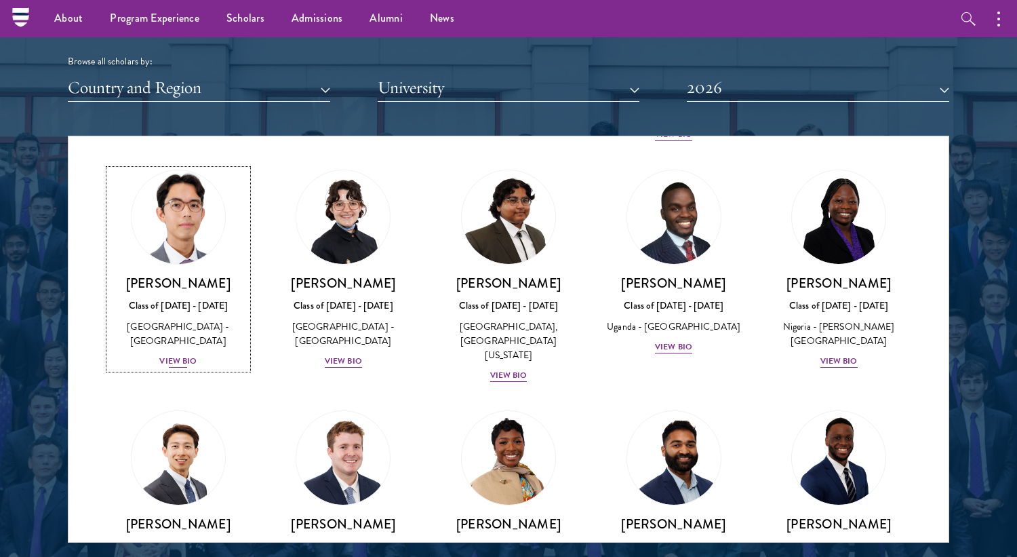
click at [172, 240] on img at bounding box center [178, 216] width 103 height 103
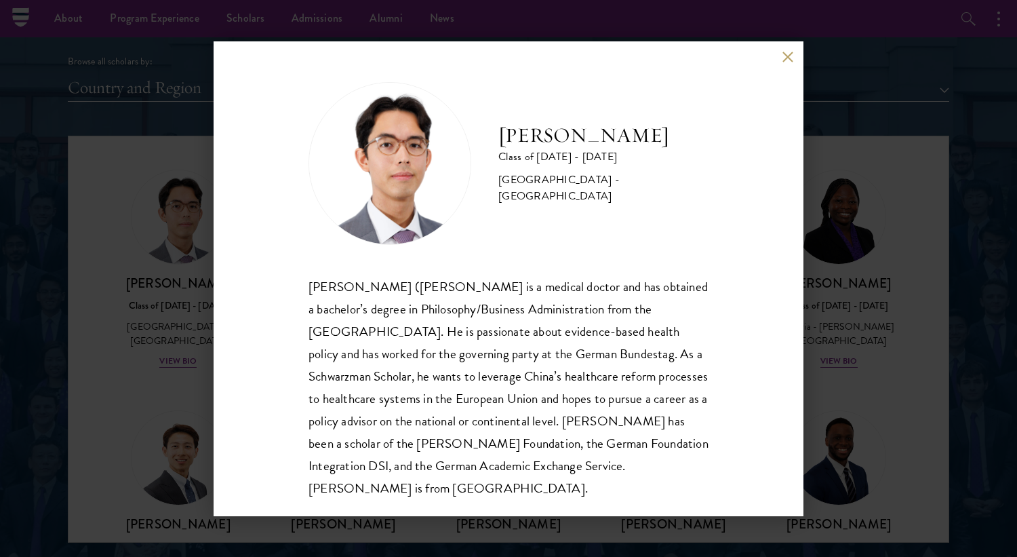
click at [888, 214] on div "[PERSON_NAME] Class of [DATE] - [DATE] [GEOGRAPHIC_DATA] - [GEOGRAPHIC_DATA] [P…" at bounding box center [508, 278] width 1017 height 557
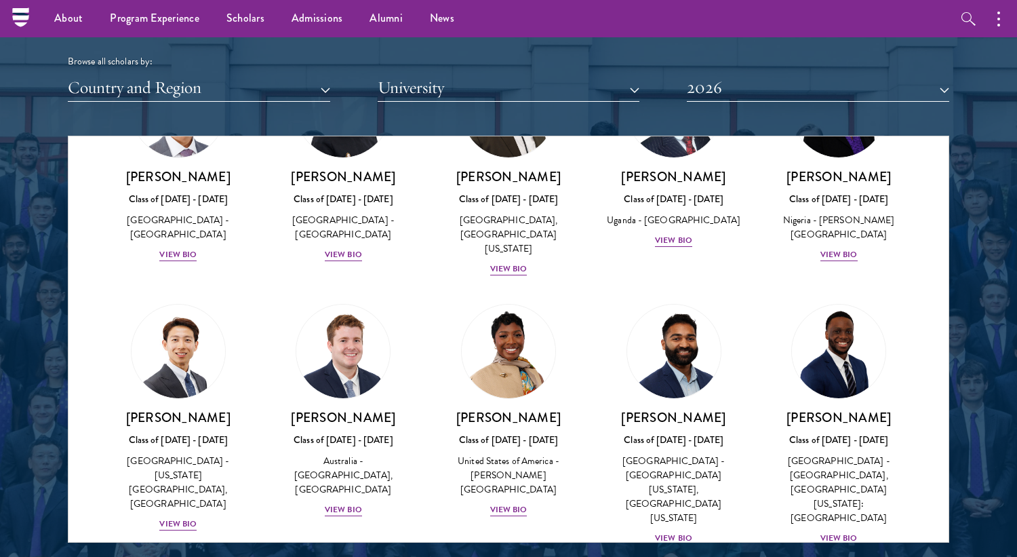
scroll to position [547, 0]
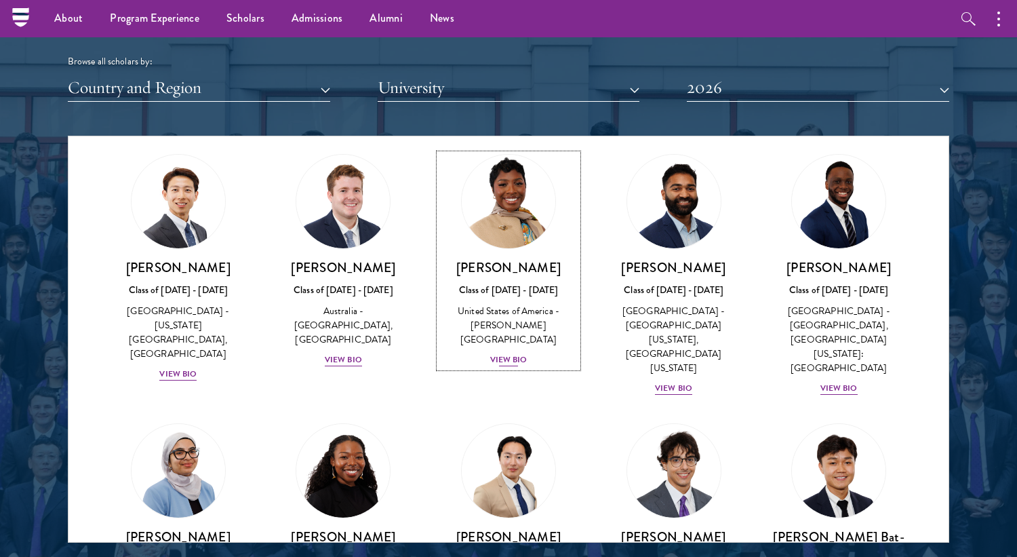
click at [484, 201] on img at bounding box center [508, 201] width 103 height 103
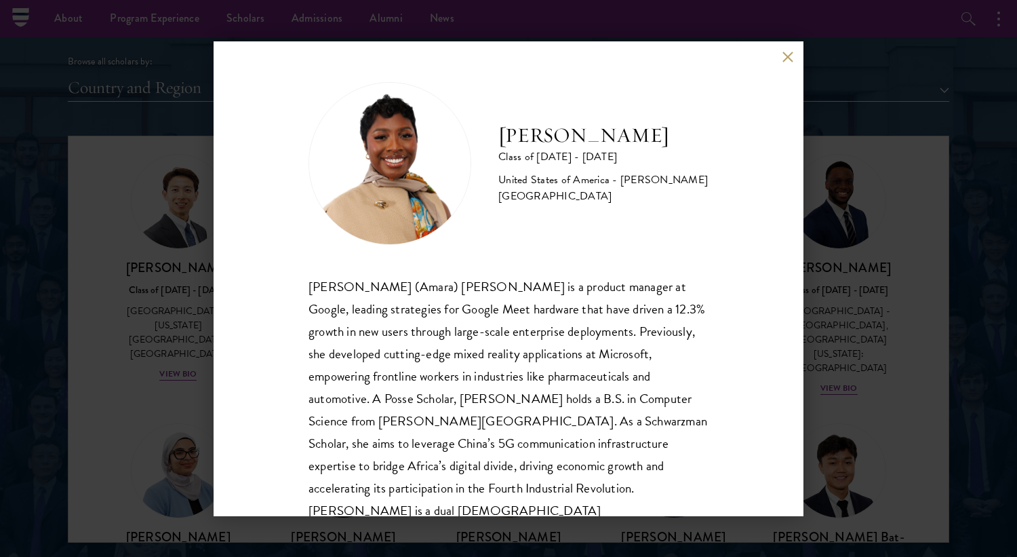
click at [784, 58] on button at bounding box center [788, 58] width 12 height 12
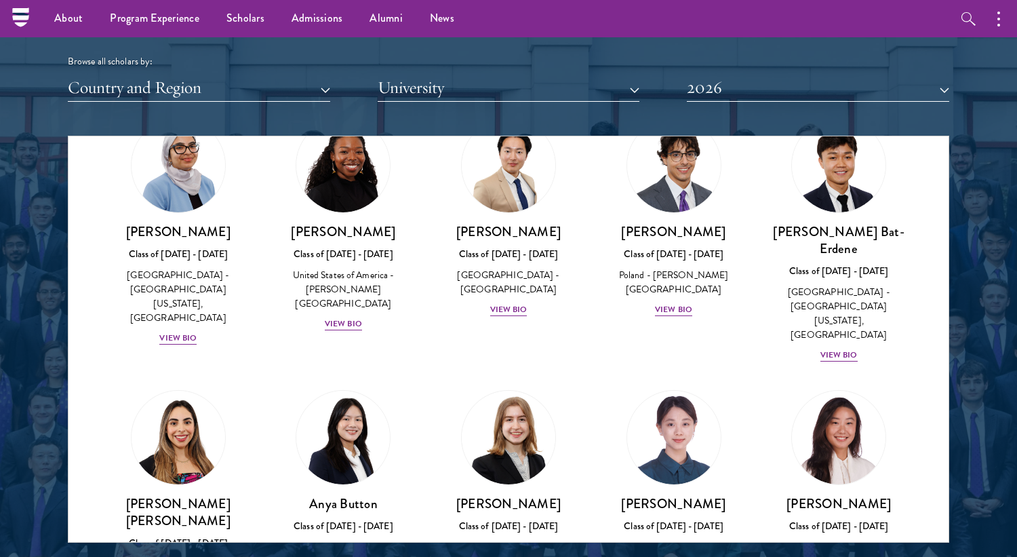
scroll to position [853, 0]
click at [668, 385] on img at bounding box center [673, 436] width 103 height 103
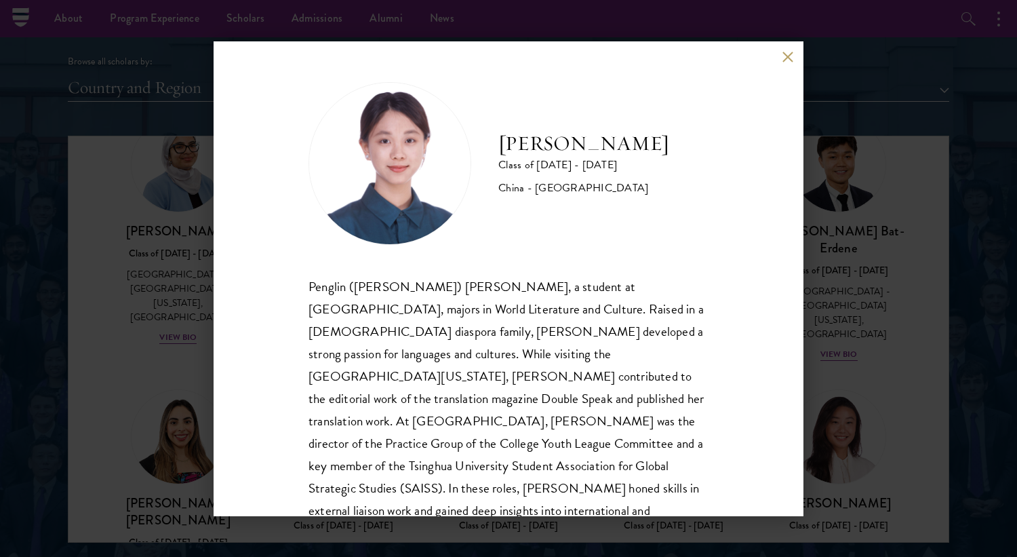
click at [830, 343] on div "[PERSON_NAME] Class of [DATE] - [DATE] [GEOGRAPHIC_DATA] - [GEOGRAPHIC_DATA] Pe…" at bounding box center [508, 278] width 1017 height 557
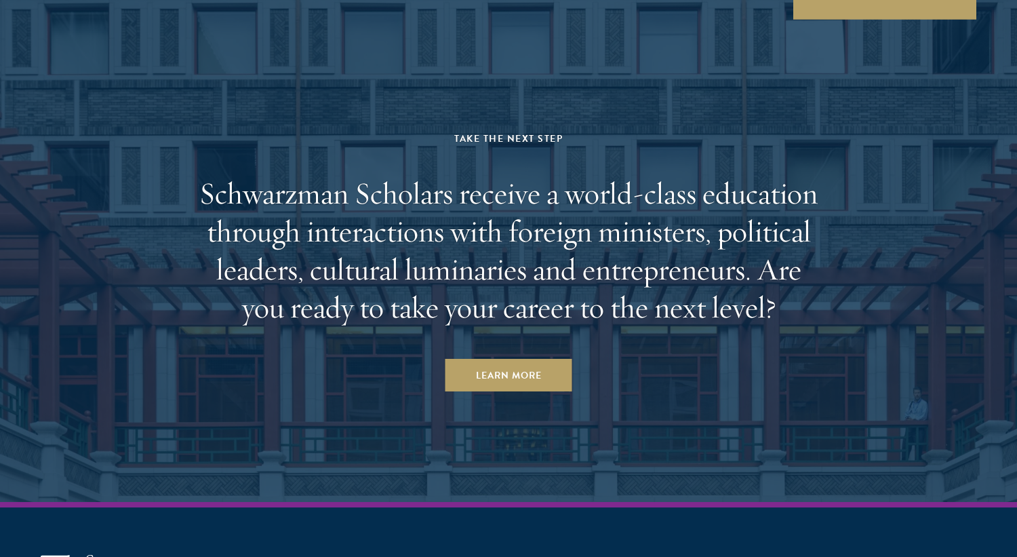
scroll to position [4162, 0]
